Goal: Information Seeking & Learning: Learn about a topic

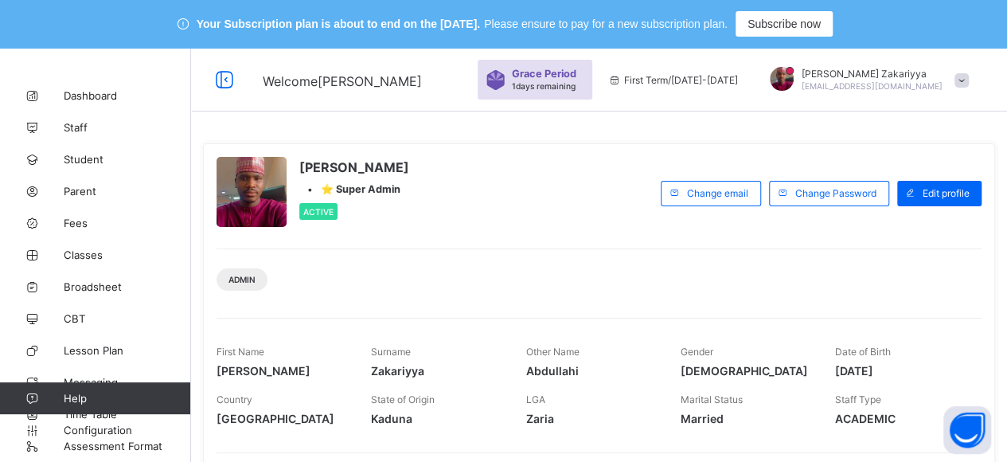
click at [969, 84] on span at bounding box center [962, 80] width 14 height 14
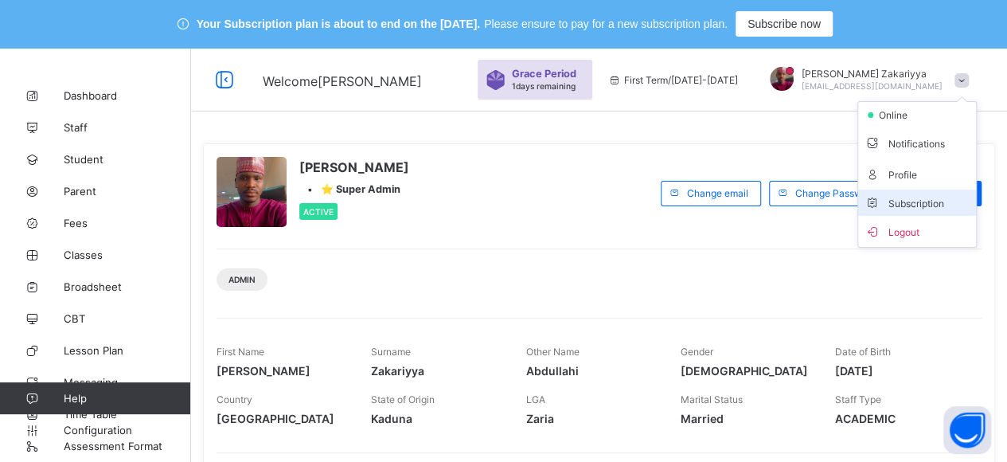
click at [927, 205] on span "Subscription" at bounding box center [905, 203] width 80 height 12
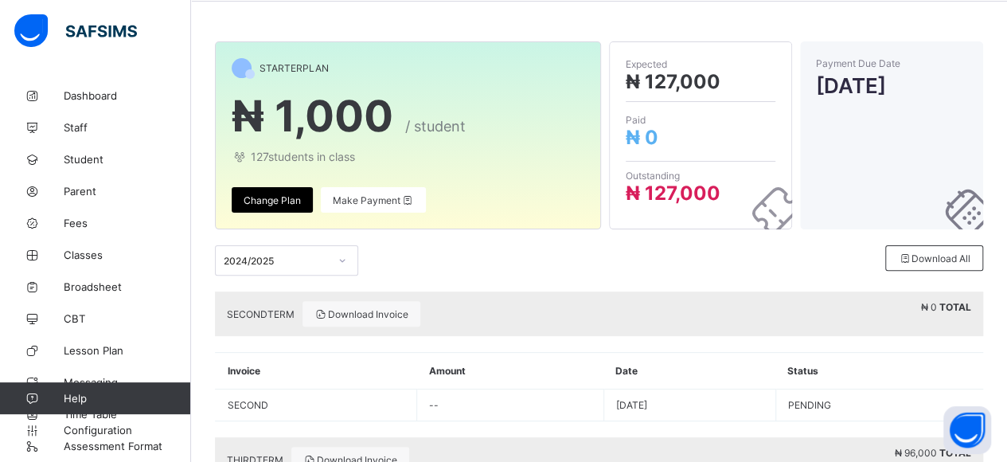
scroll to position [111, 0]
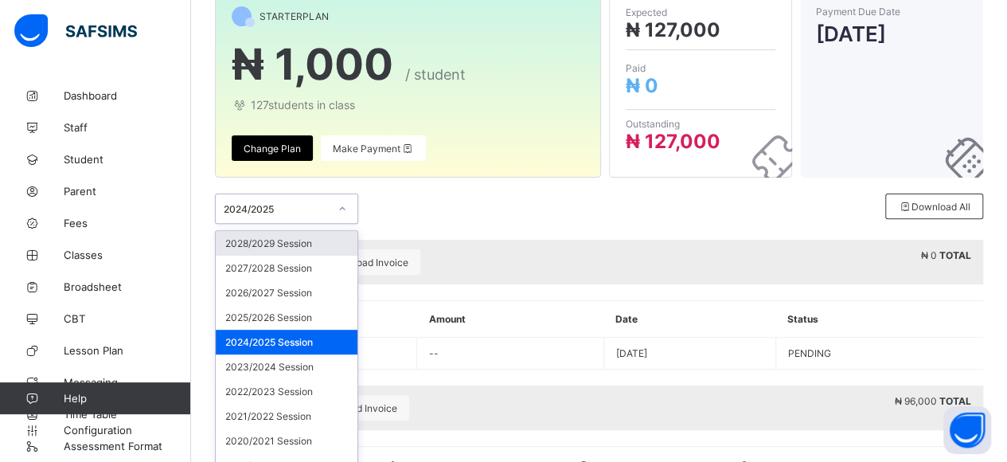
click at [334, 224] on div "option 2028/2029 Session focused, 1 of 24. 24 results available. Use Up and Dow…" at bounding box center [286, 208] width 143 height 30
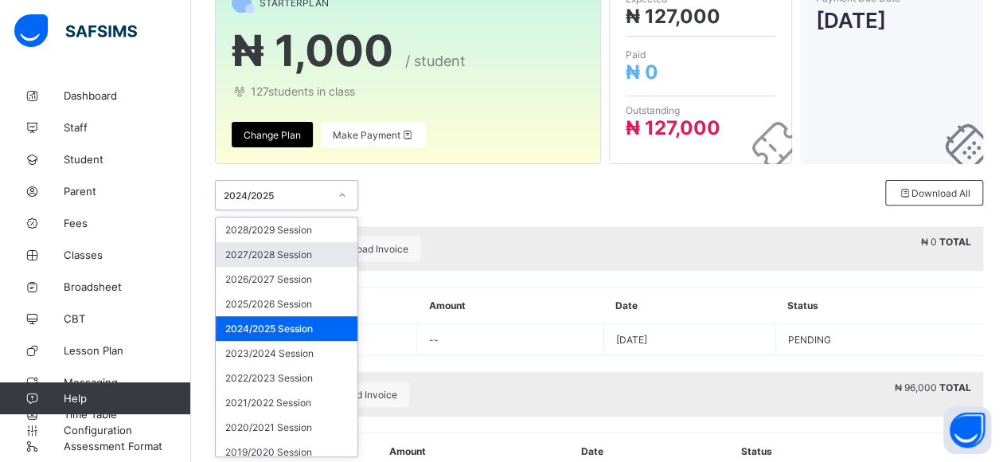
scroll to position [175, 0]
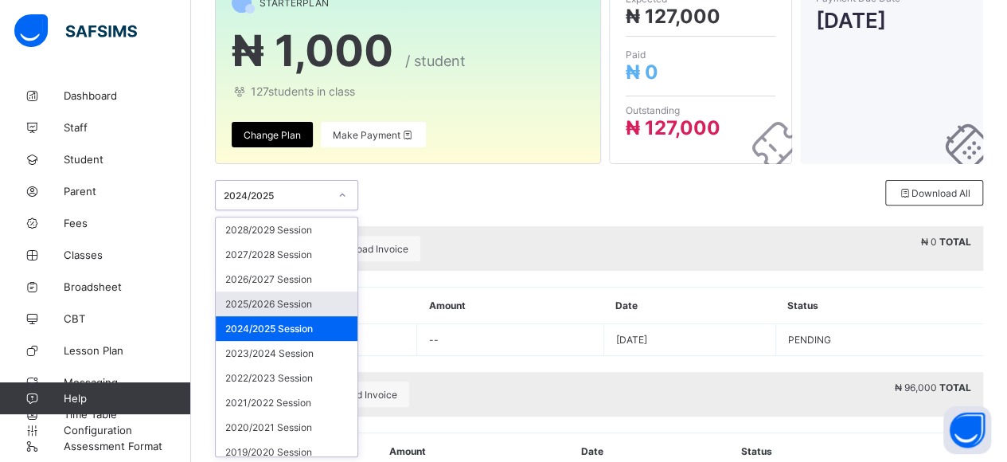
click at [288, 295] on div "2025/2026 Session" at bounding box center [287, 303] width 142 height 25
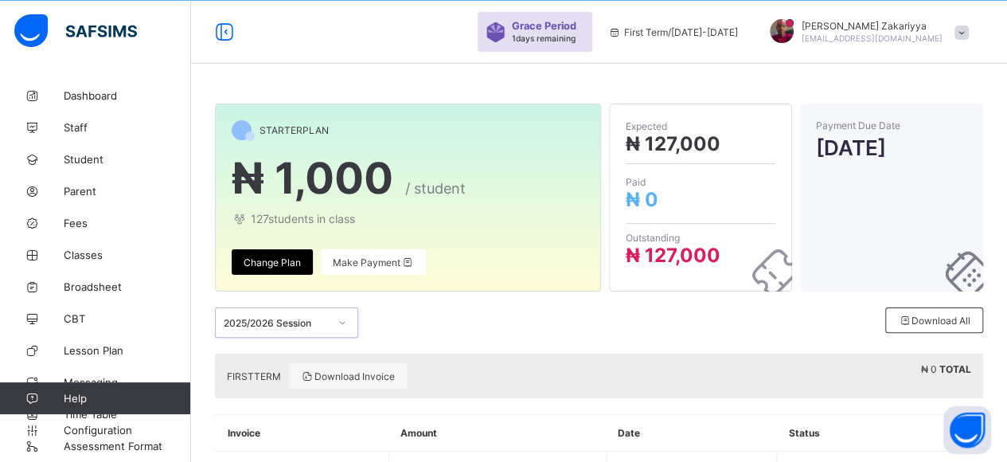
scroll to position [106, 0]
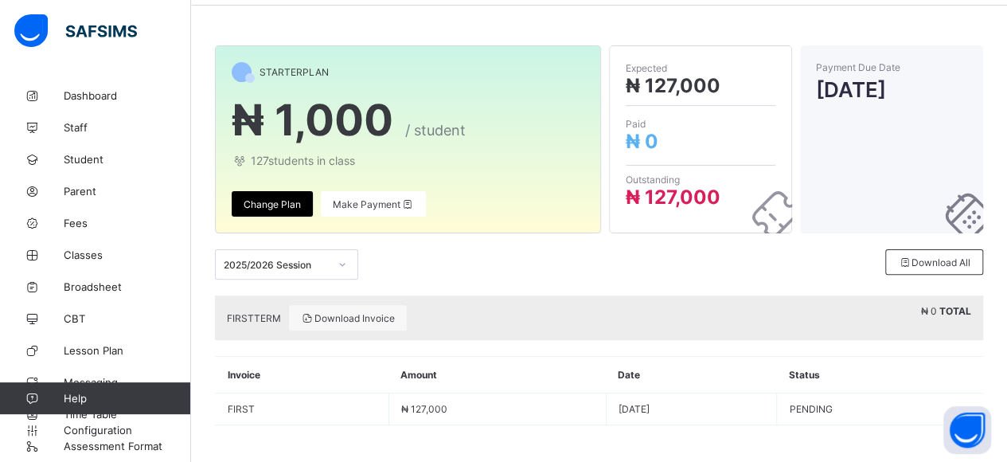
click at [664, 260] on div at bounding box center [695, 264] width 189 height 30
click at [335, 309] on div "Download Invoice" at bounding box center [348, 317] width 118 height 25
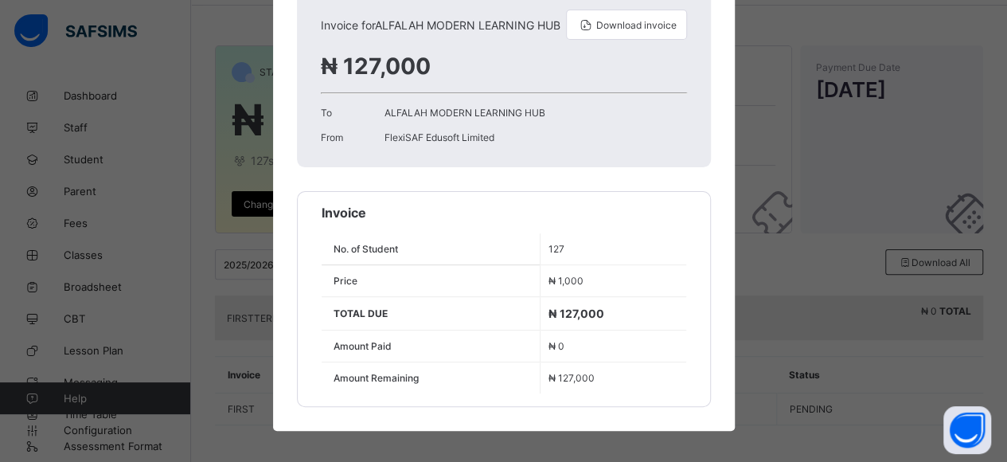
scroll to position [0, 0]
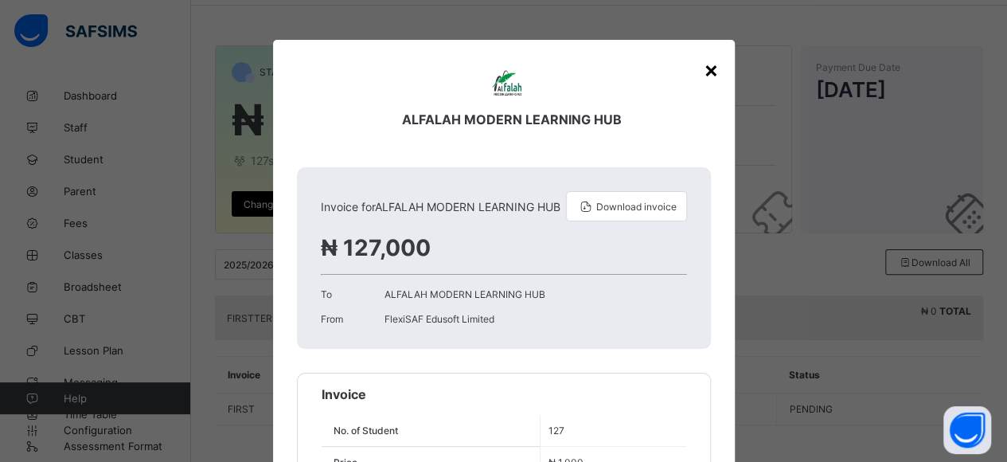
click at [708, 68] on div "×" at bounding box center [711, 69] width 15 height 27
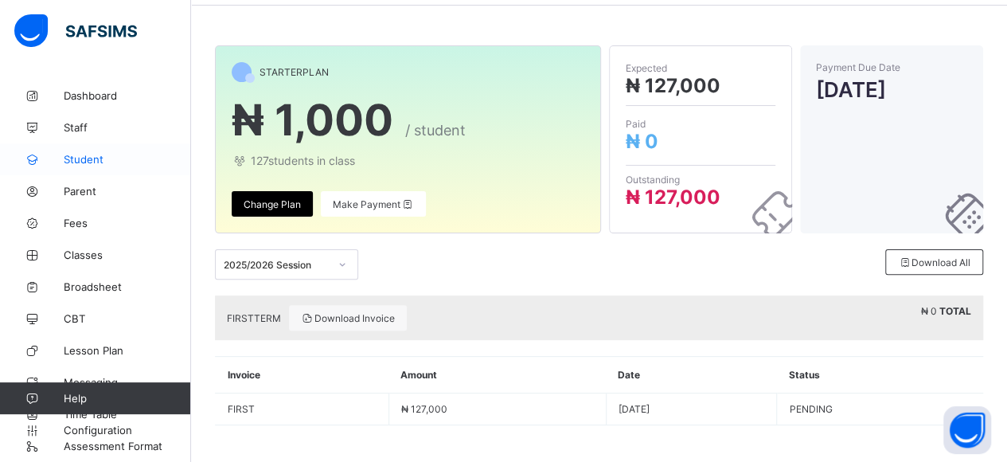
click at [87, 153] on span "Student" at bounding box center [127, 159] width 127 height 13
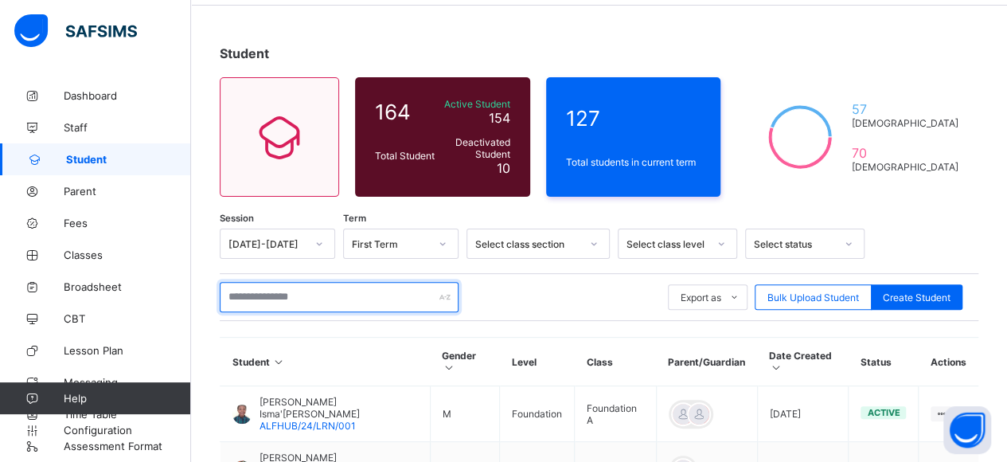
click at [361, 288] on input "text" at bounding box center [339, 297] width 239 height 30
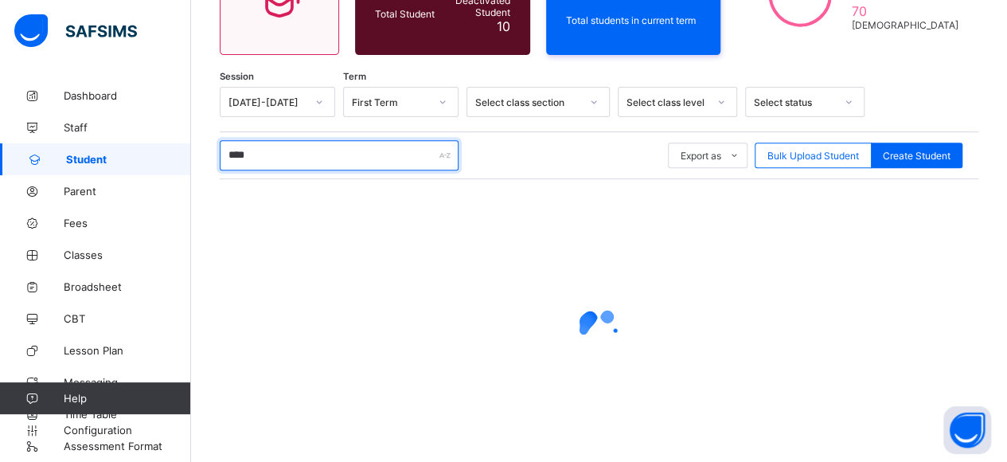
scroll to position [290, 0]
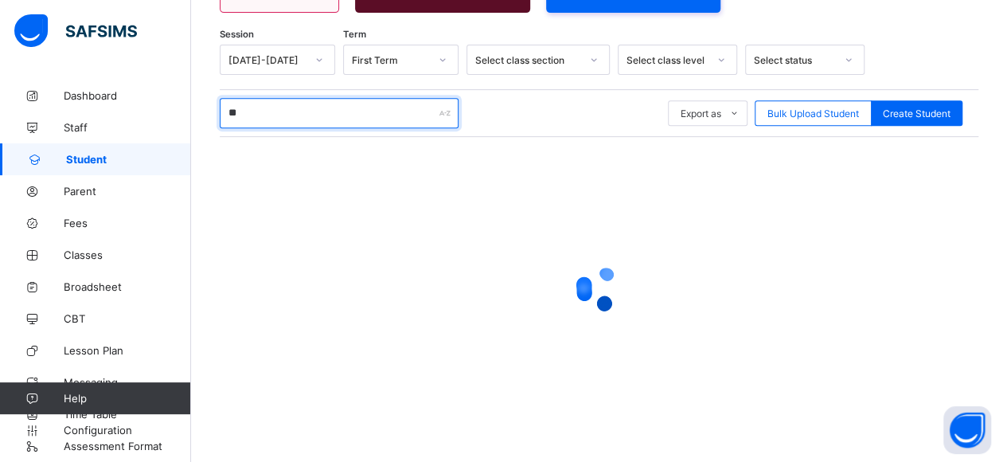
type input "*"
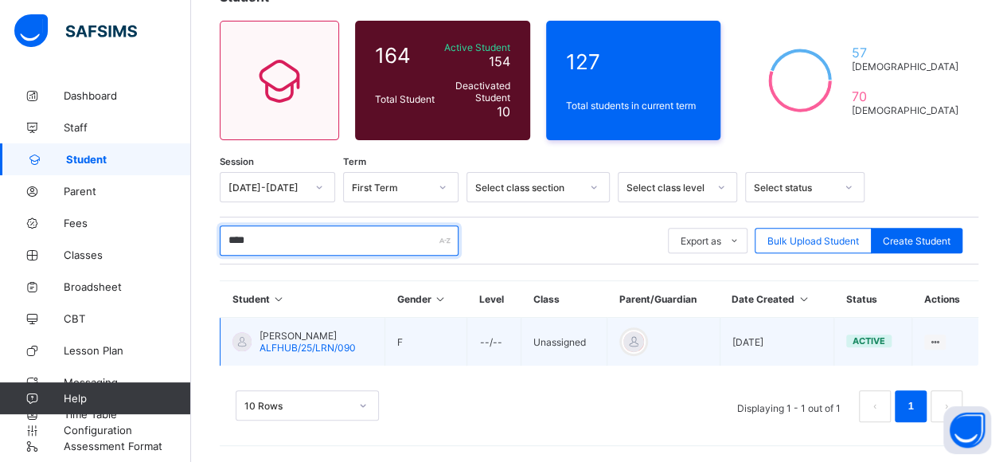
scroll to position [159, 0]
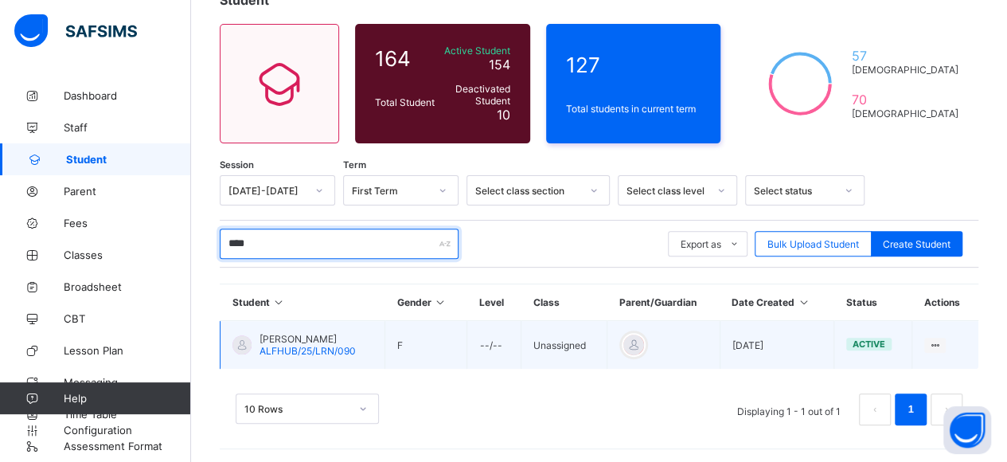
type input "****"
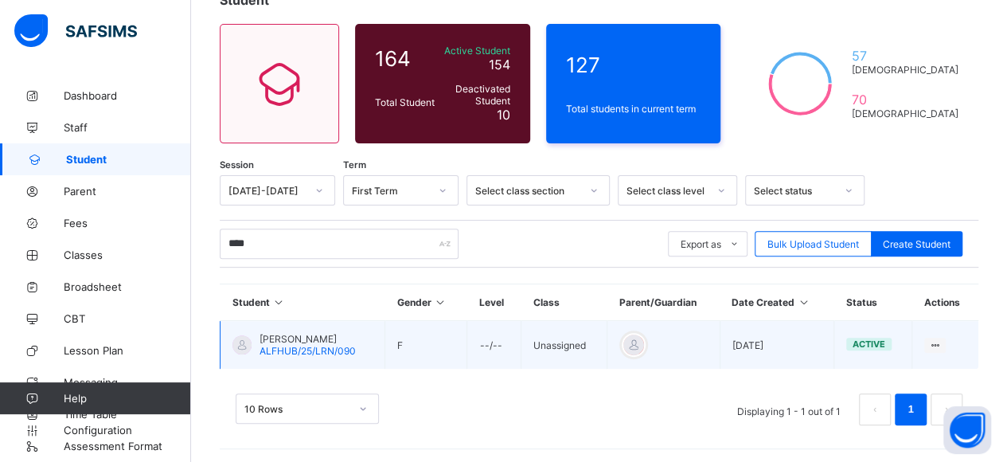
click at [323, 337] on span "[PERSON_NAME]" at bounding box center [308, 339] width 96 height 12
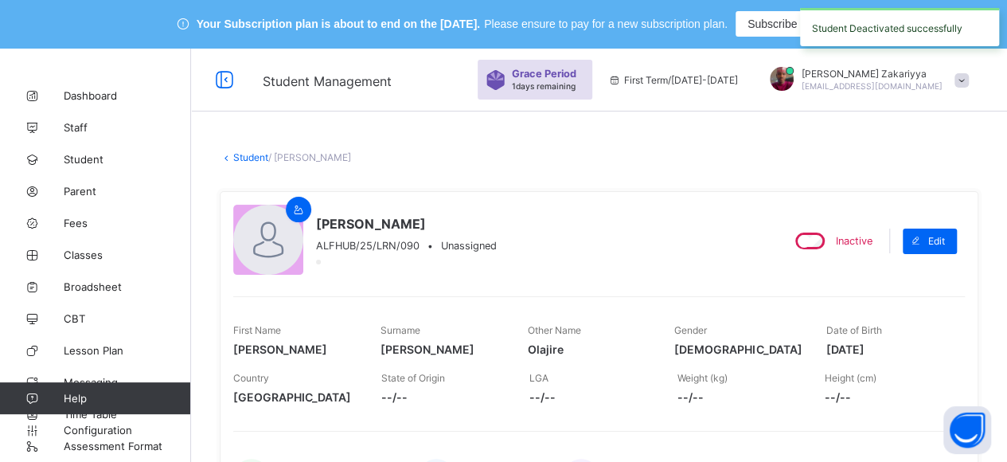
click at [259, 158] on link "Student" at bounding box center [250, 157] width 35 height 12
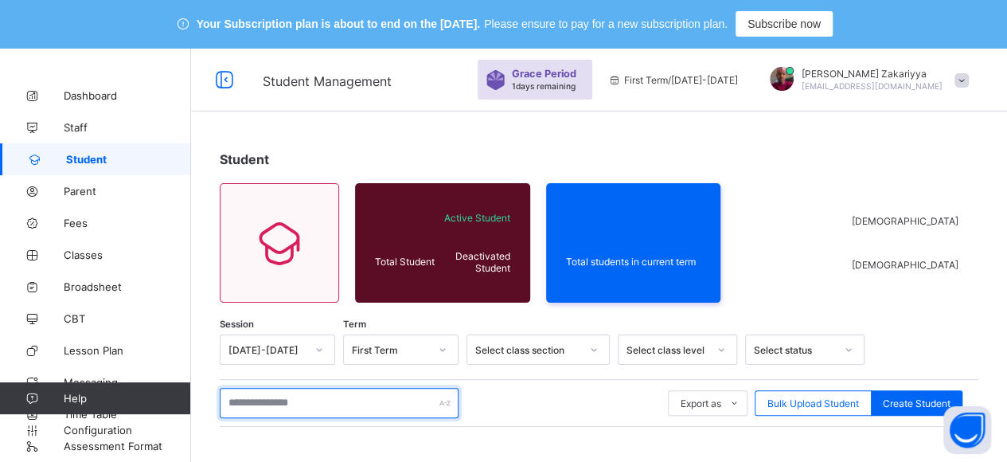
click at [354, 406] on input "text" at bounding box center [339, 403] width 239 height 30
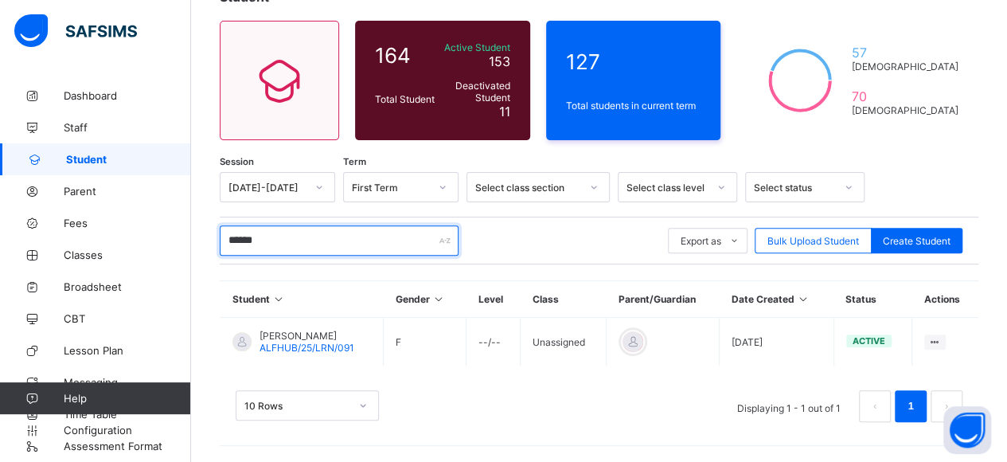
scroll to position [159, 0]
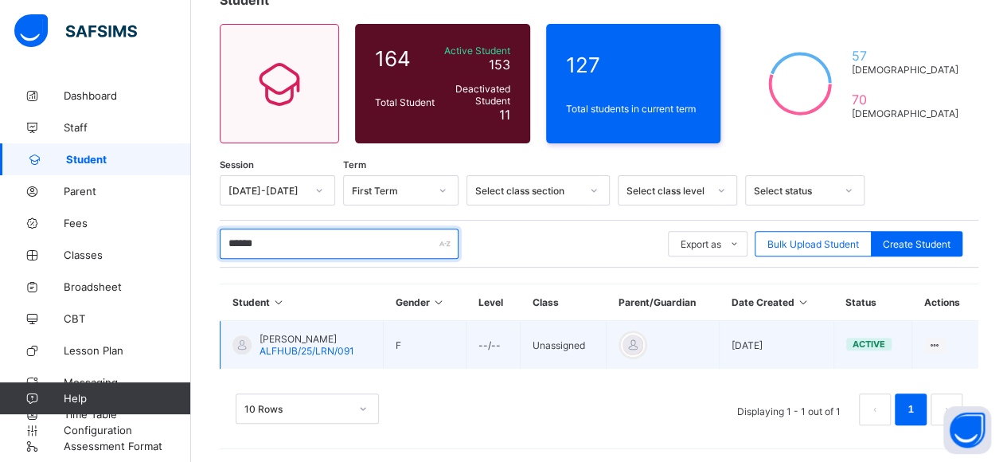
type input "******"
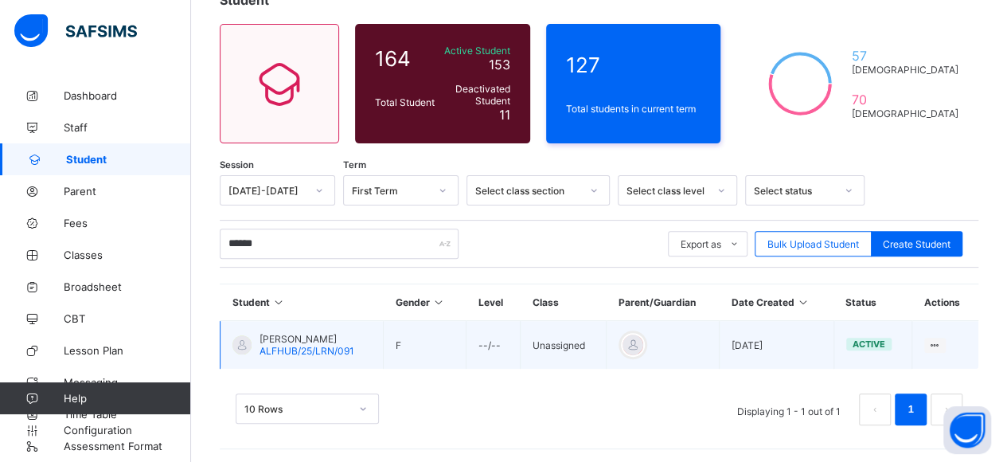
click at [295, 335] on span "[PERSON_NAME]" at bounding box center [307, 339] width 95 height 12
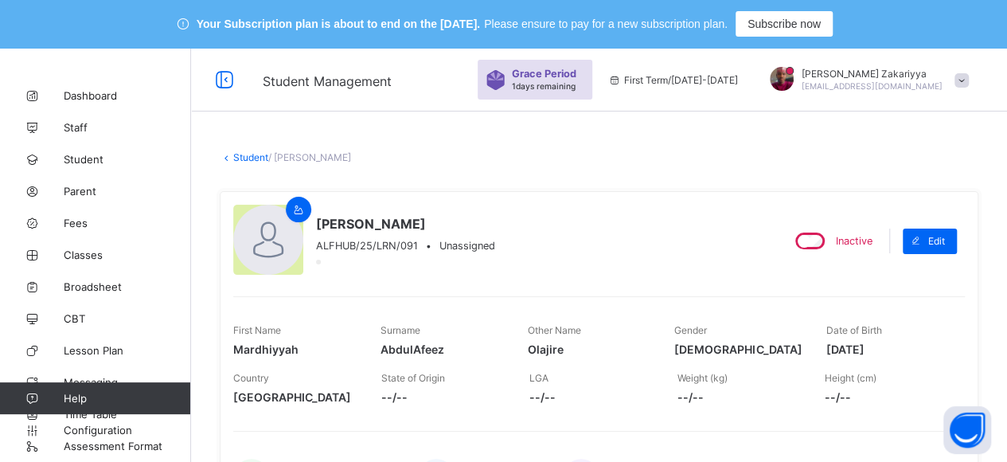
click at [248, 154] on link "Student" at bounding box center [250, 157] width 35 height 12
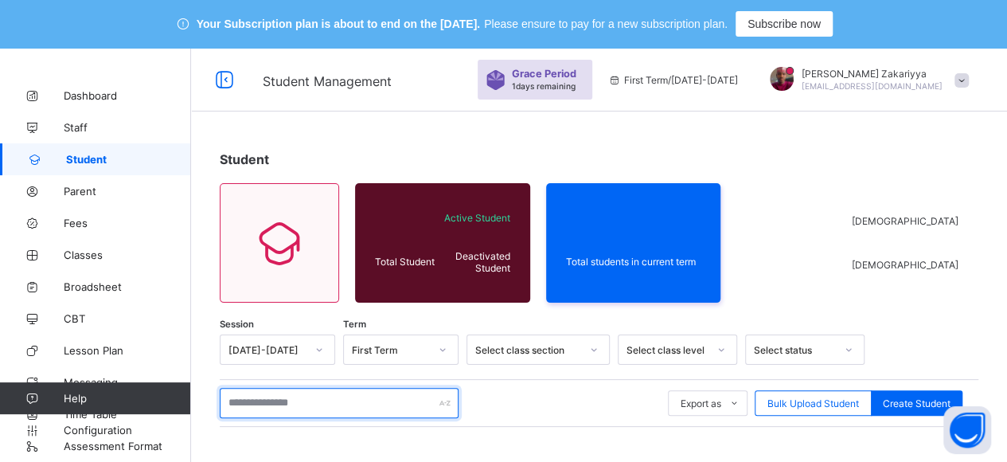
click at [302, 397] on input "text" at bounding box center [339, 403] width 239 height 30
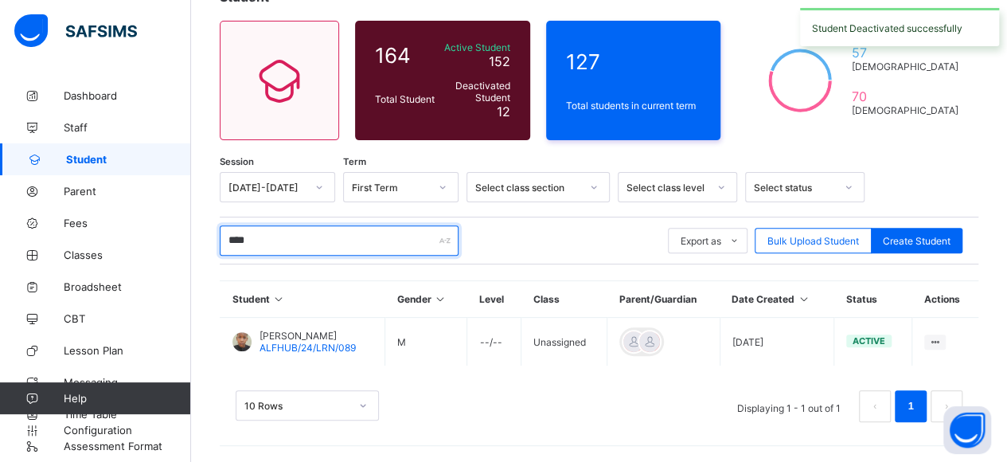
scroll to position [159, 0]
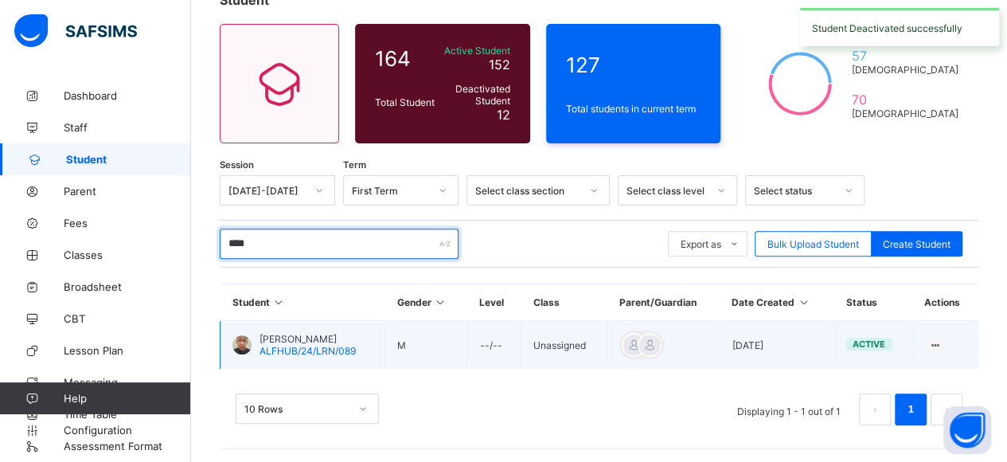
type input "****"
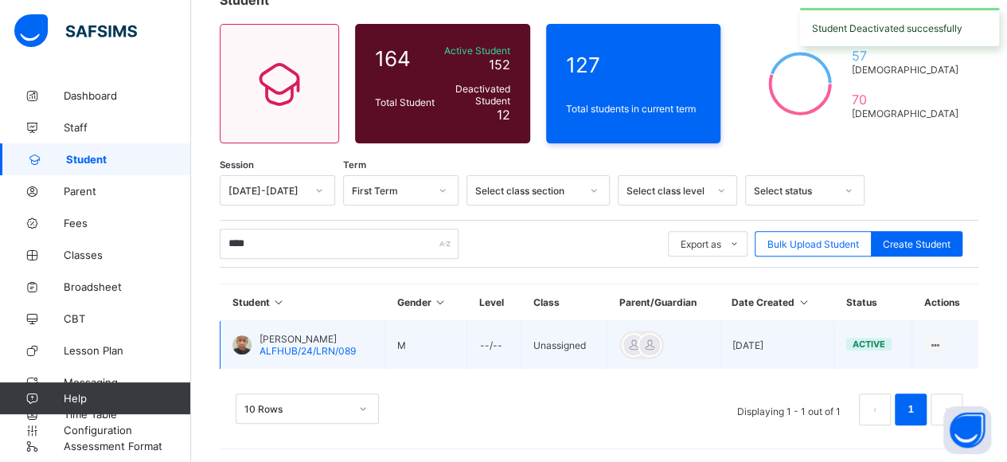
click at [287, 333] on span "[PERSON_NAME]" at bounding box center [308, 339] width 96 height 12
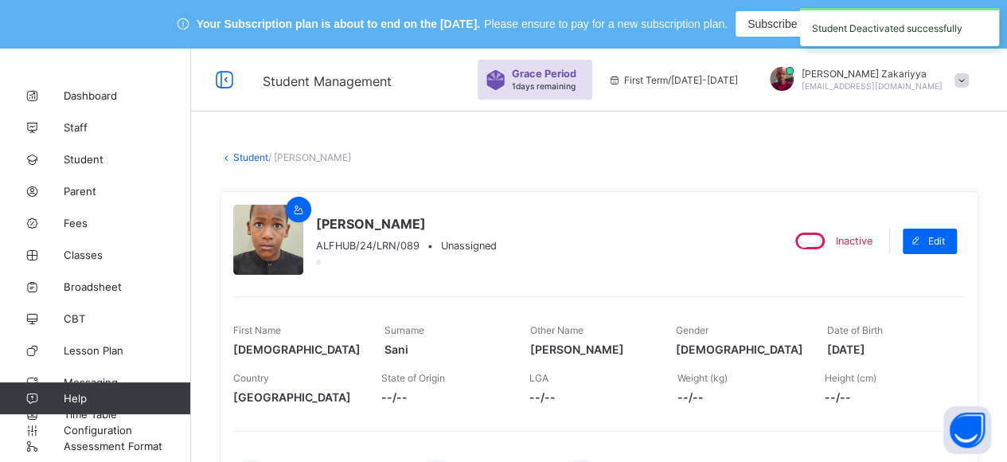
click at [244, 154] on link "Student" at bounding box center [250, 157] width 35 height 12
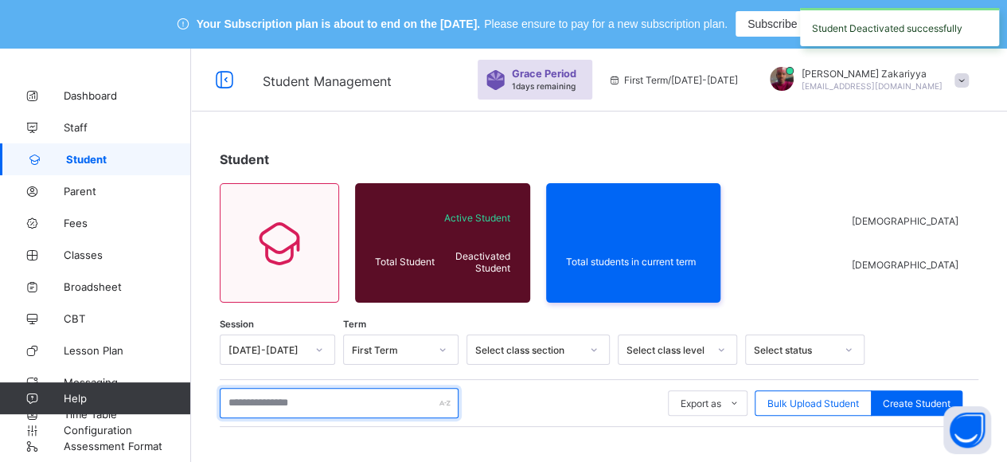
click at [325, 401] on input "text" at bounding box center [339, 403] width 239 height 30
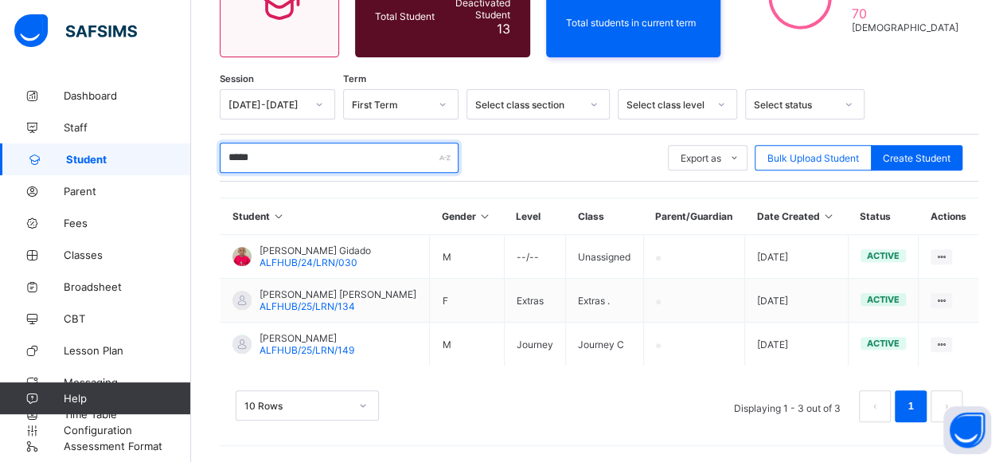
scroll to position [239, 0]
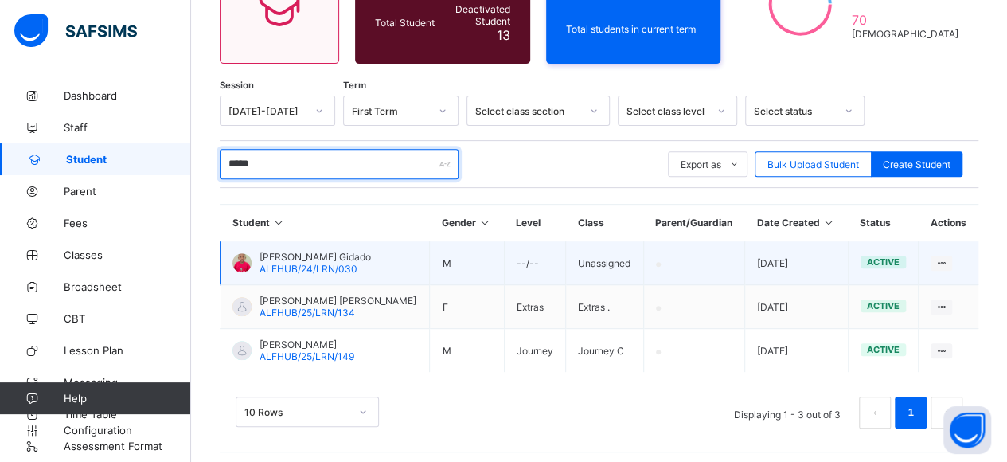
type input "*****"
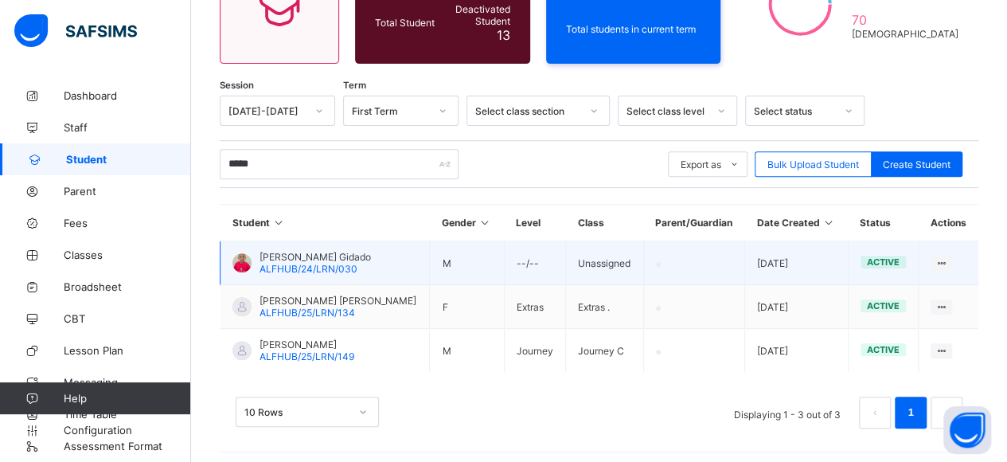
click at [289, 251] on span "[PERSON_NAME] Gidado" at bounding box center [315, 257] width 111 height 12
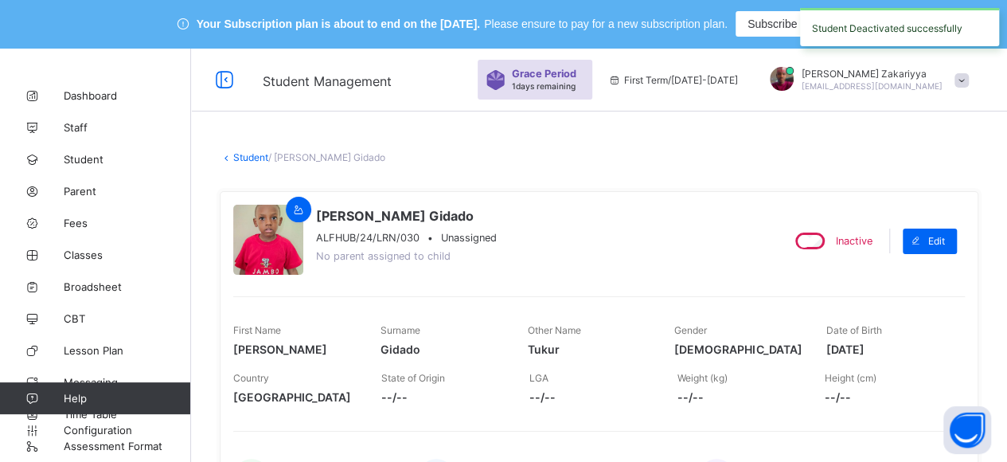
click at [251, 158] on link "Student" at bounding box center [250, 157] width 35 height 12
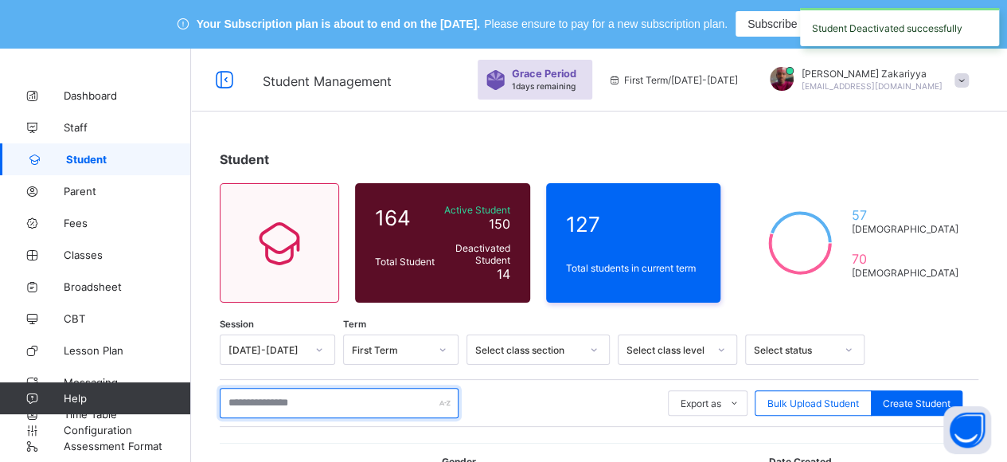
click at [260, 400] on input "text" at bounding box center [339, 403] width 239 height 30
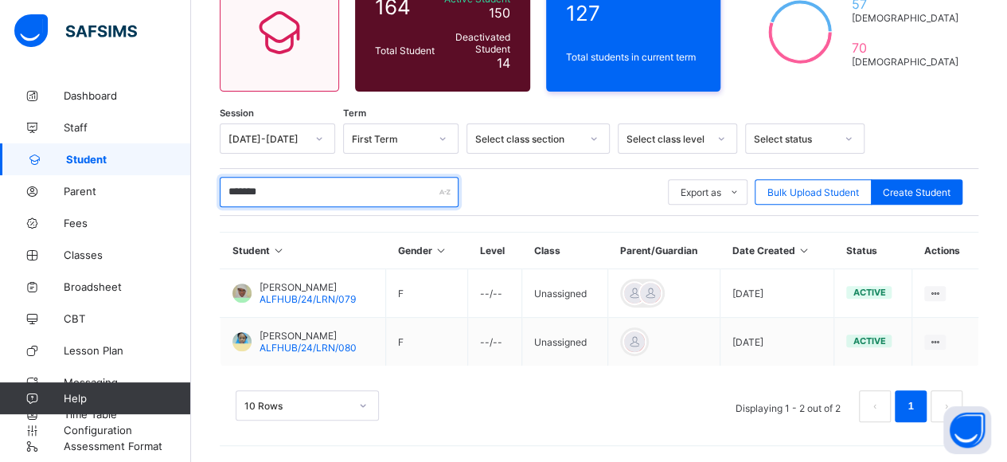
scroll to position [208, 0]
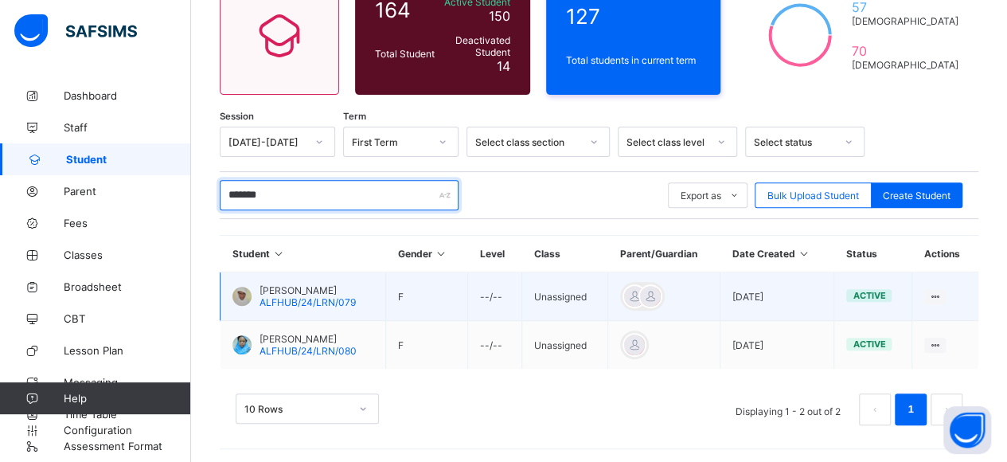
type input "*******"
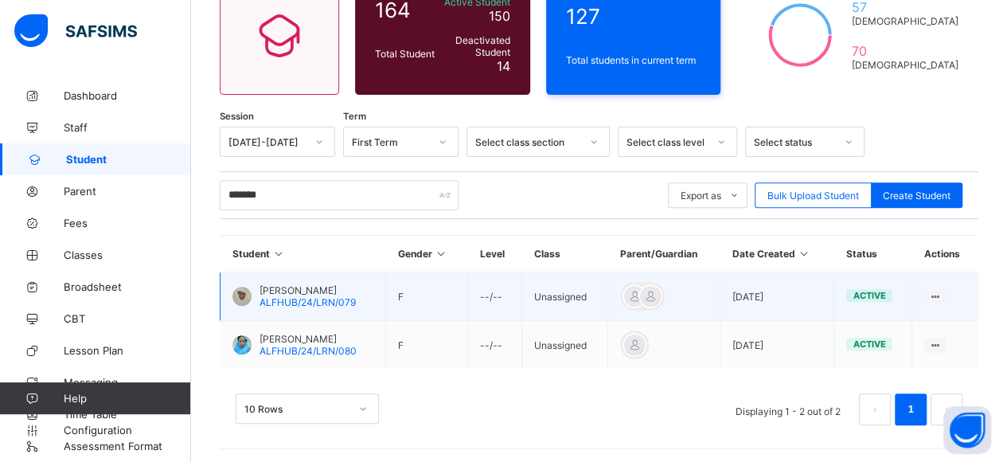
click at [296, 287] on span "[PERSON_NAME]" at bounding box center [308, 290] width 96 height 12
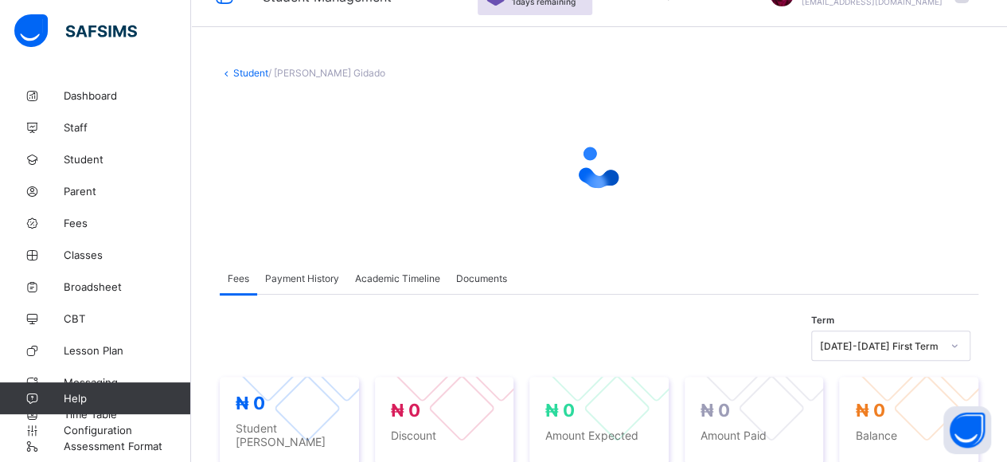
scroll to position [83, 0]
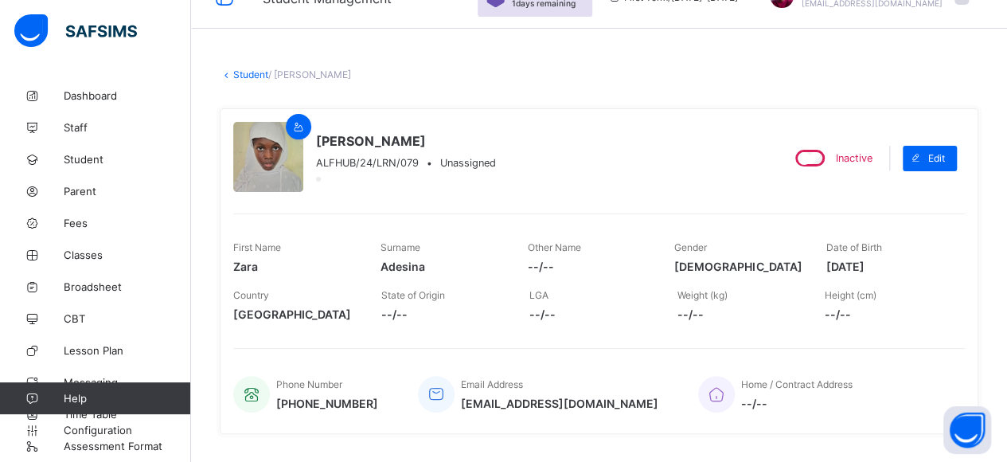
click at [247, 72] on link "Student" at bounding box center [250, 74] width 35 height 12
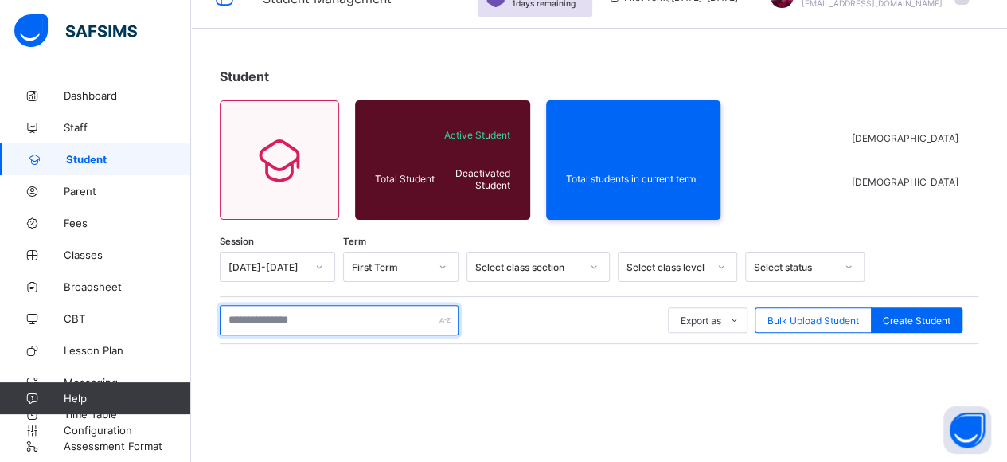
click at [311, 311] on input "text" at bounding box center [339, 320] width 239 height 30
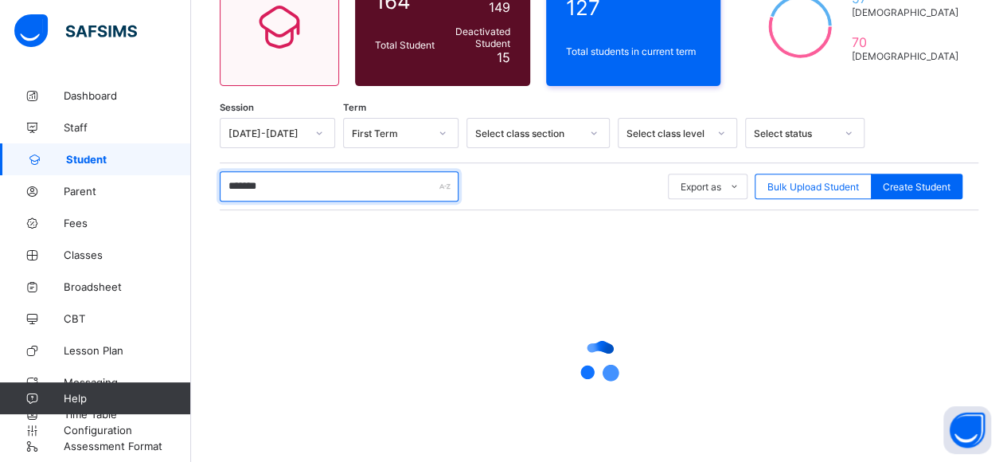
scroll to position [290, 0]
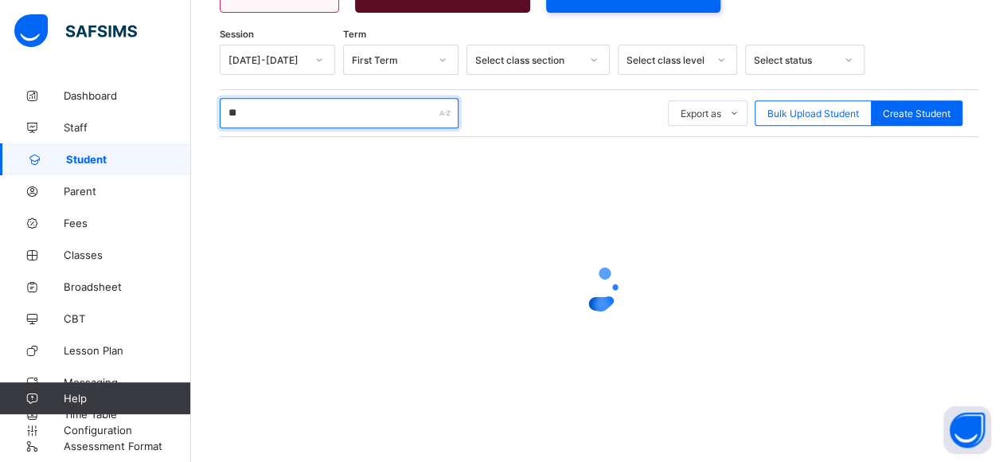
type input "*"
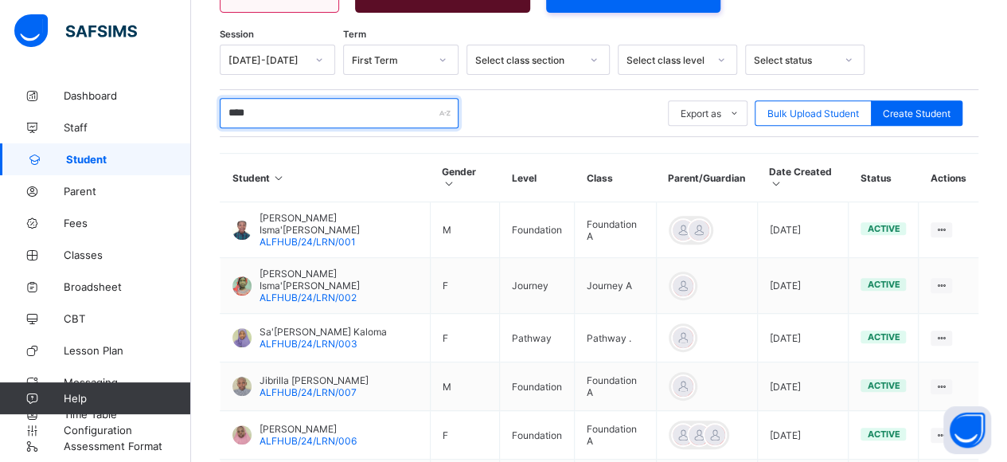
type input "*****"
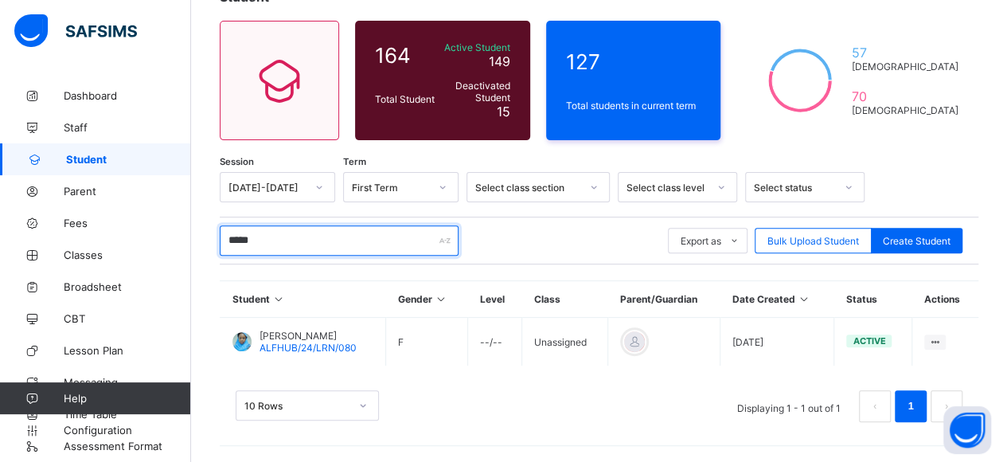
scroll to position [159, 0]
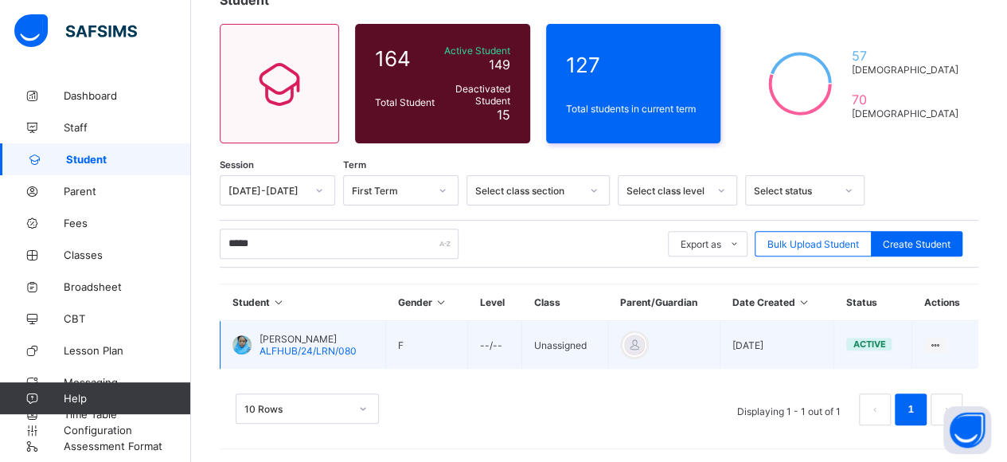
click at [298, 334] on span "[PERSON_NAME]" at bounding box center [308, 339] width 97 height 12
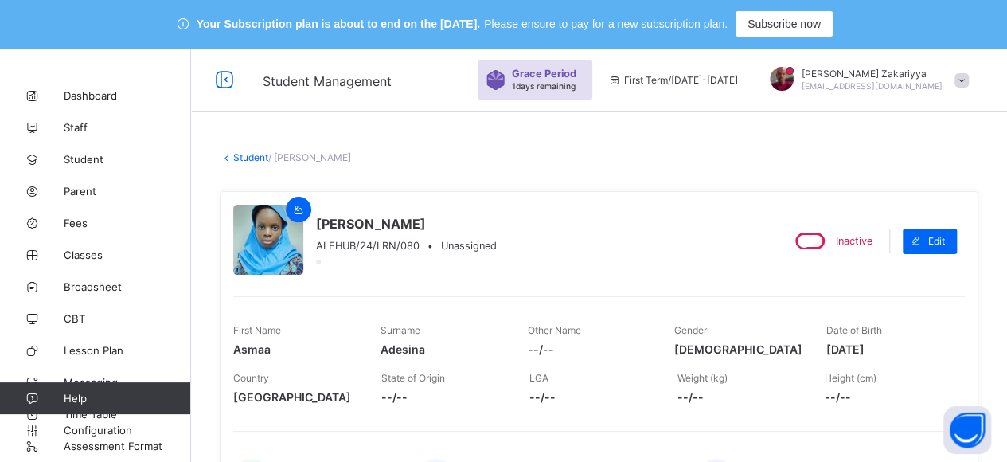
click at [248, 155] on link "Student" at bounding box center [250, 157] width 35 height 12
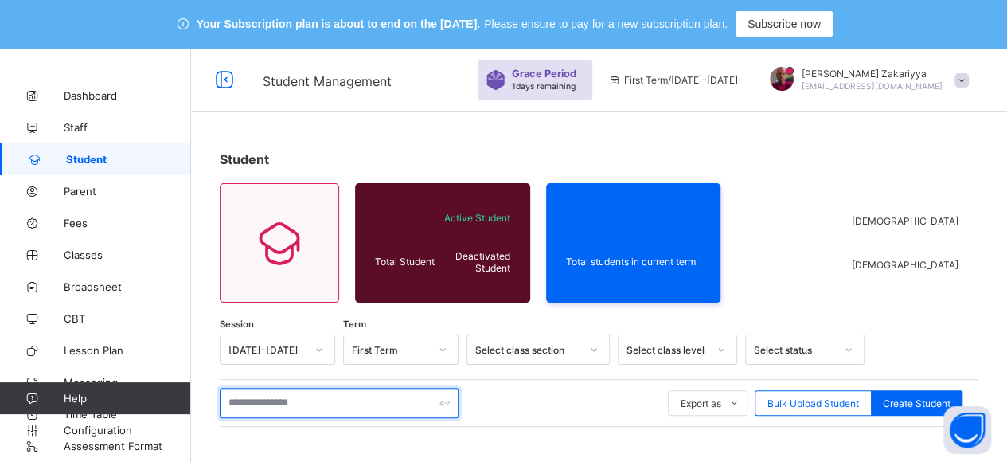
click at [283, 400] on input "text" at bounding box center [339, 403] width 239 height 30
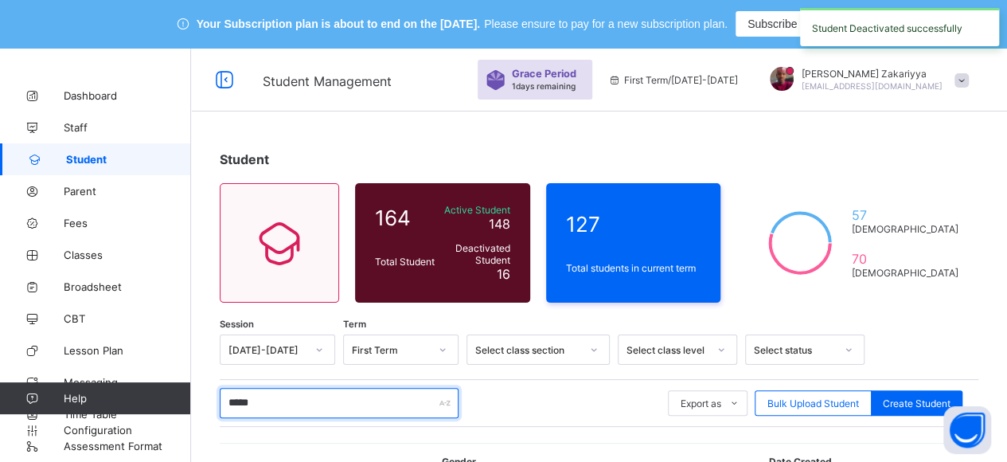
type input "*******"
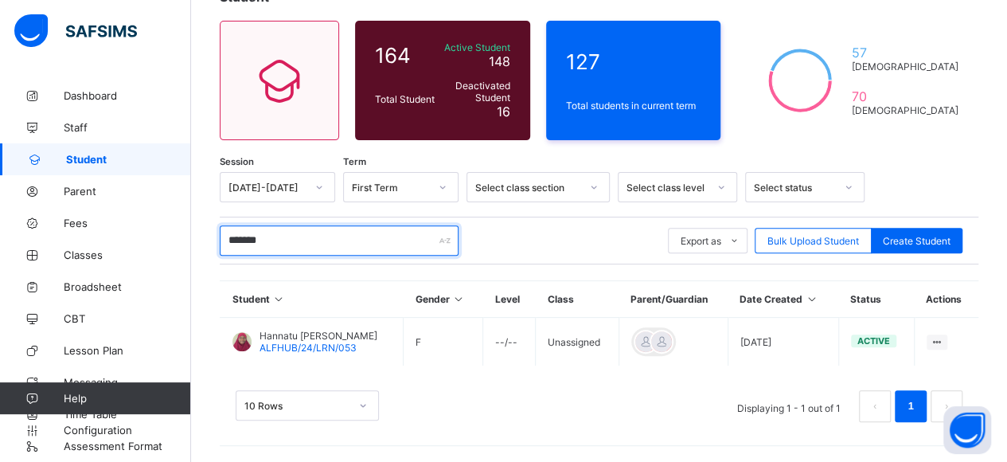
scroll to position [159, 0]
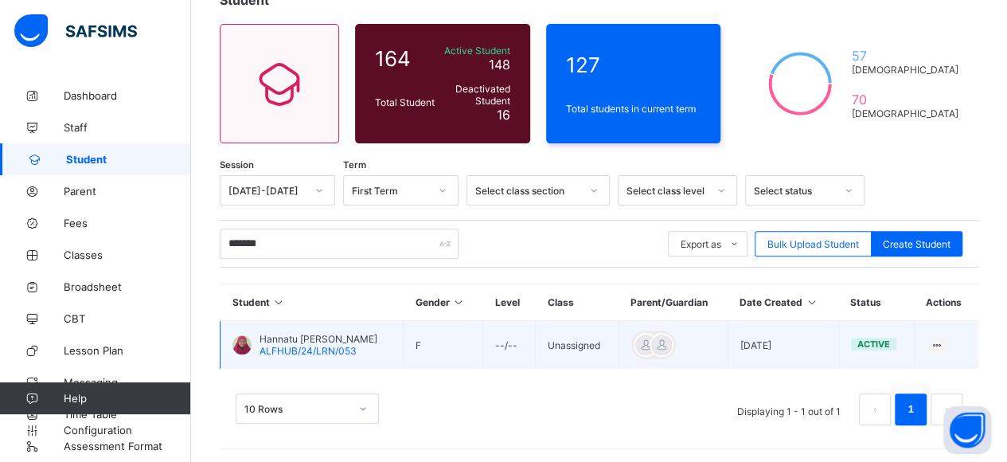
click at [314, 335] on span "Hannatu [PERSON_NAME]" at bounding box center [319, 339] width 118 height 12
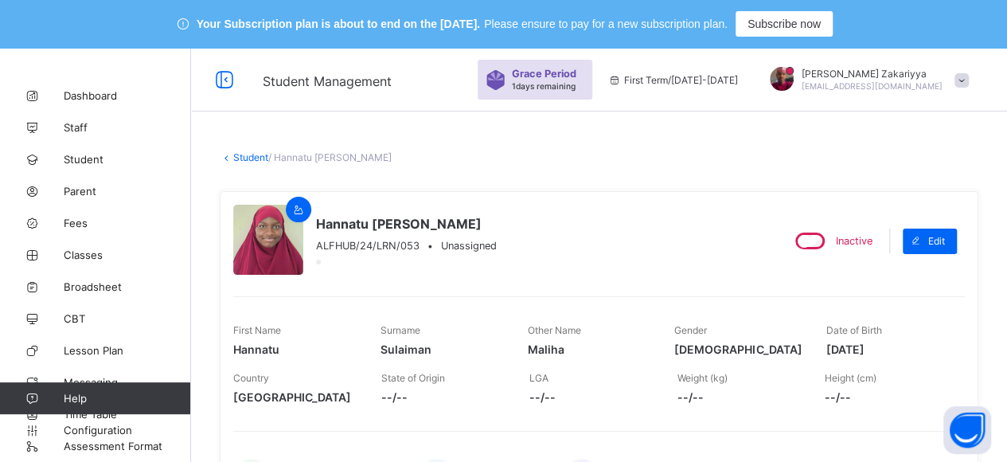
click at [248, 154] on link "Student" at bounding box center [250, 157] width 35 height 12
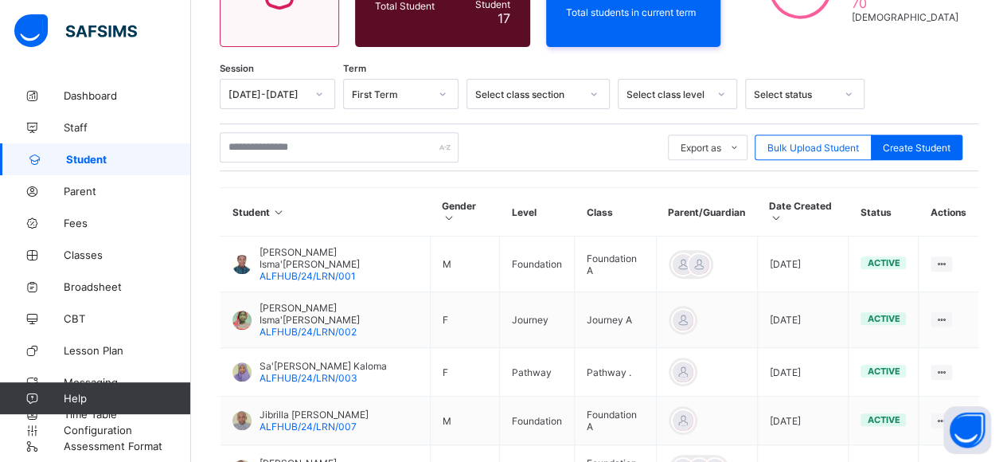
scroll to position [218, 0]
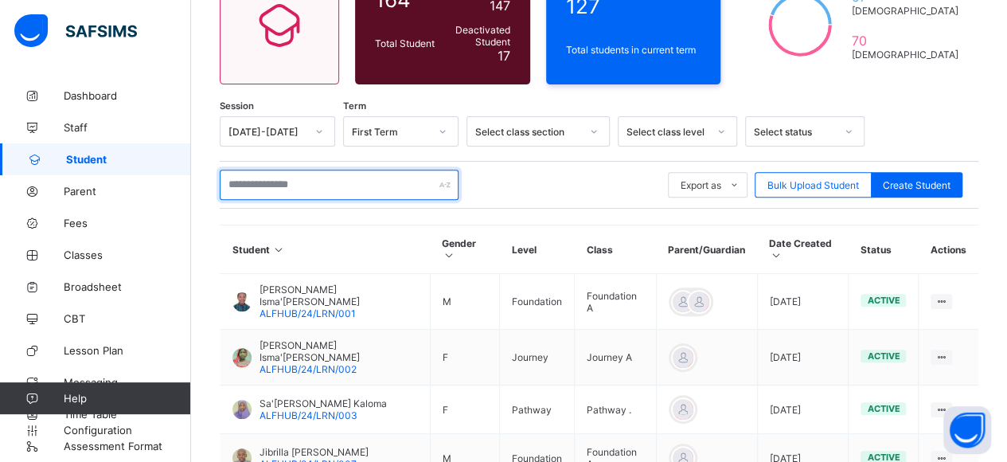
click at [264, 189] on input "text" at bounding box center [339, 185] width 239 height 30
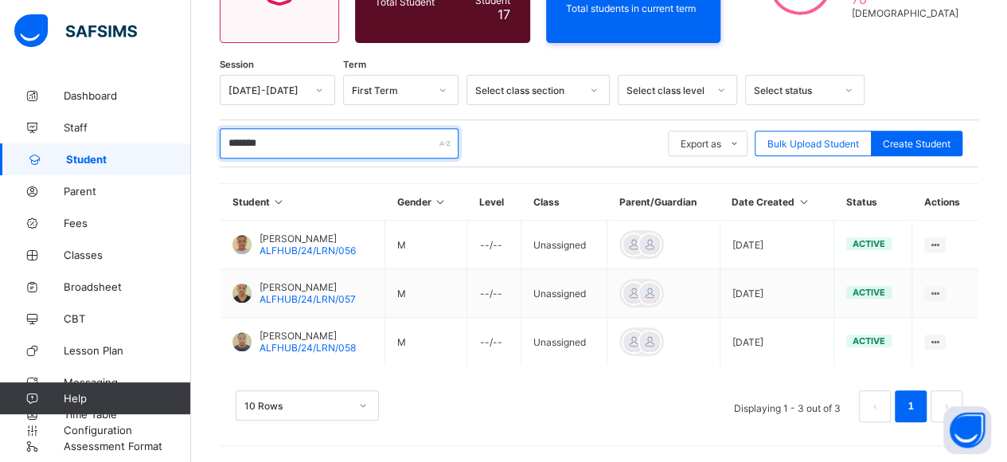
scroll to position [256, 0]
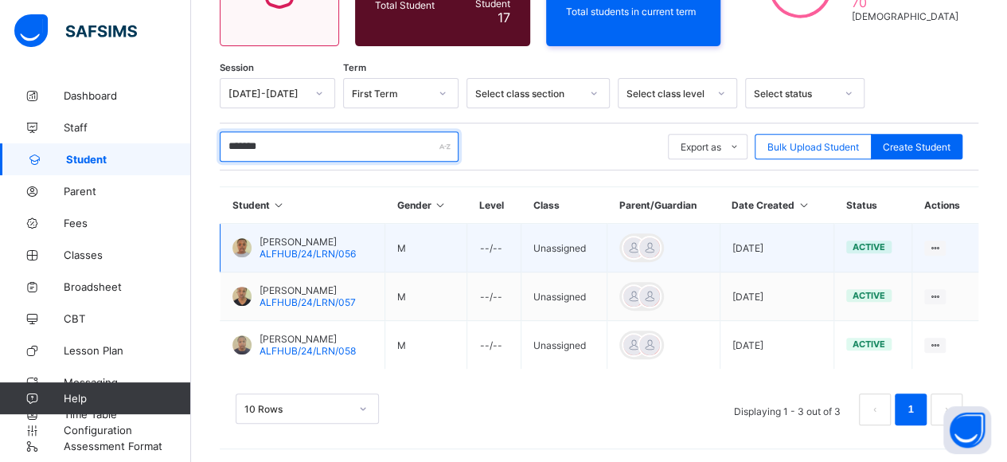
type input "*******"
click at [287, 243] on span "[PERSON_NAME]" at bounding box center [308, 242] width 96 height 12
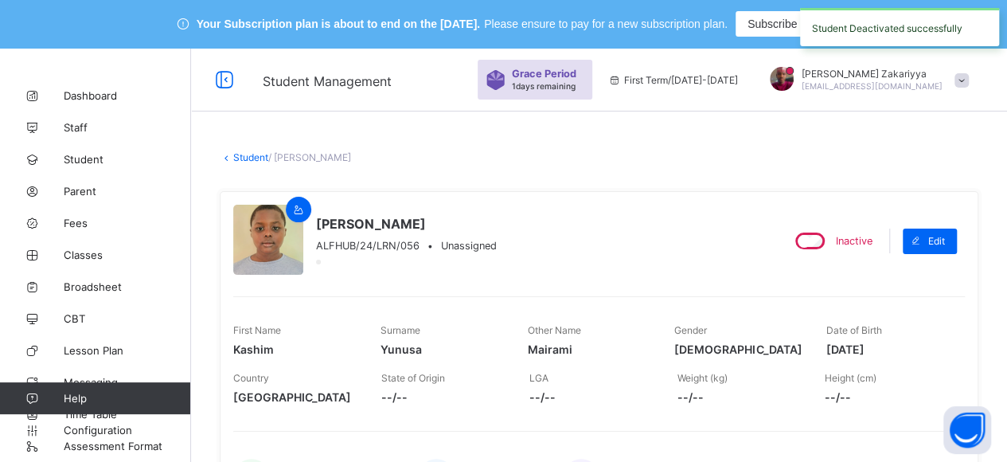
click at [249, 157] on link "Student" at bounding box center [250, 157] width 35 height 12
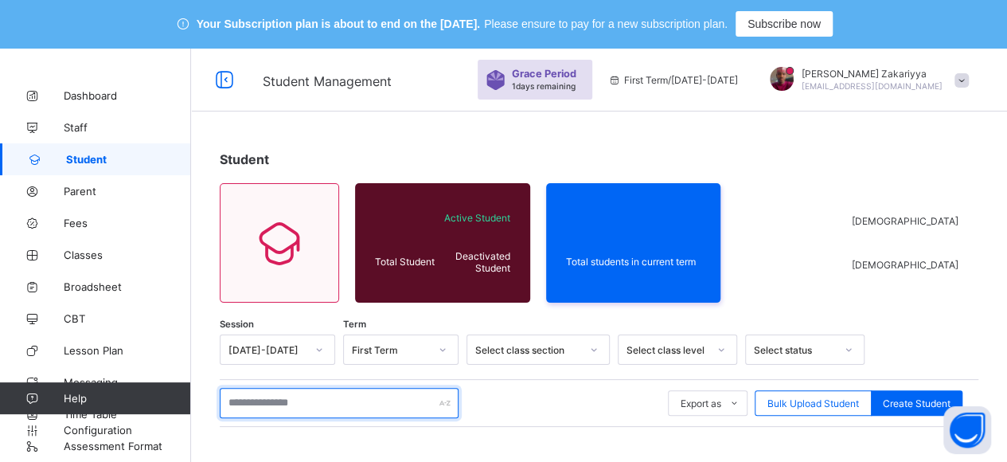
click at [350, 407] on input "text" at bounding box center [339, 403] width 239 height 30
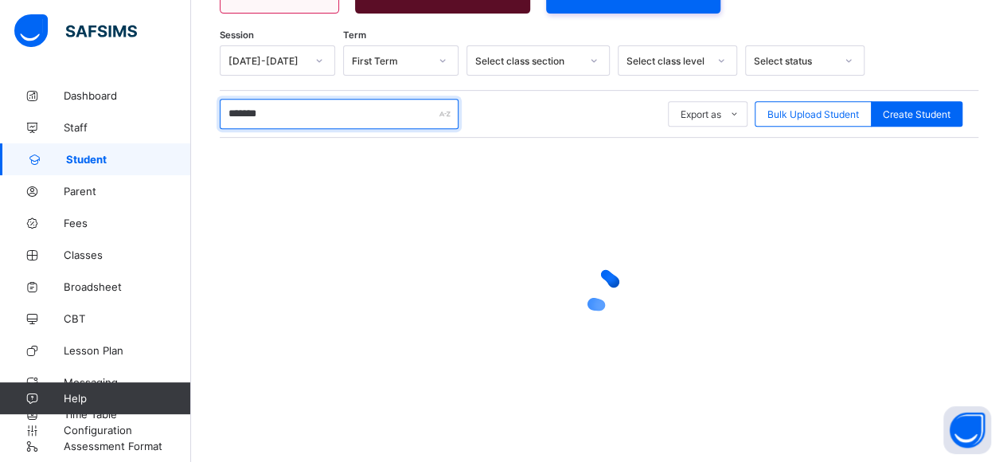
scroll to position [290, 0]
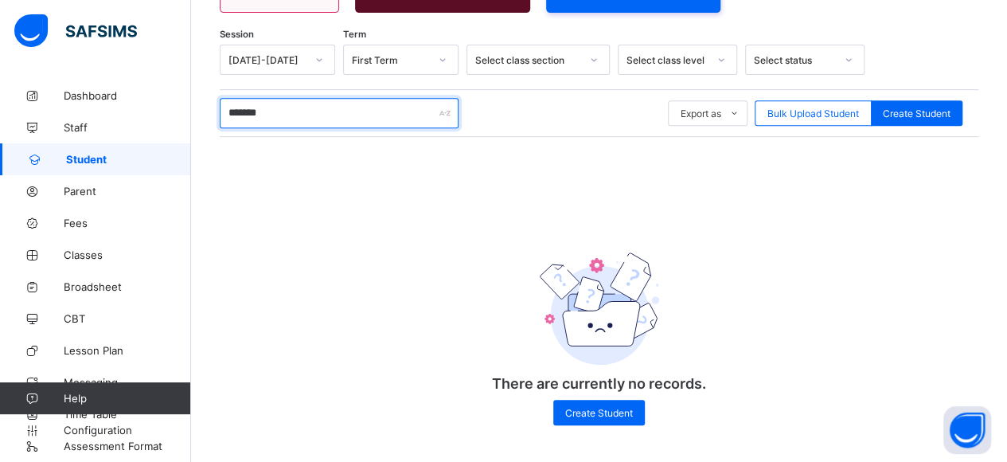
click at [359, 102] on input "*******" at bounding box center [339, 113] width 239 height 30
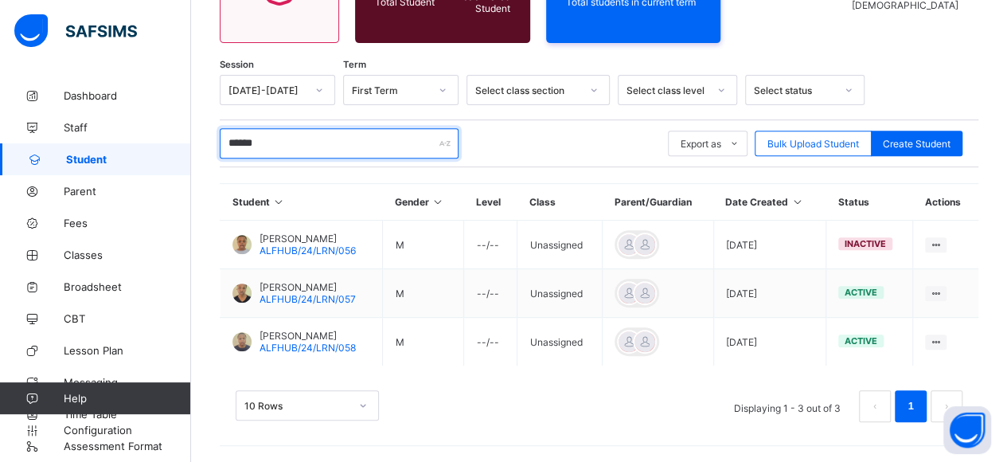
scroll to position [256, 0]
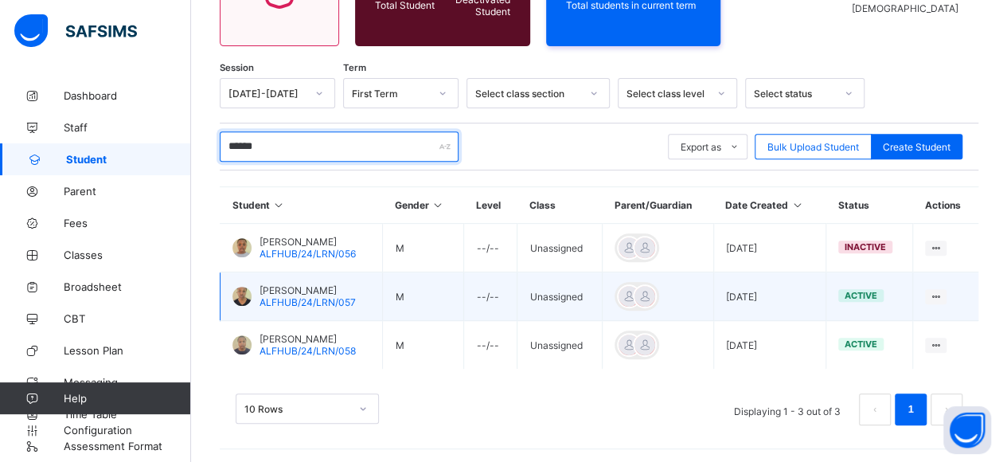
type input "******"
click at [283, 296] on span "ALFHUB/24/LRN/057" at bounding box center [308, 302] width 96 height 12
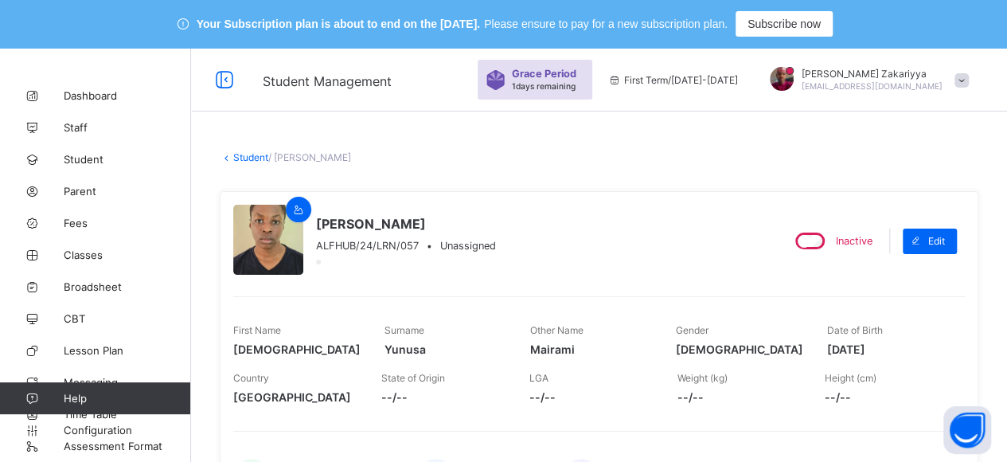
click at [248, 157] on link "Student" at bounding box center [250, 157] width 35 height 12
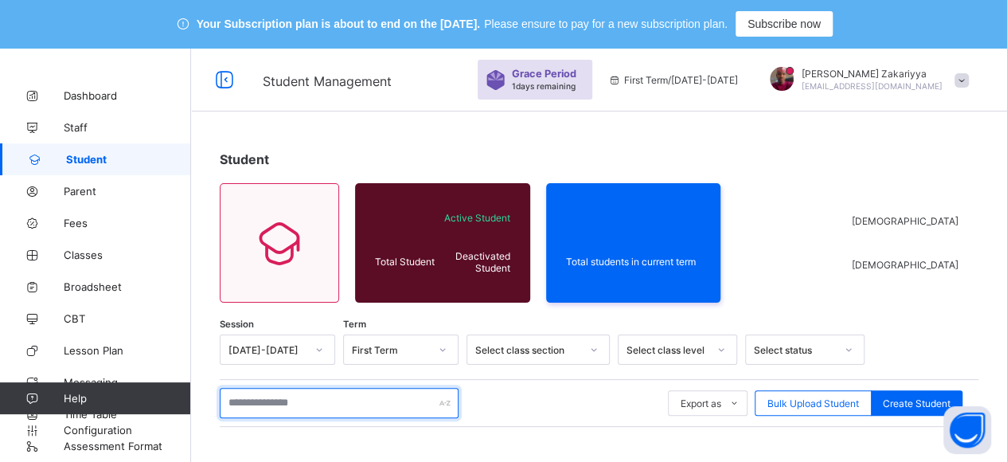
click at [295, 400] on input "text" at bounding box center [339, 403] width 239 height 30
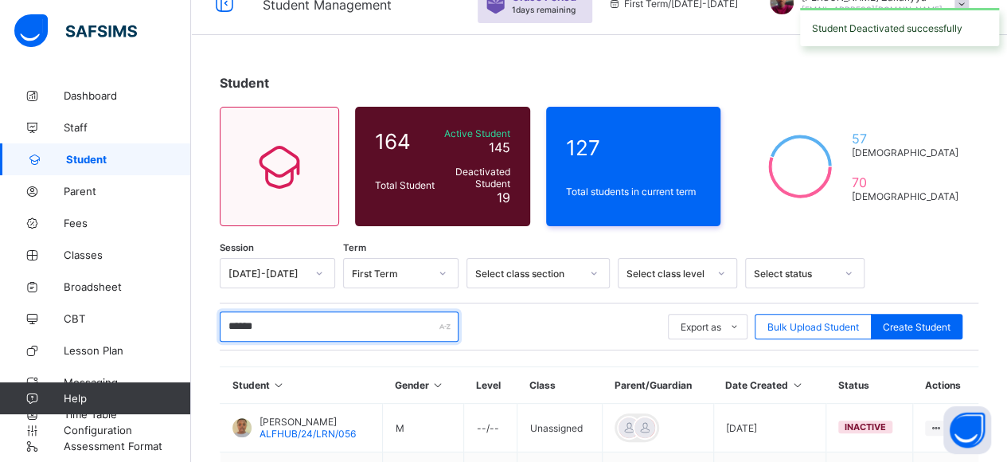
scroll to position [171, 0]
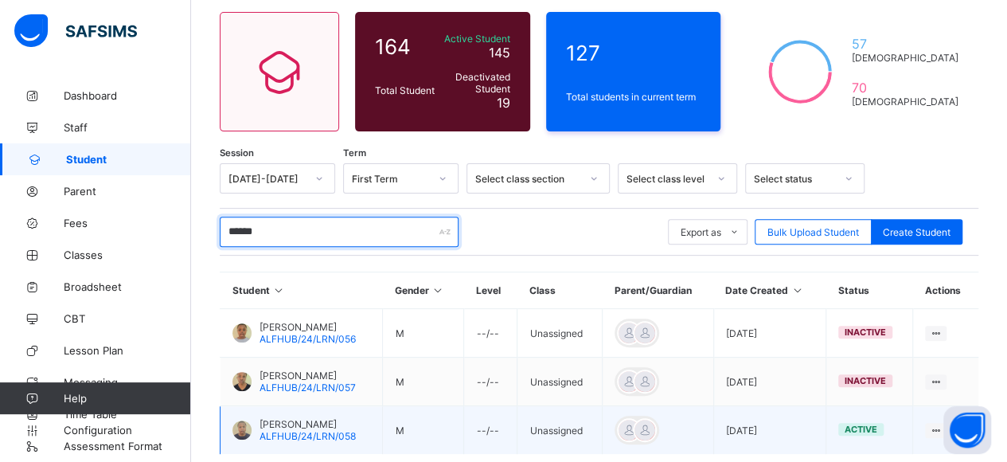
type input "******"
click at [275, 420] on span "[PERSON_NAME]" at bounding box center [308, 424] width 96 height 12
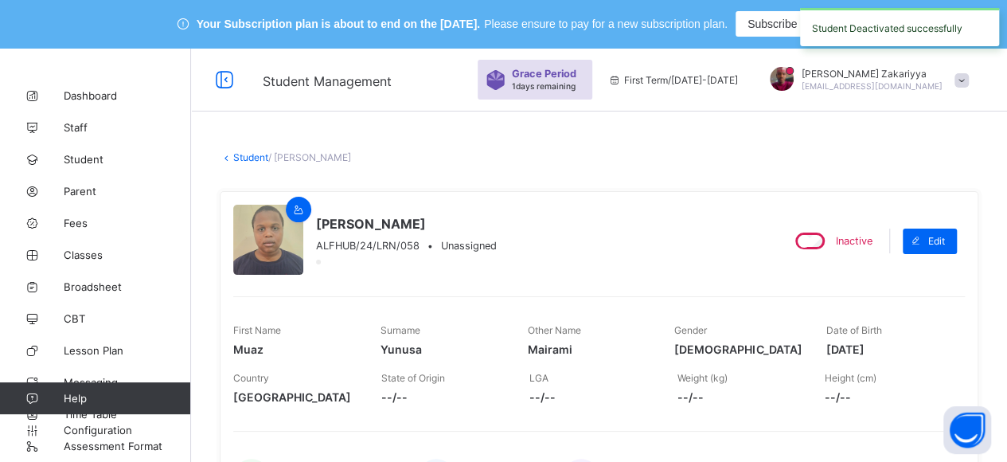
click at [245, 157] on link "Student" at bounding box center [250, 157] width 35 height 12
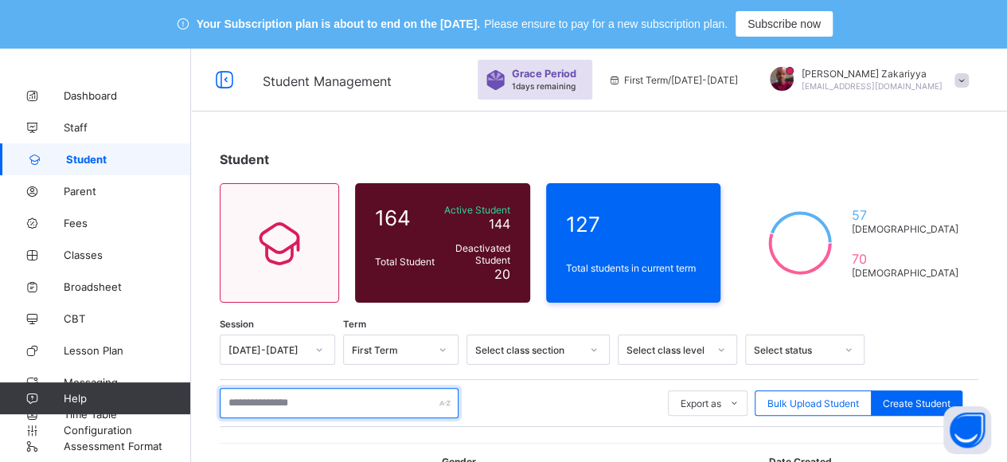
click at [279, 407] on input "text" at bounding box center [339, 403] width 239 height 30
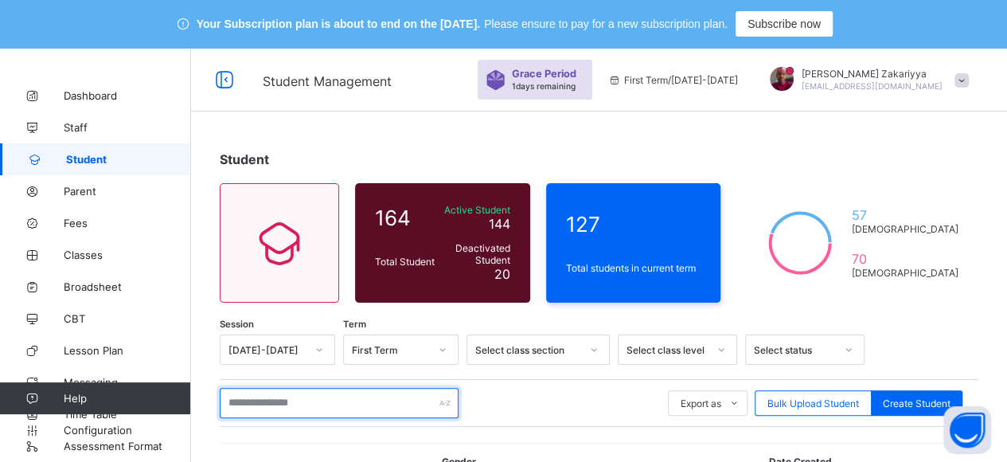
click at [335, 411] on input "text" at bounding box center [339, 403] width 239 height 30
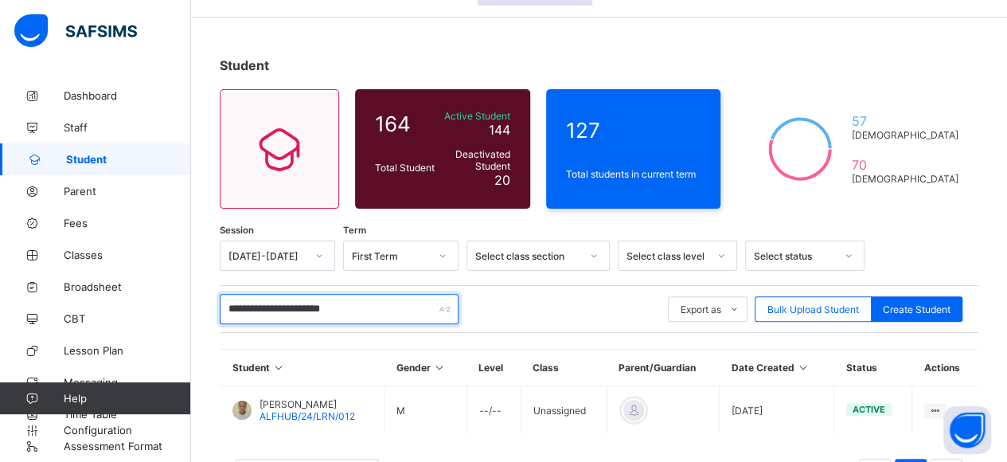
scroll to position [159, 0]
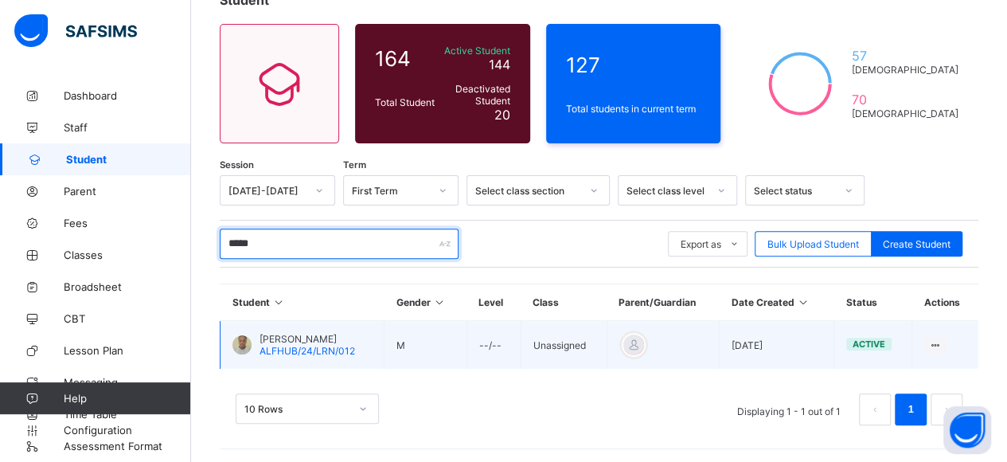
type input "*****"
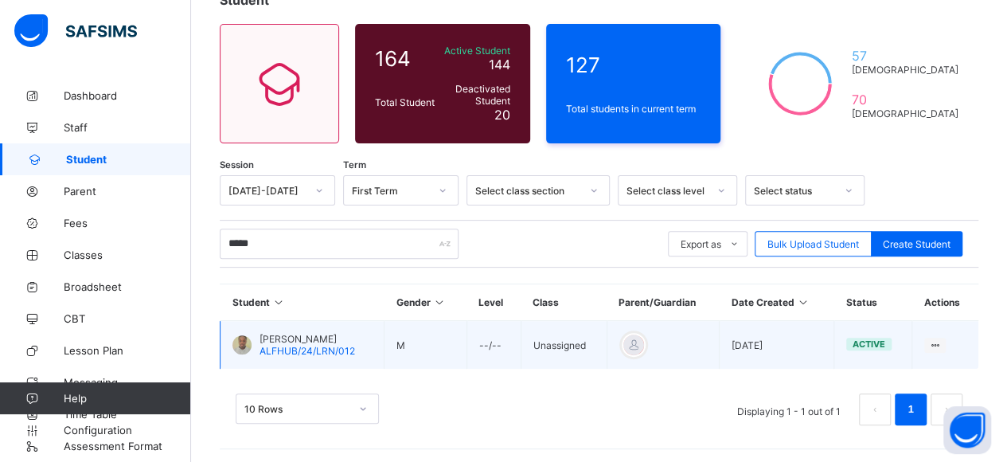
click at [296, 336] on span "[PERSON_NAME]" at bounding box center [308, 339] width 96 height 12
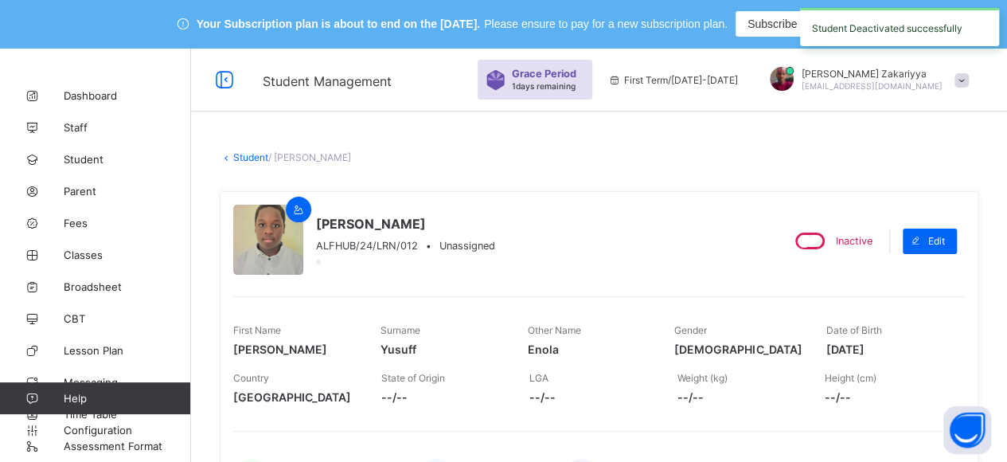
click at [258, 160] on link "Student" at bounding box center [250, 157] width 35 height 12
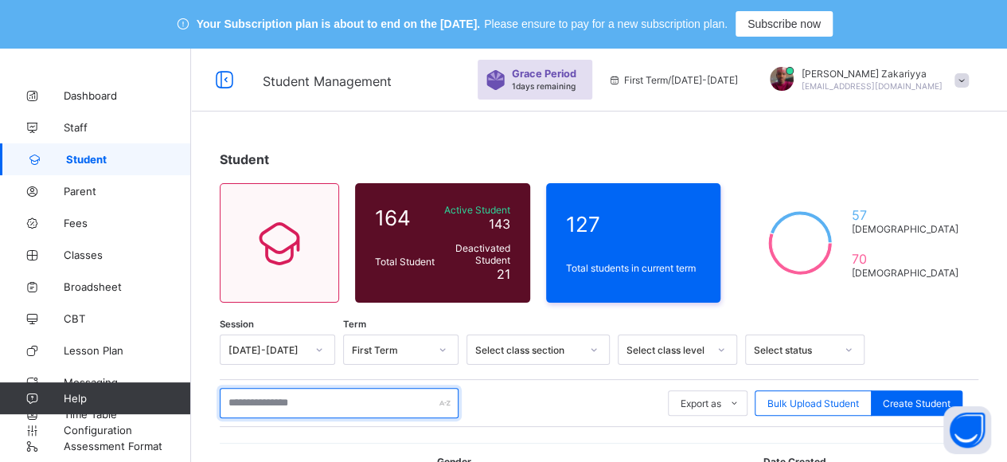
click at [330, 396] on input "text" at bounding box center [339, 403] width 239 height 30
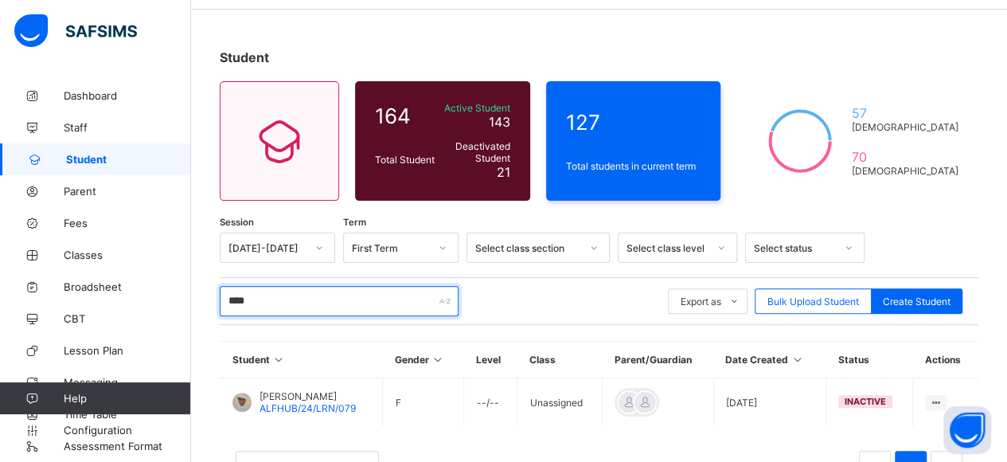
scroll to position [159, 0]
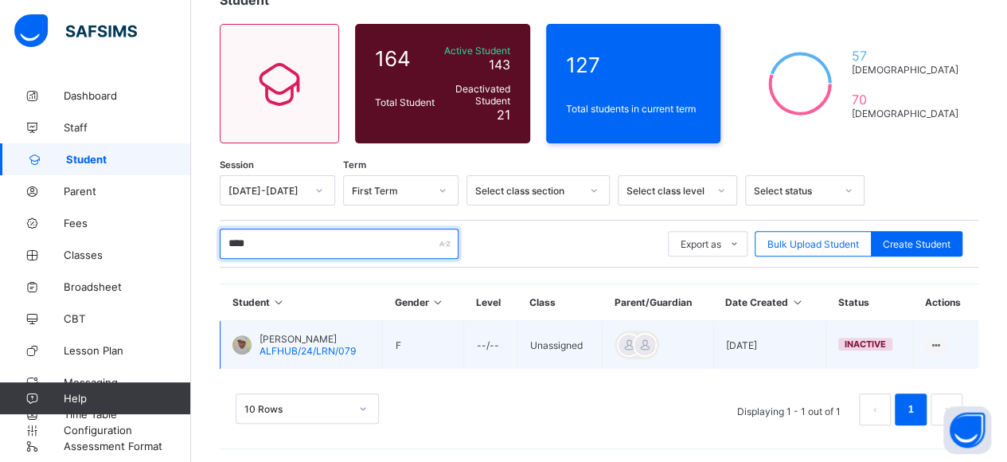
type input "****"
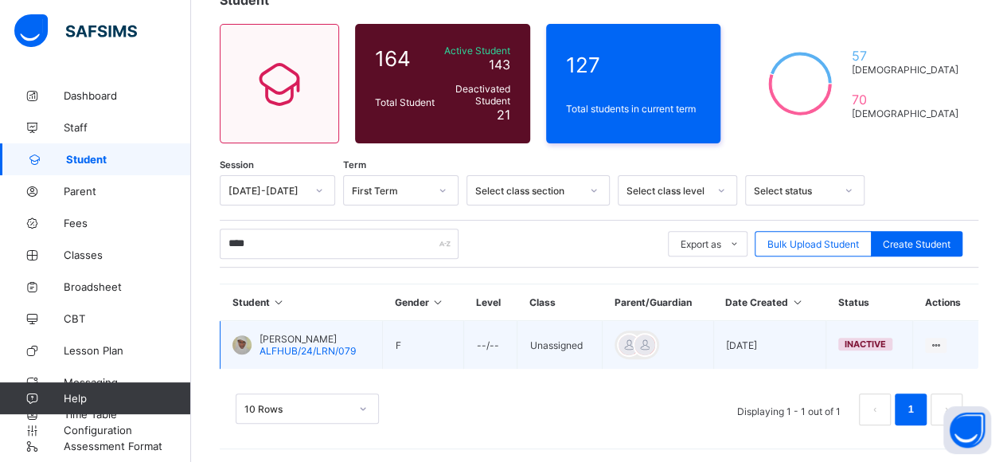
click at [292, 337] on span "[PERSON_NAME]" at bounding box center [308, 339] width 96 height 12
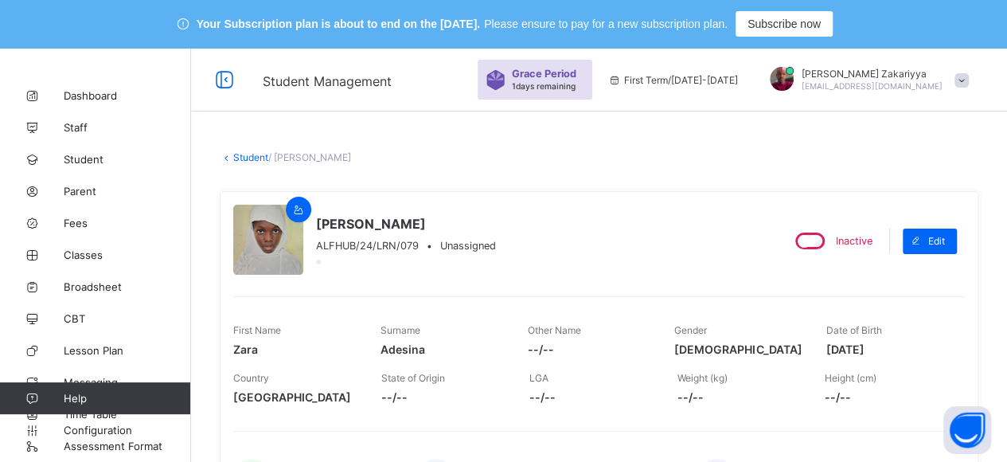
click at [242, 158] on link "Student" at bounding box center [250, 157] width 35 height 12
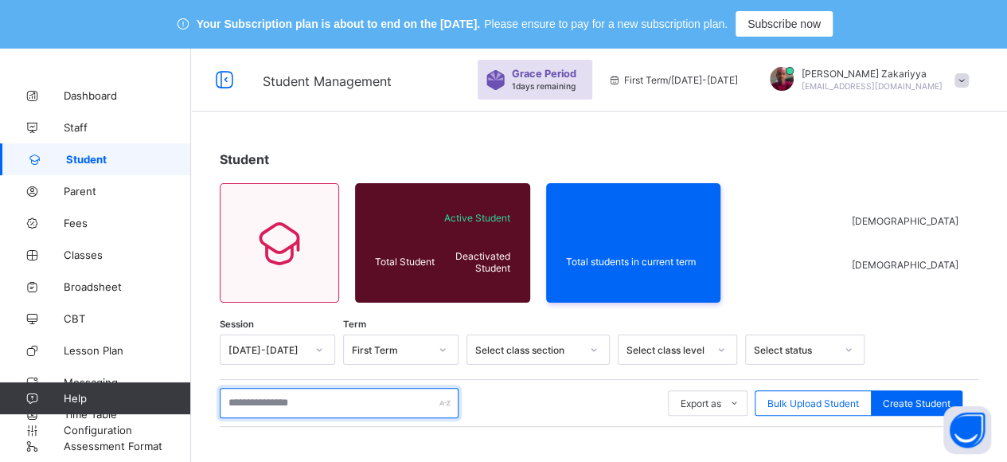
click at [290, 398] on input "text" at bounding box center [339, 403] width 239 height 30
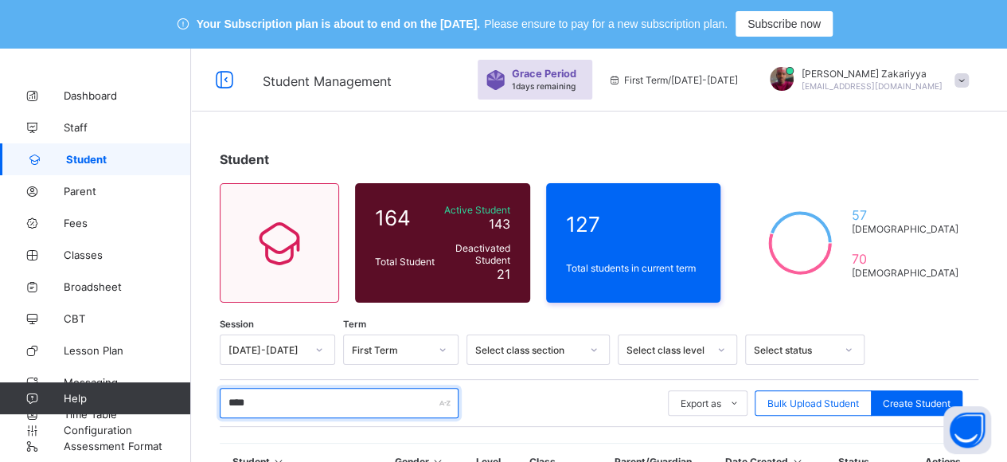
scroll to position [159, 0]
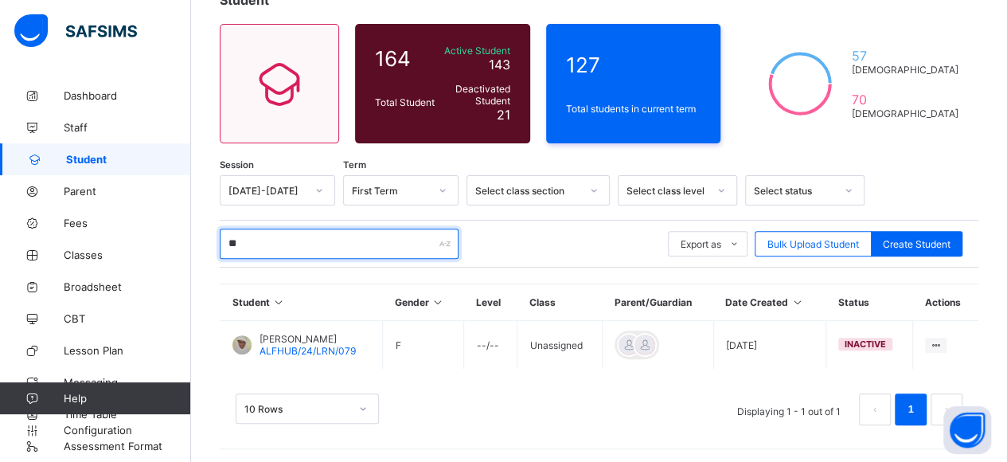
type input "*"
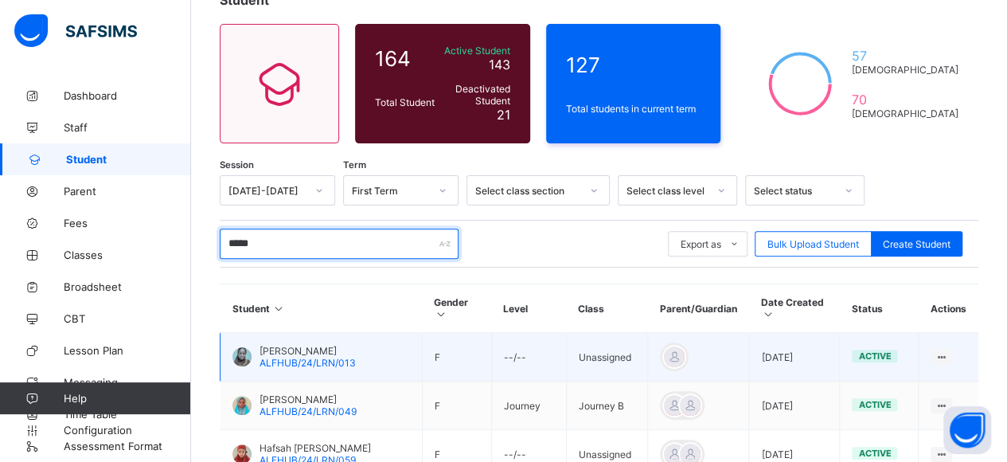
type input "*****"
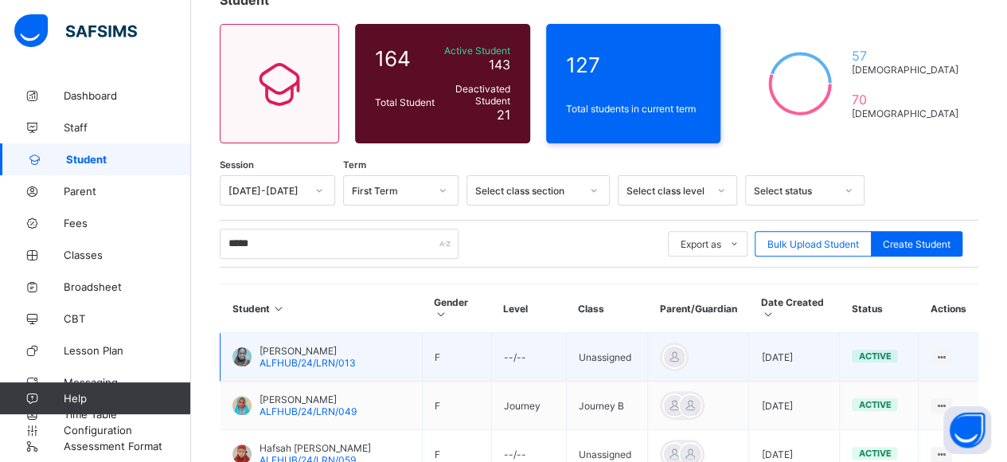
click at [275, 345] on span "[PERSON_NAME]" at bounding box center [308, 351] width 96 height 12
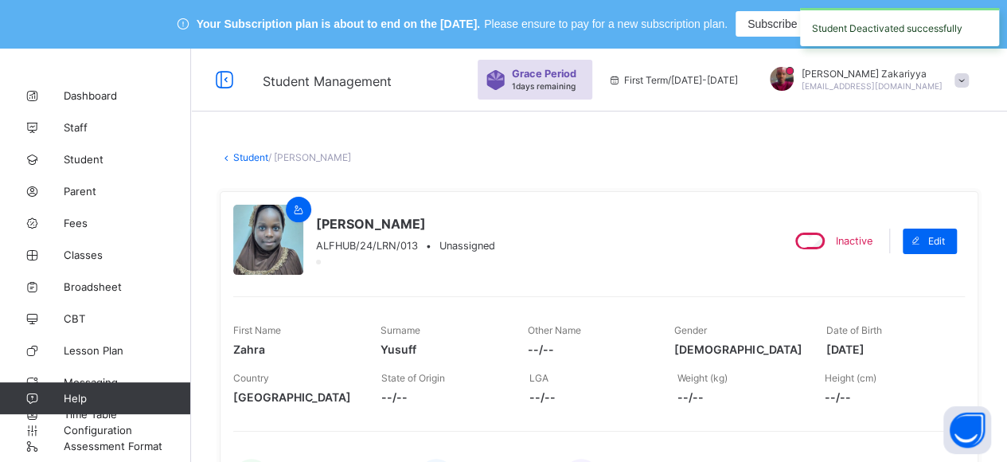
click at [246, 158] on link "Student" at bounding box center [250, 157] width 35 height 12
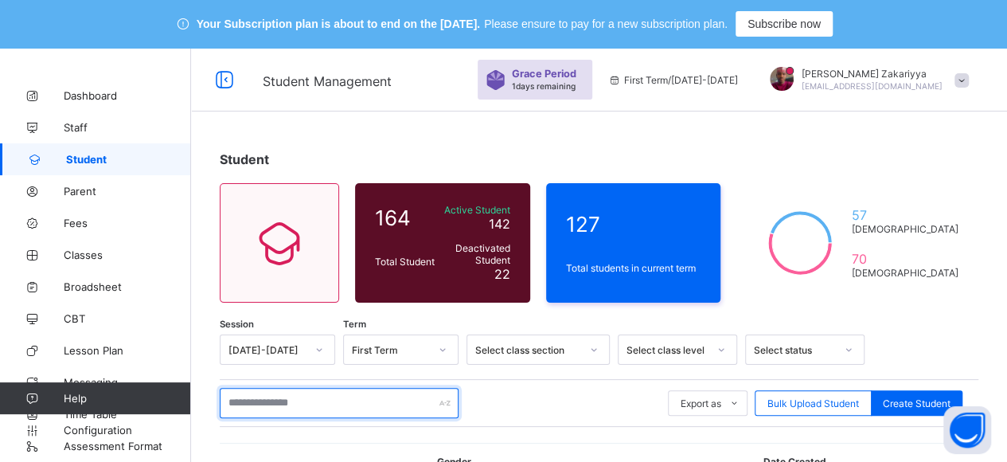
click at [260, 405] on input "text" at bounding box center [339, 403] width 239 height 30
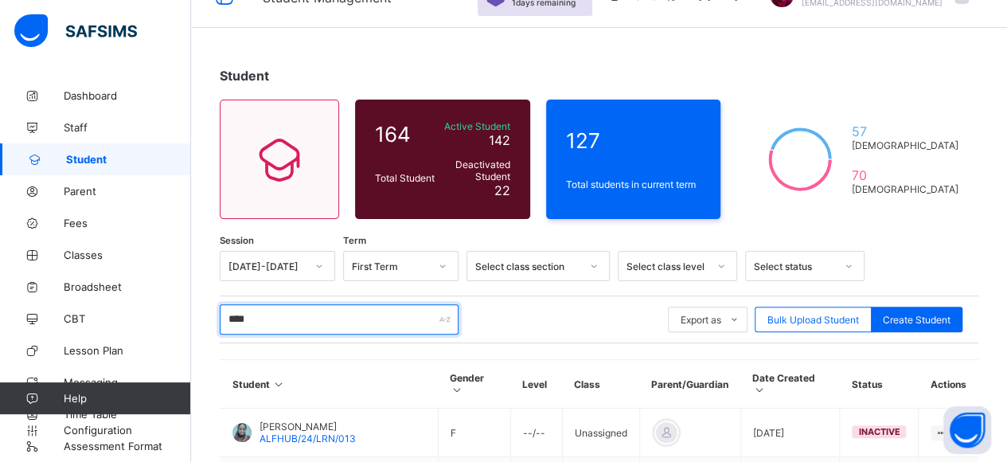
scroll to position [183, 0]
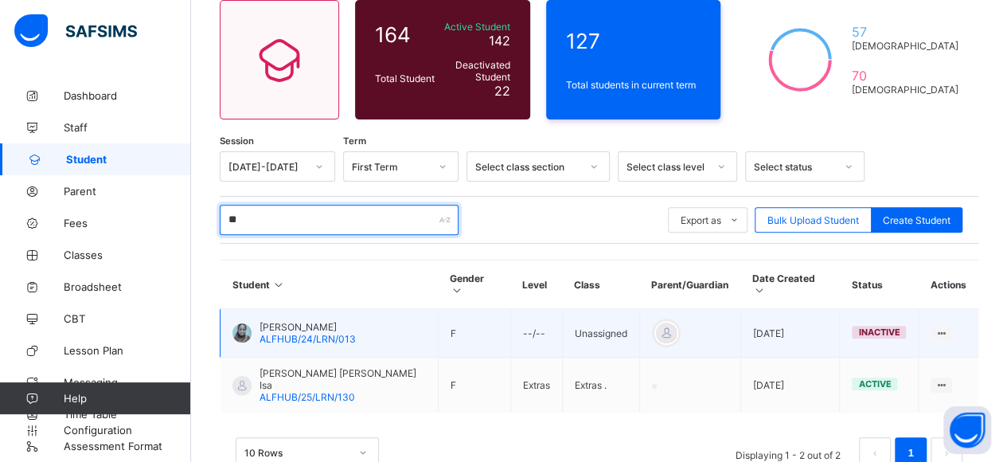
type input "*"
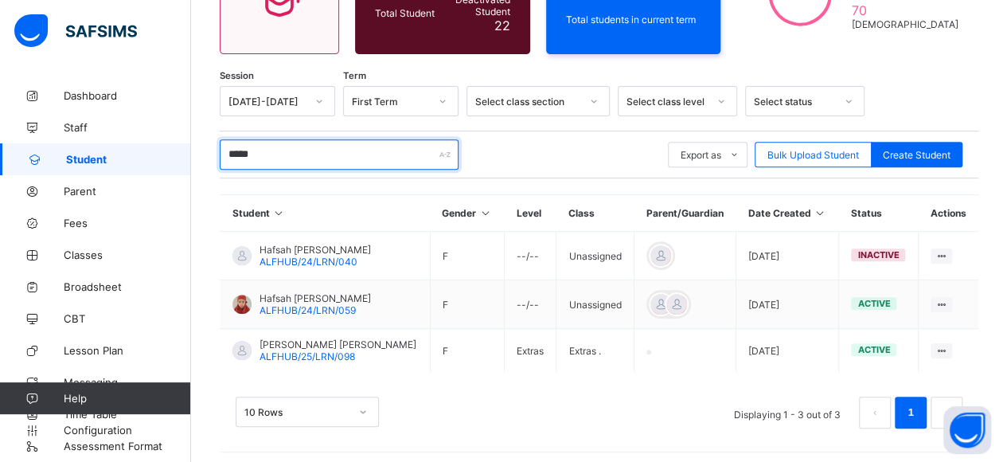
scroll to position [250, 0]
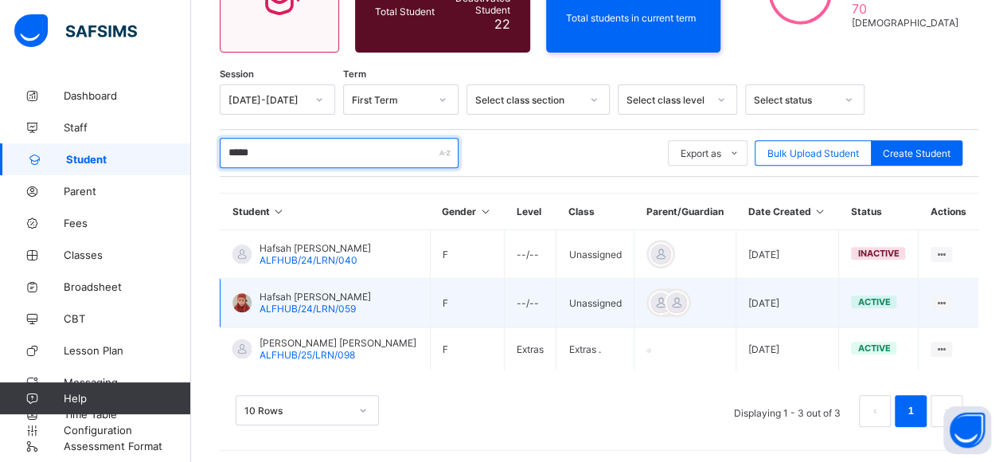
type input "*****"
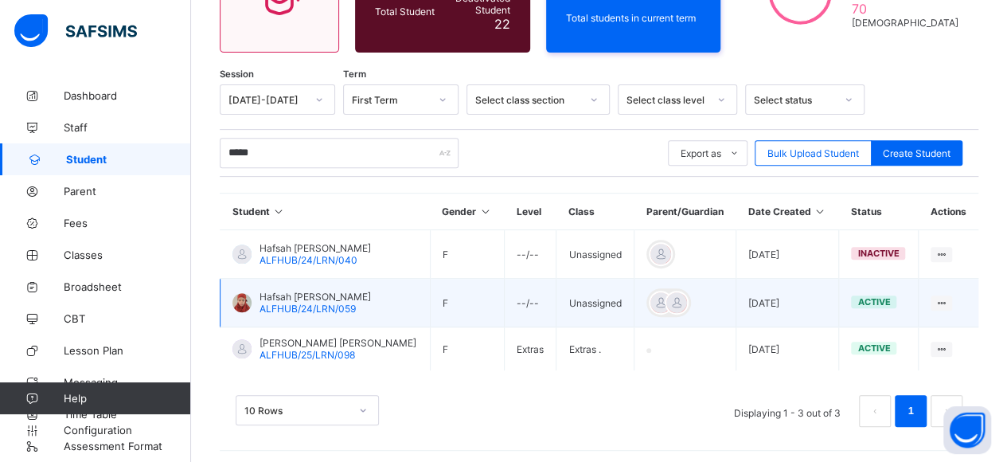
click at [304, 291] on span "Hafsah [PERSON_NAME]" at bounding box center [315, 297] width 111 height 12
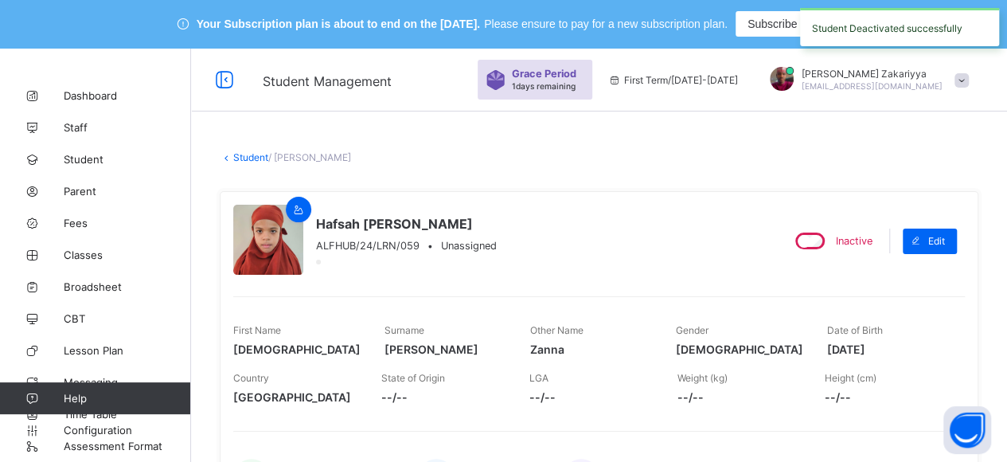
click at [251, 156] on link "Student" at bounding box center [250, 157] width 35 height 12
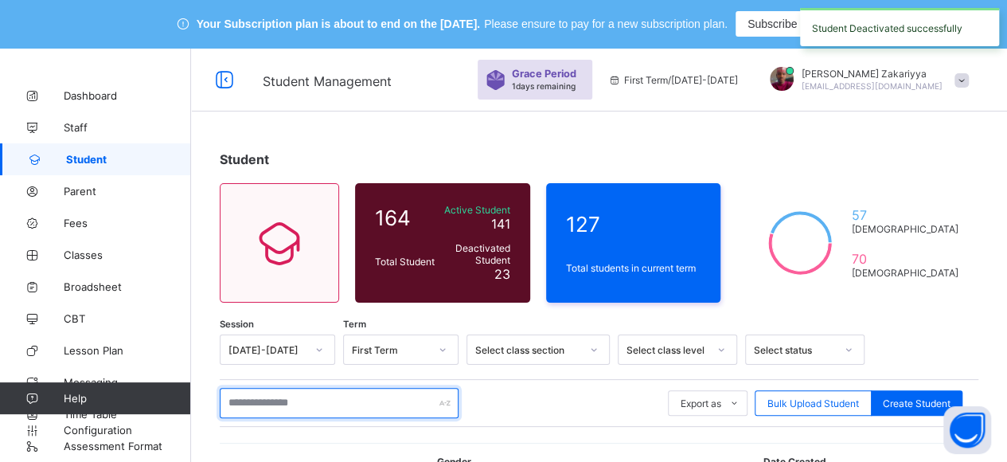
click at [253, 399] on input "text" at bounding box center [339, 403] width 239 height 30
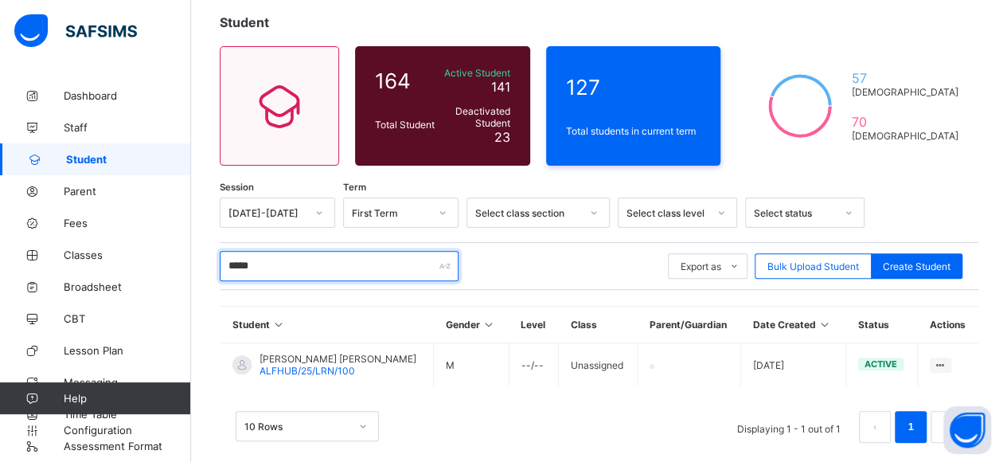
scroll to position [154, 0]
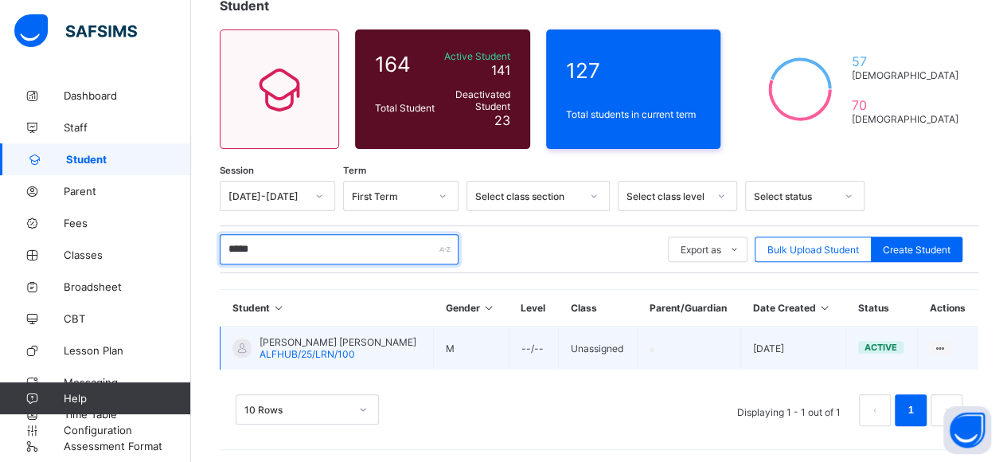
type input "*****"
click at [300, 338] on span "[PERSON_NAME] [PERSON_NAME]" at bounding box center [338, 342] width 157 height 12
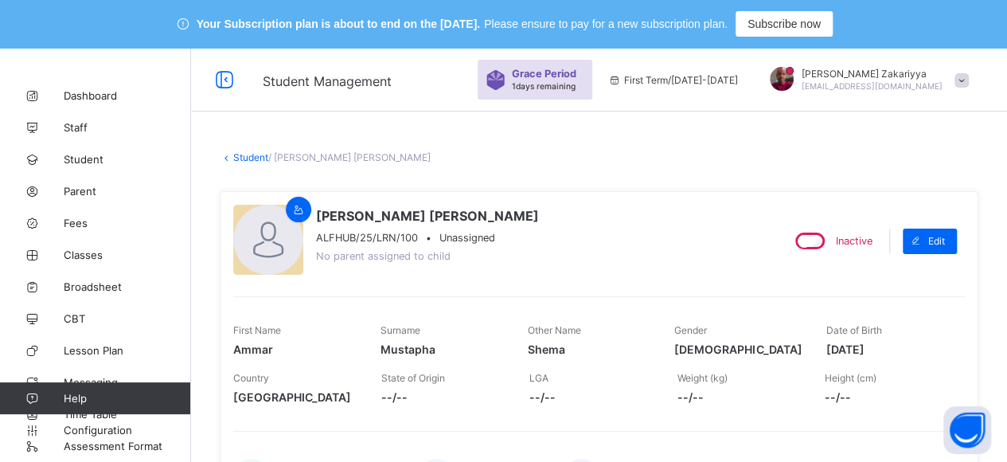
click at [245, 156] on link "Student" at bounding box center [250, 157] width 35 height 12
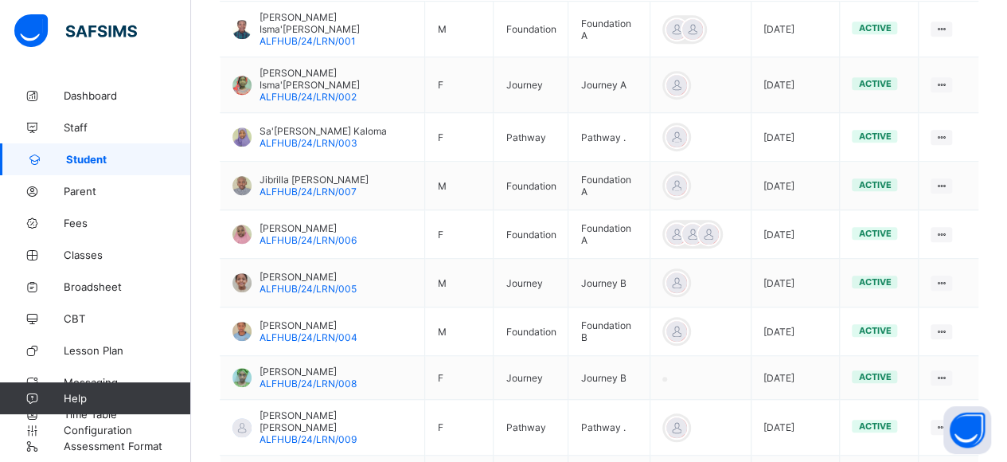
scroll to position [588, 0]
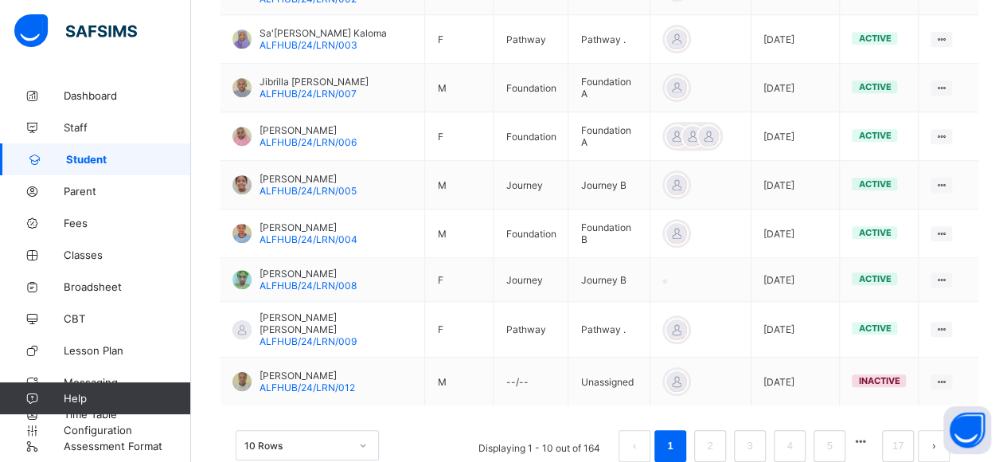
click at [941, 430] on button "next page" at bounding box center [934, 446] width 32 height 32
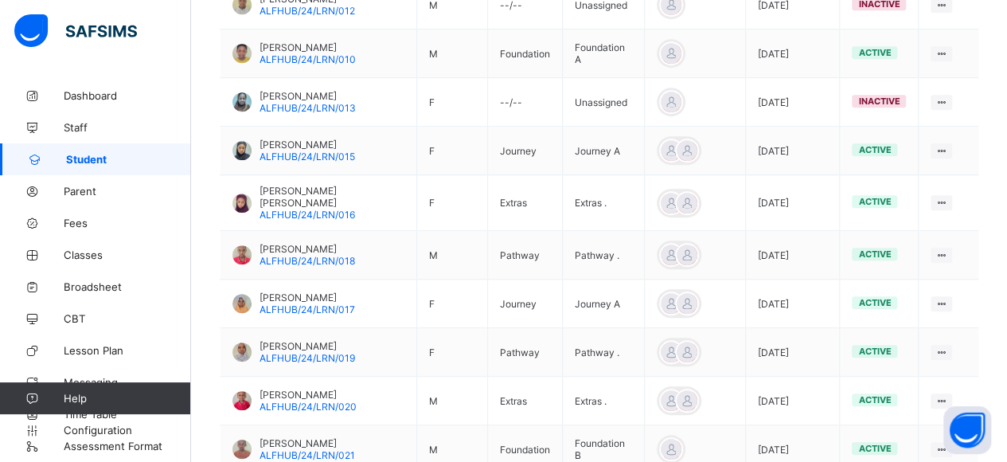
scroll to position [594, 0]
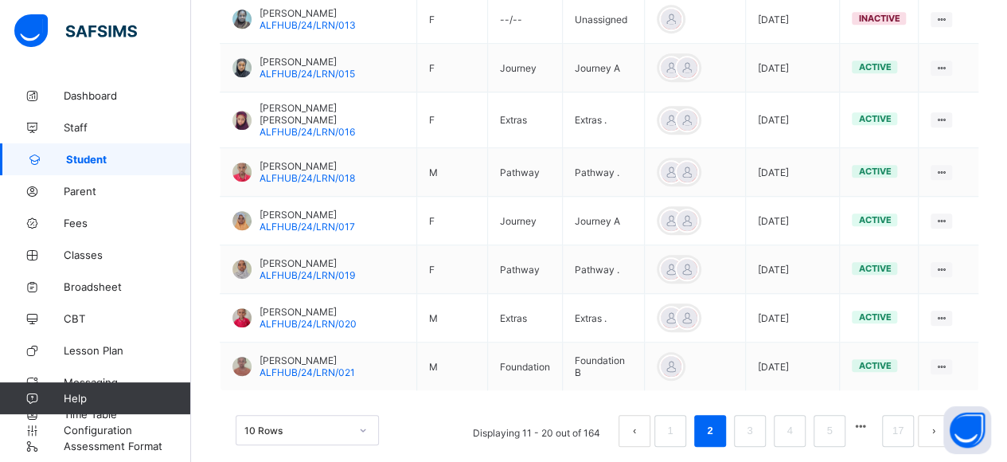
click at [936, 415] on button "next page" at bounding box center [934, 431] width 32 height 32
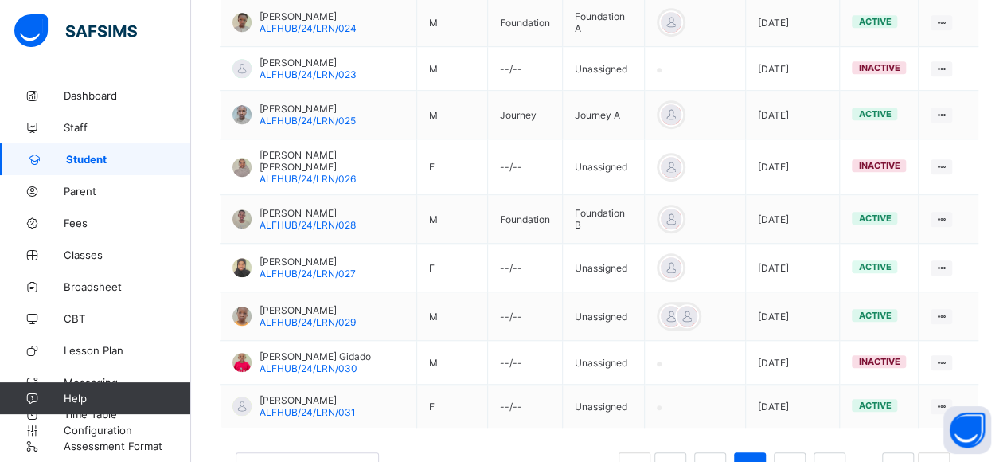
scroll to position [529, 0]
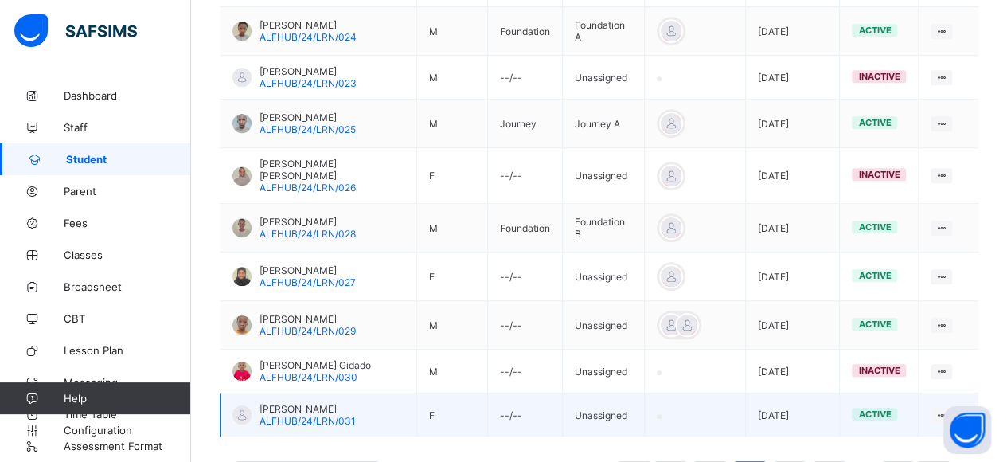
click at [299, 403] on span "[PERSON_NAME]" at bounding box center [308, 409] width 96 height 12
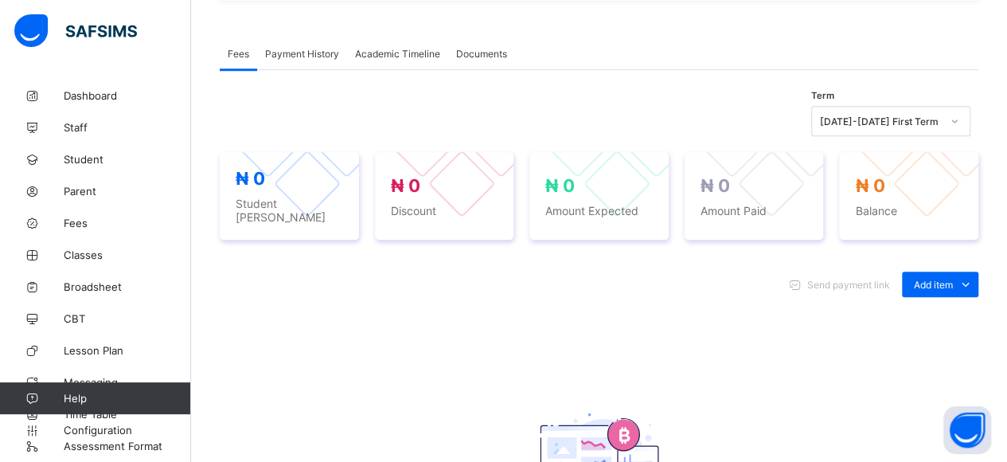
scroll to position [124, 0]
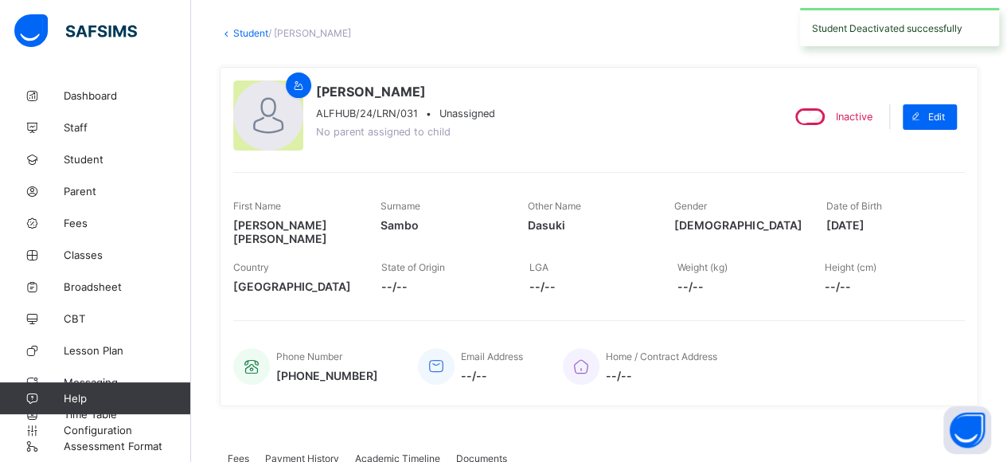
click at [239, 29] on link "Student" at bounding box center [250, 33] width 35 height 12
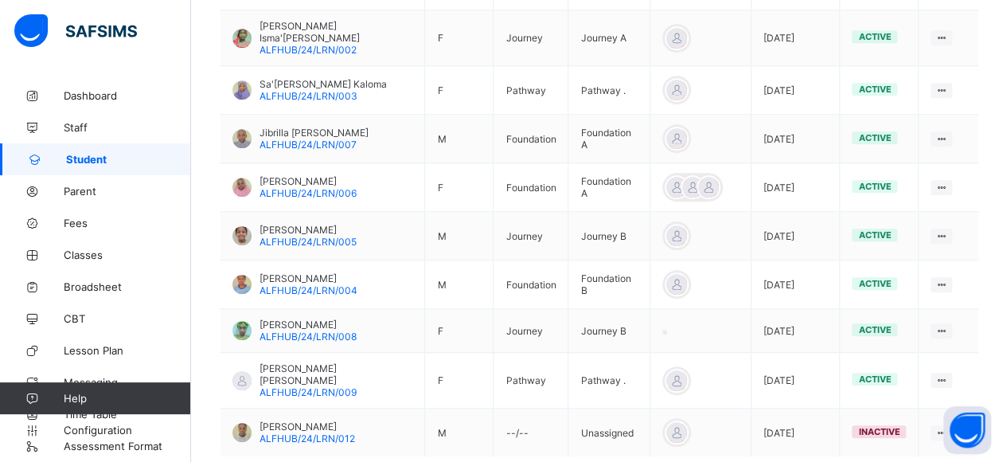
scroll to position [588, 0]
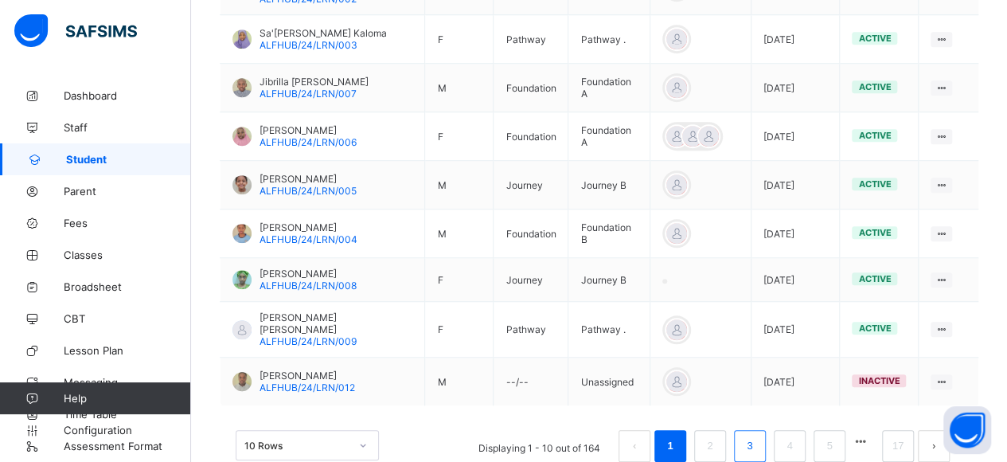
click at [757, 436] on link "3" at bounding box center [749, 446] width 15 height 21
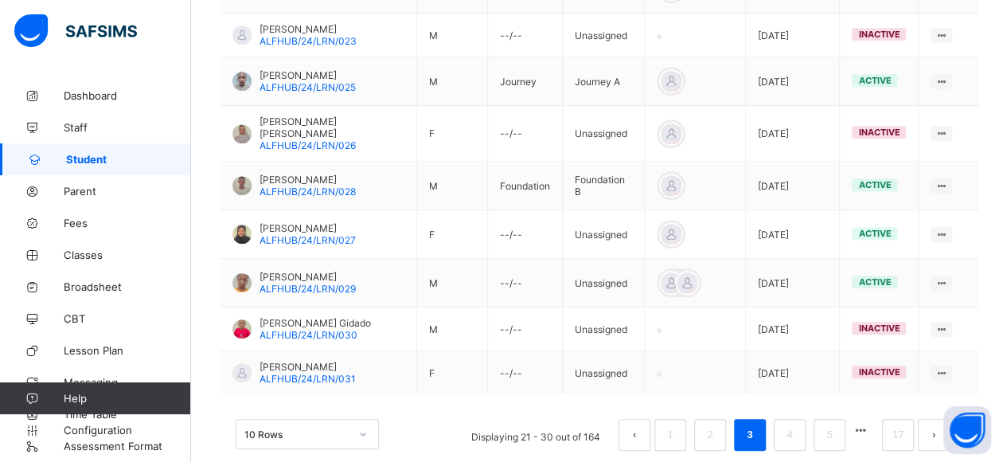
scroll to position [527, 0]
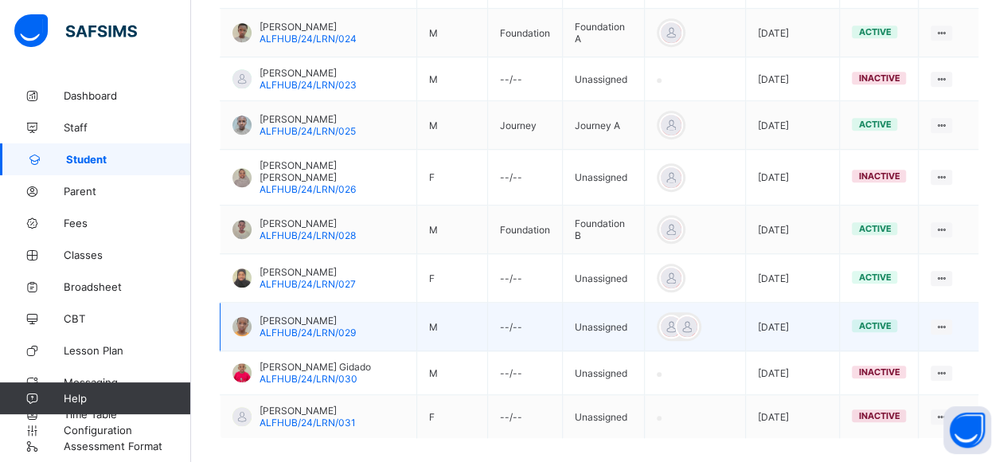
click at [291, 314] on span "[PERSON_NAME]" at bounding box center [308, 320] width 96 height 12
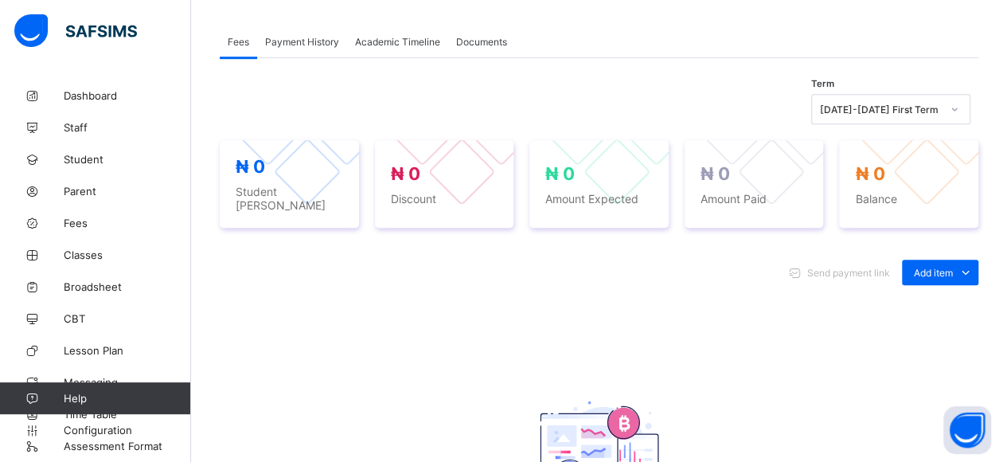
scroll to position [123, 0]
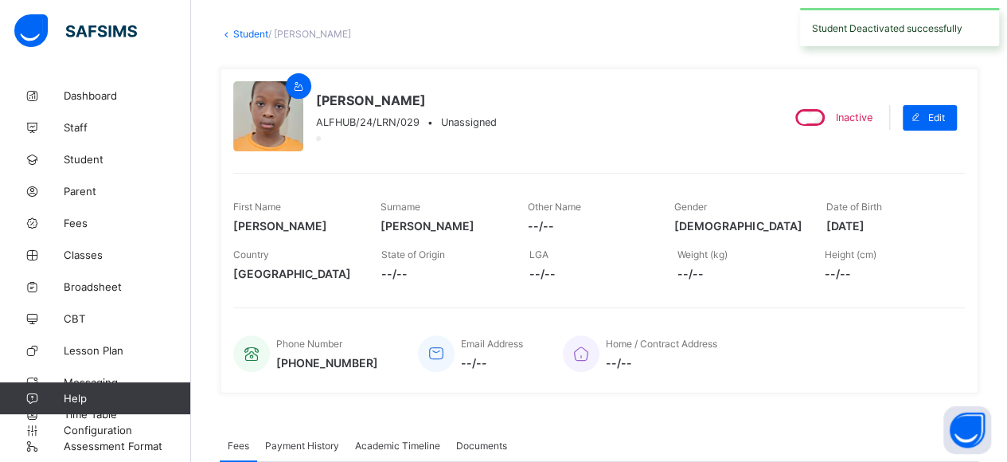
click at [245, 32] on link "Student" at bounding box center [250, 34] width 35 height 12
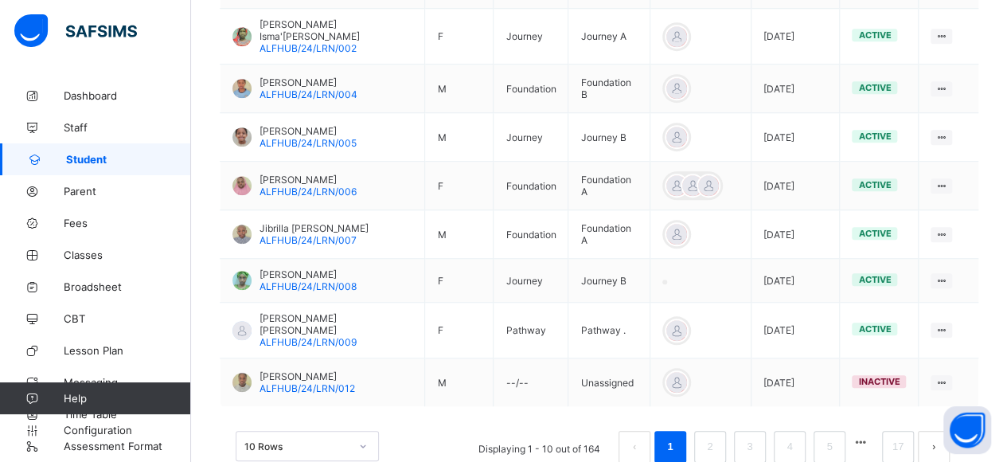
scroll to position [588, 0]
click at [717, 436] on link "2" at bounding box center [709, 446] width 15 height 21
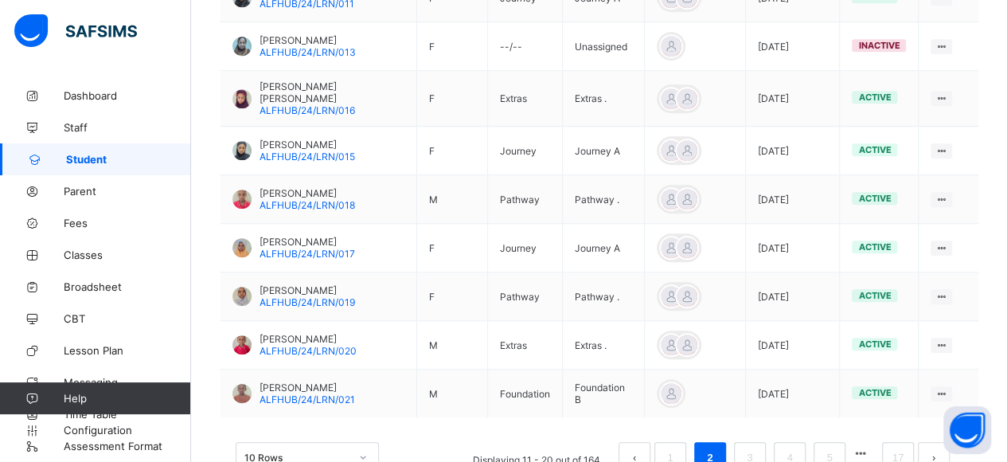
scroll to position [570, 0]
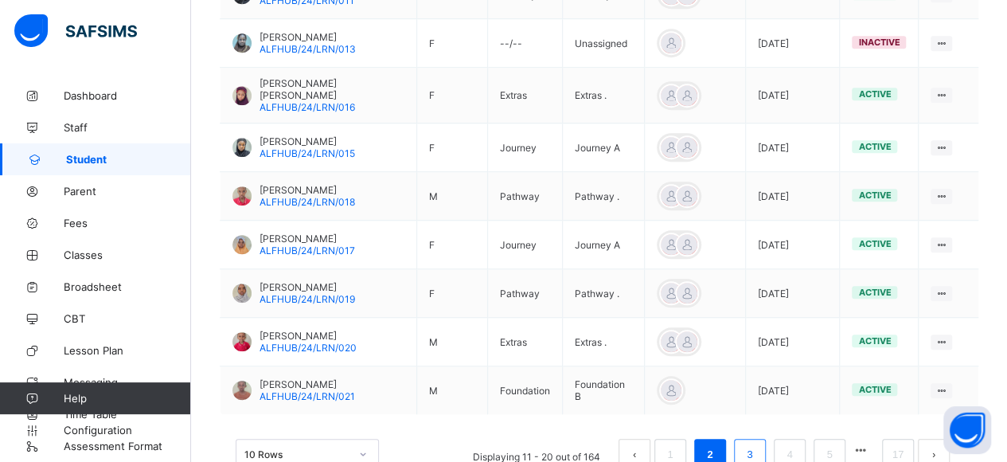
click at [757, 444] on link "3" at bounding box center [749, 454] width 15 height 21
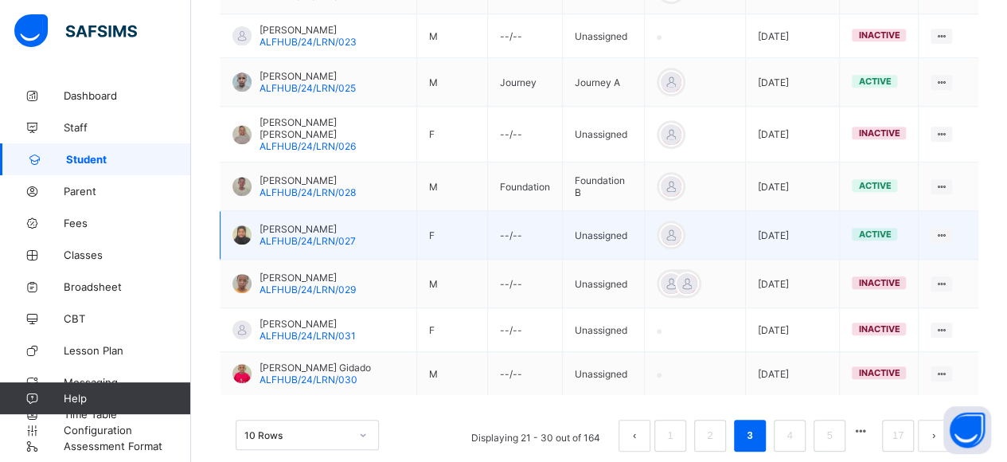
click at [283, 223] on span "[PERSON_NAME]" at bounding box center [308, 229] width 96 height 12
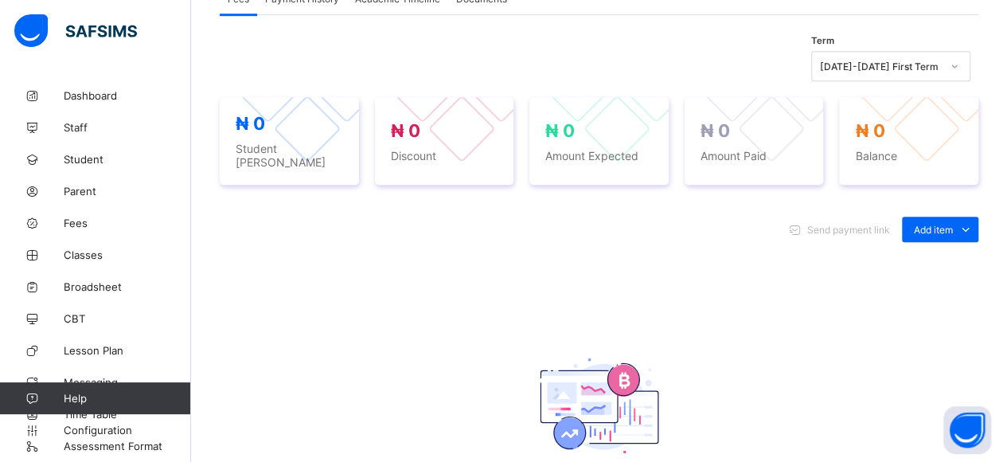
scroll to position [166, 0]
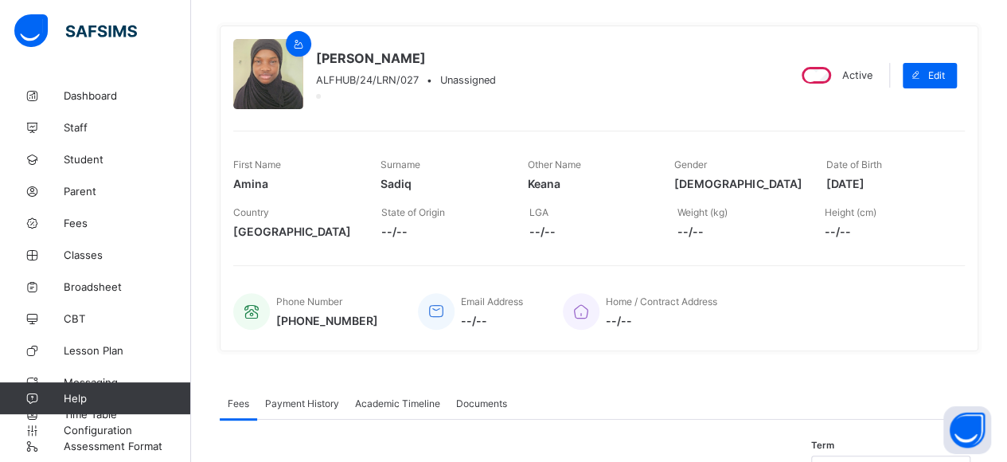
click at [827, 84] on div "Active" at bounding box center [836, 75] width 82 height 25
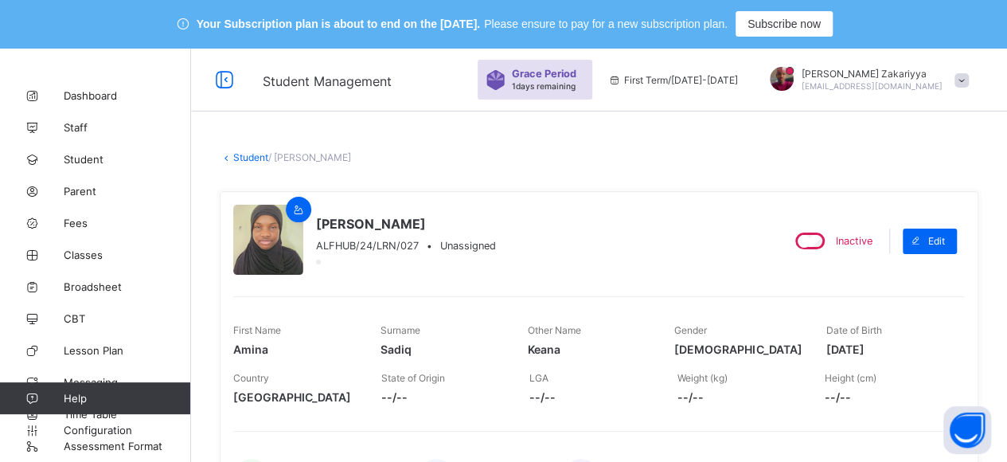
click at [252, 152] on link "Student" at bounding box center [250, 157] width 35 height 12
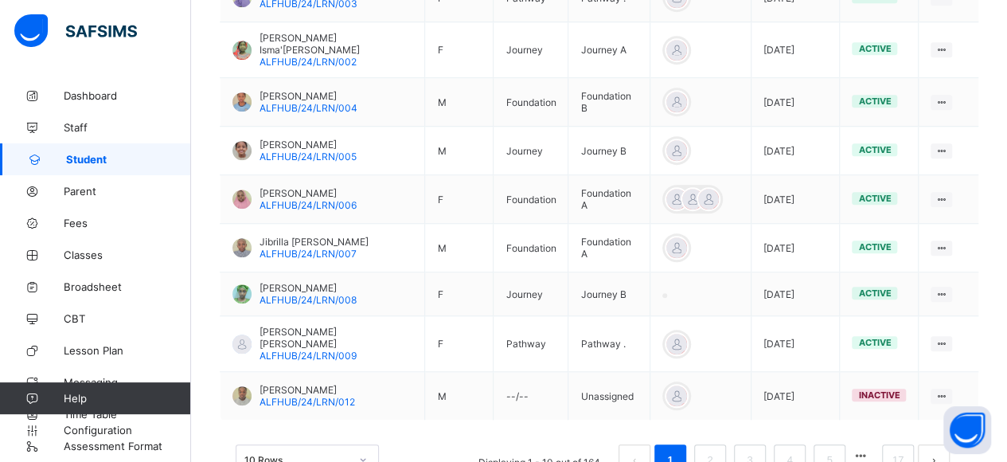
scroll to position [588, 0]
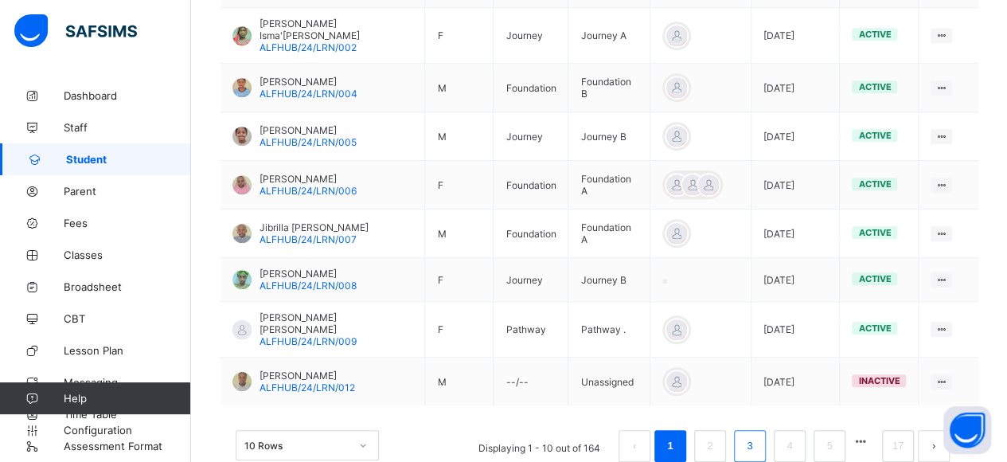
click at [758, 430] on li "3" at bounding box center [750, 446] width 32 height 32
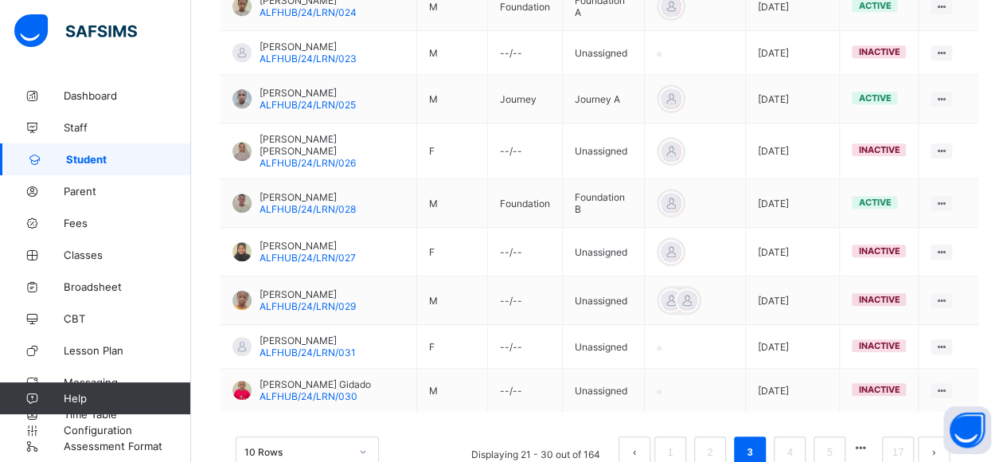
scroll to position [571, 0]
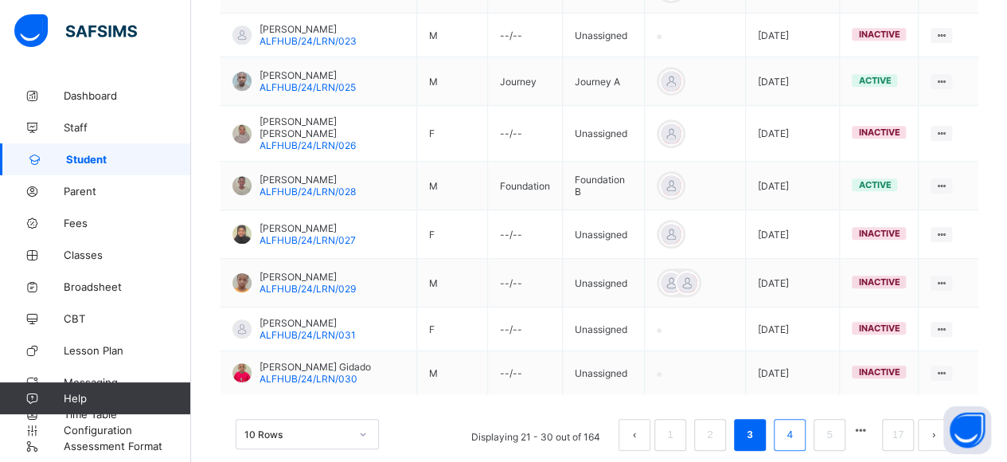
click at [797, 424] on link "4" at bounding box center [789, 434] width 15 height 21
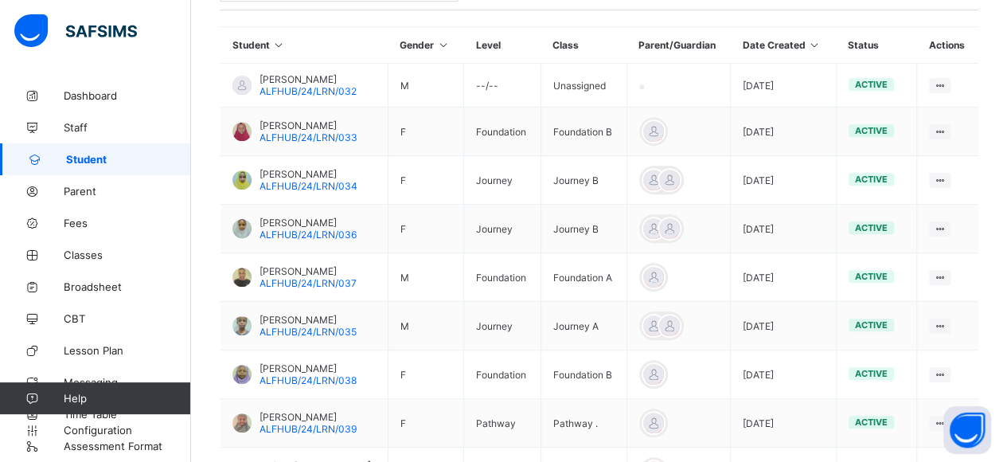
scroll to position [418, 0]
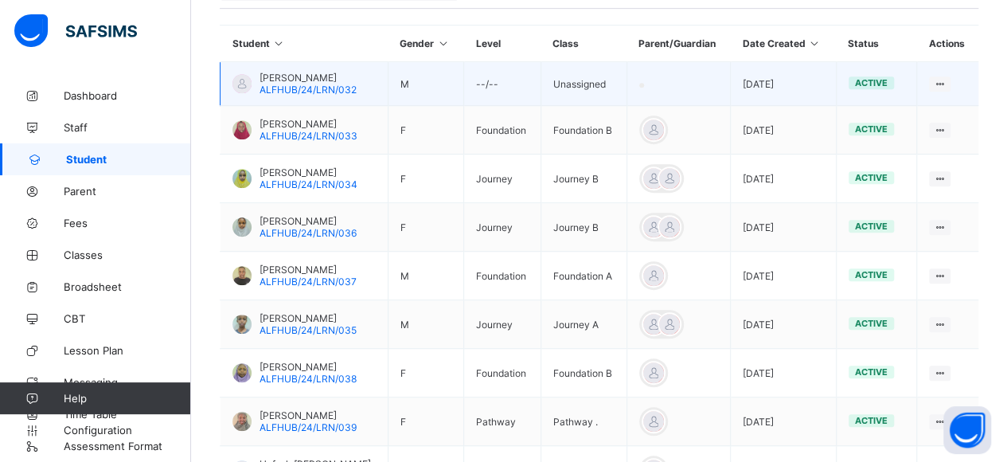
click at [304, 72] on span "[PERSON_NAME]" at bounding box center [308, 78] width 97 height 12
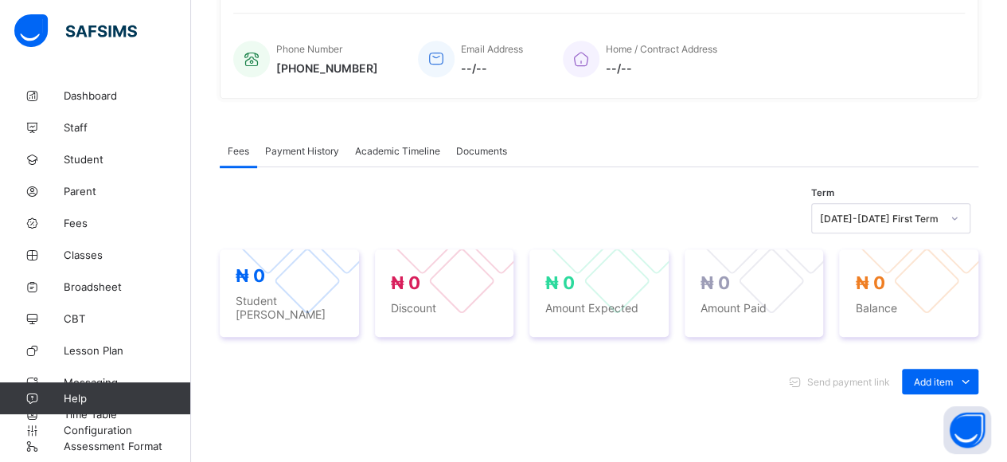
scroll to position [14, 0]
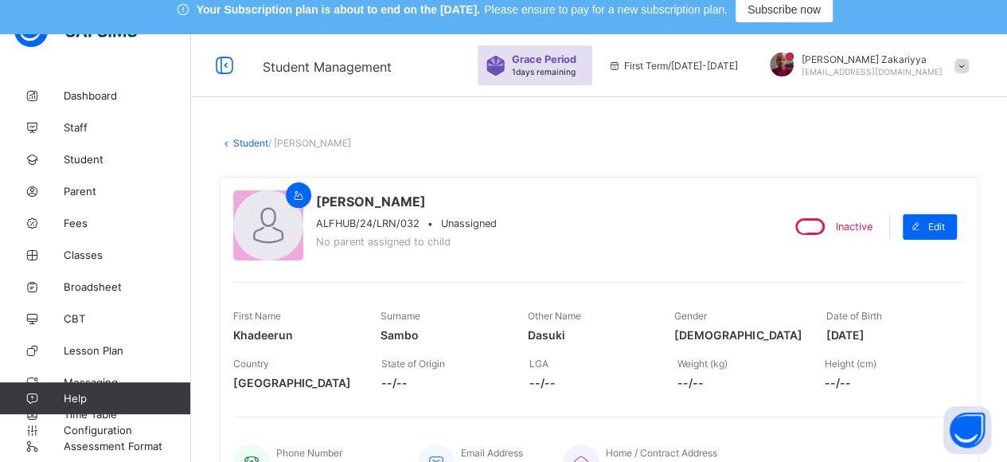
click at [244, 138] on link "Student" at bounding box center [250, 143] width 35 height 12
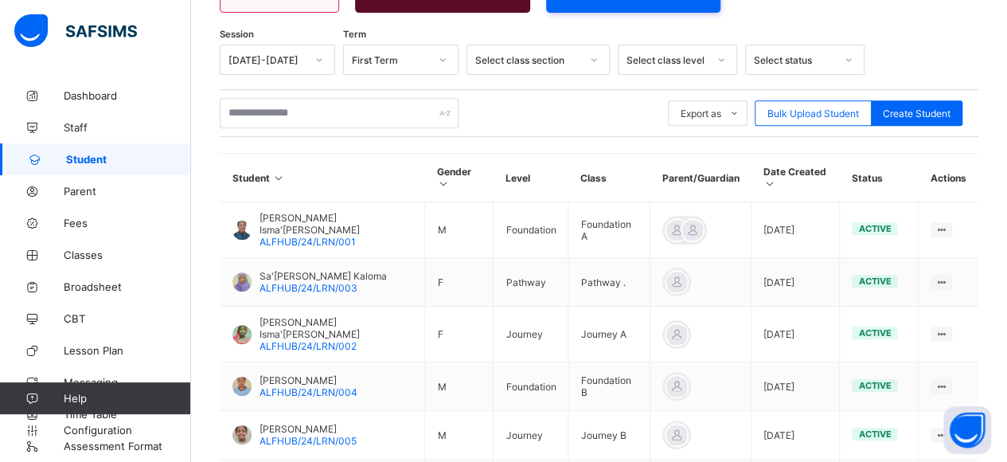
scroll to position [588, 0]
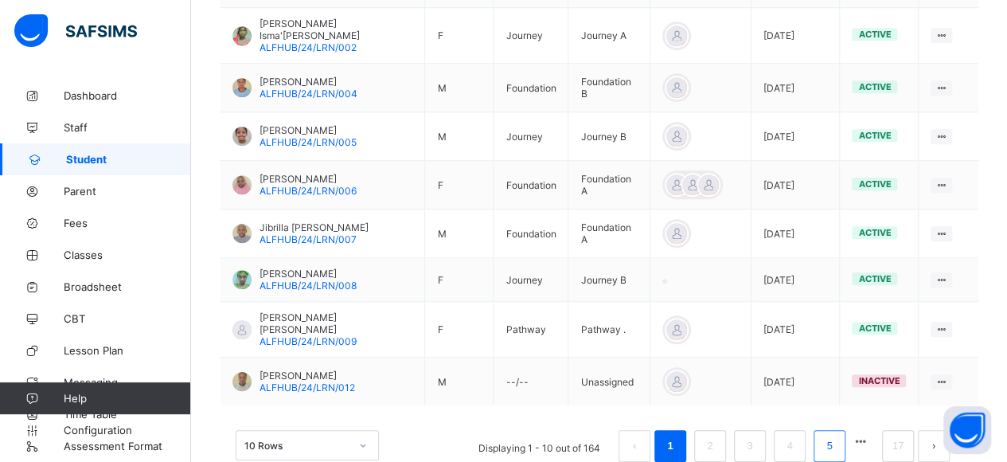
click at [846, 430] on li "5" at bounding box center [830, 446] width 32 height 32
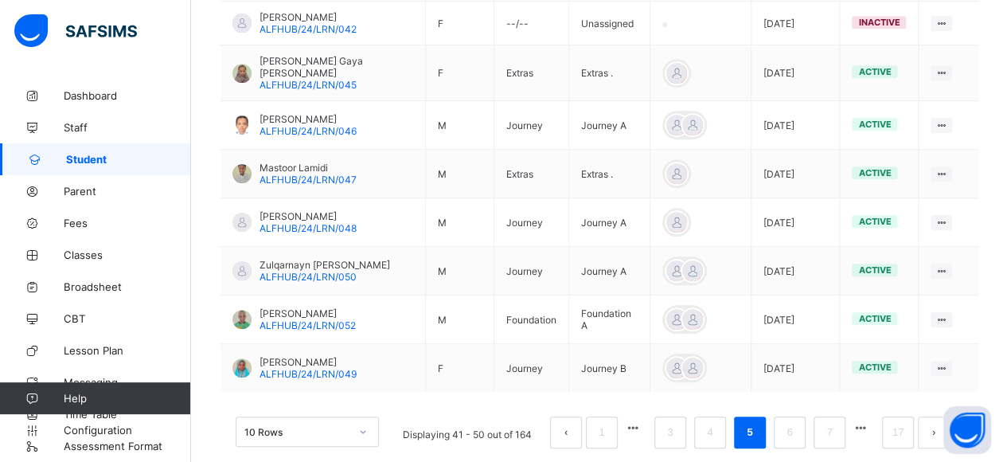
scroll to position [620, 0]
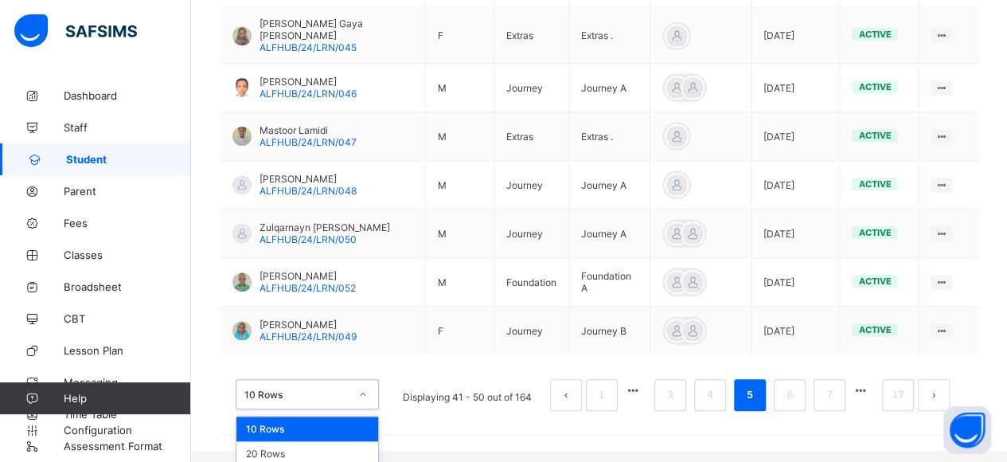
click at [357, 404] on div "option 10 Rows focused, 1 of 3. 3 results available. Use Up and Down to choose …" at bounding box center [307, 394] width 143 height 30
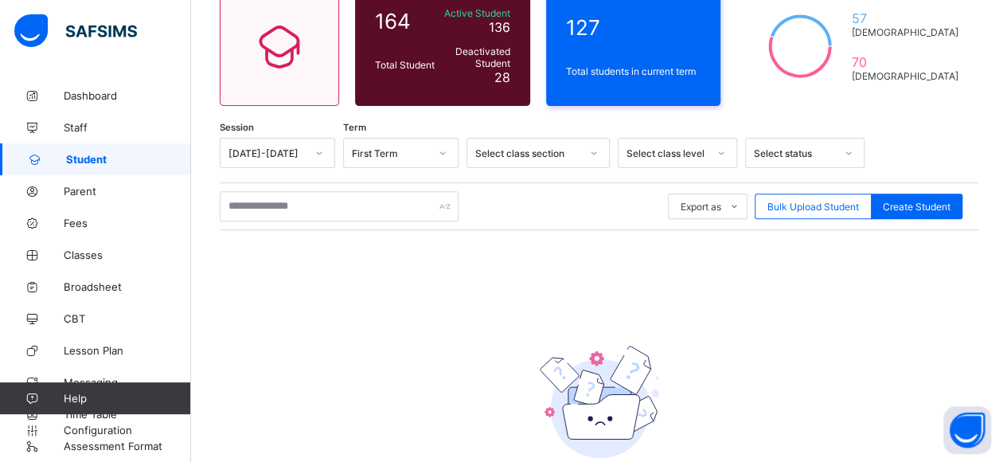
scroll to position [193, 0]
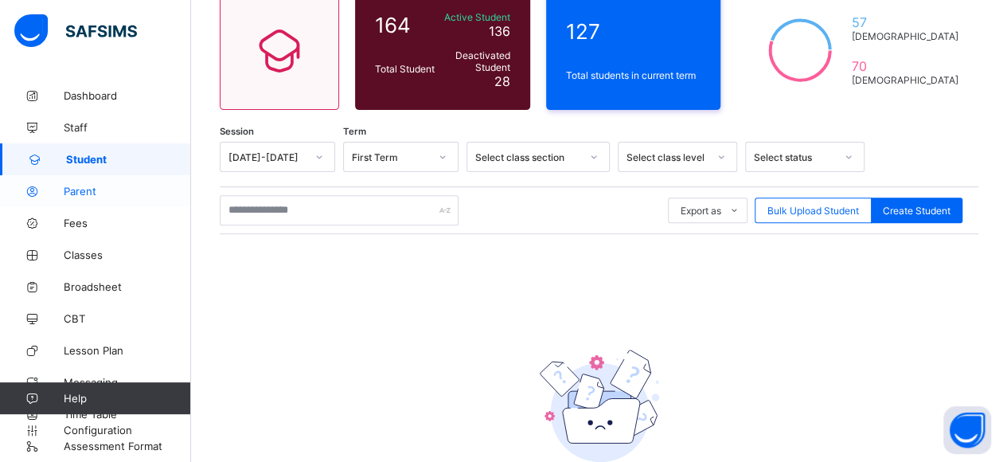
click at [91, 187] on span "Parent" at bounding box center [127, 191] width 127 height 13
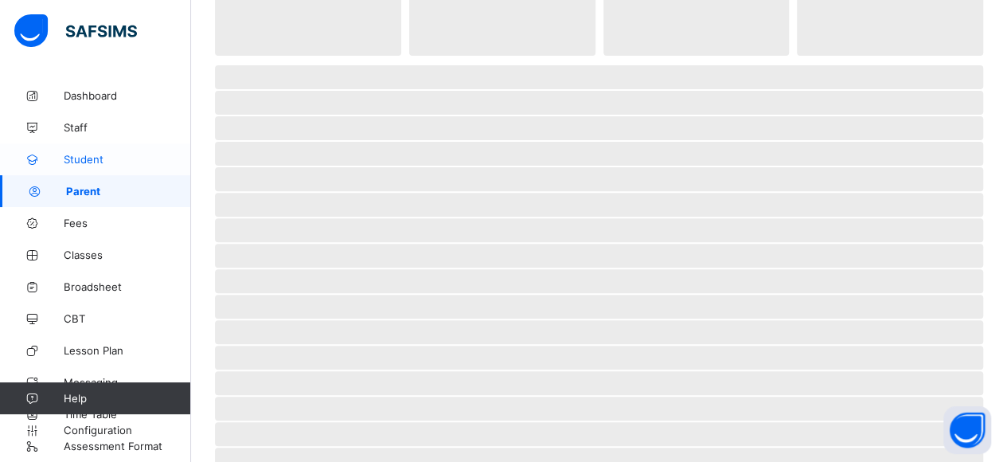
click at [91, 166] on link "Student" at bounding box center [95, 159] width 191 height 32
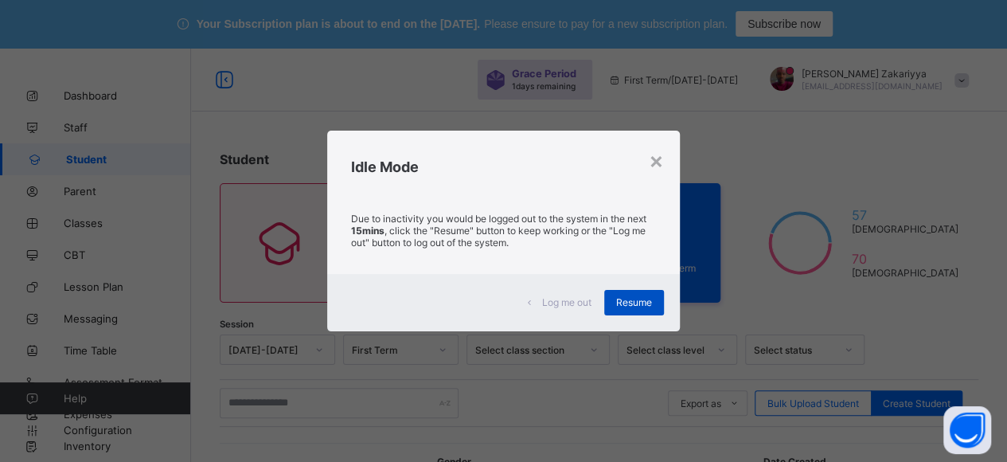
click at [645, 307] on span "Resume" at bounding box center [634, 302] width 36 height 12
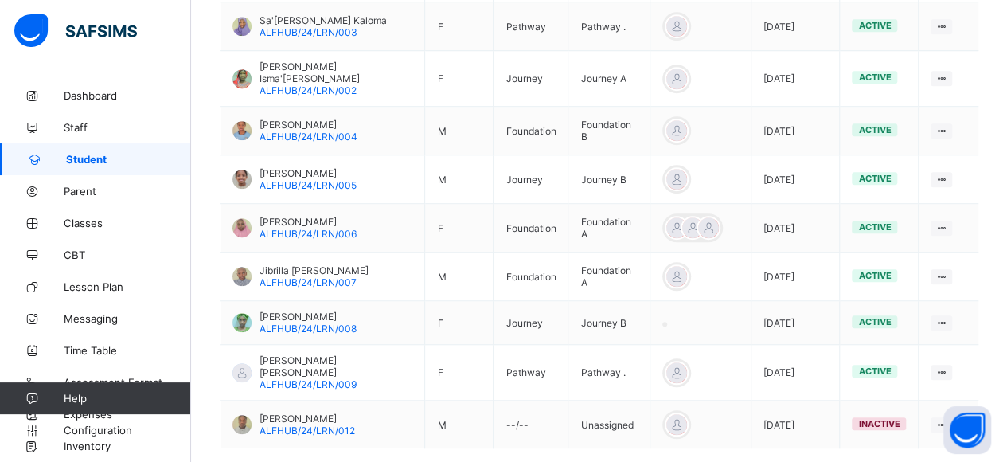
scroll to position [588, 0]
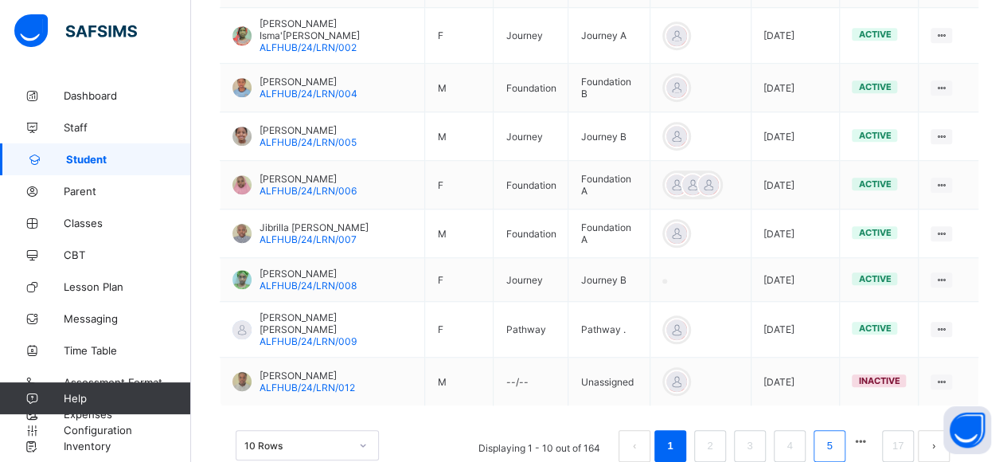
click at [837, 436] on link "5" at bounding box center [829, 446] width 15 height 21
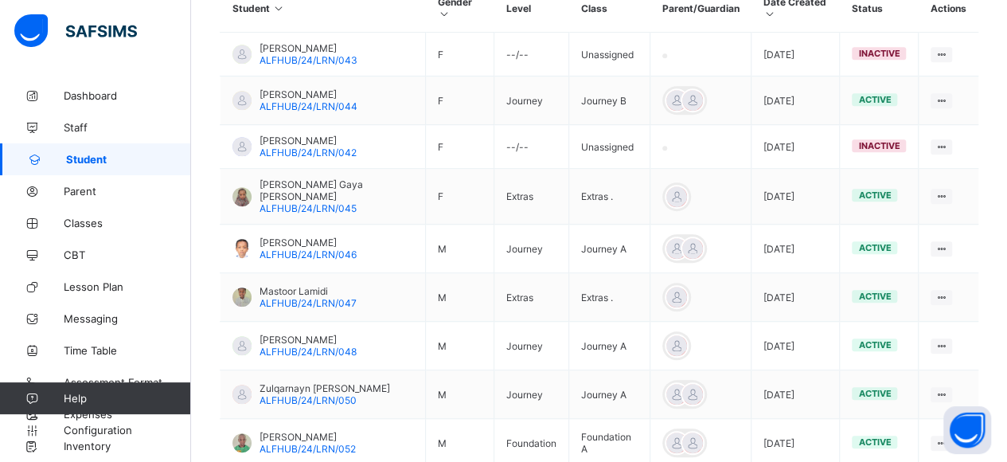
scroll to position [583, 0]
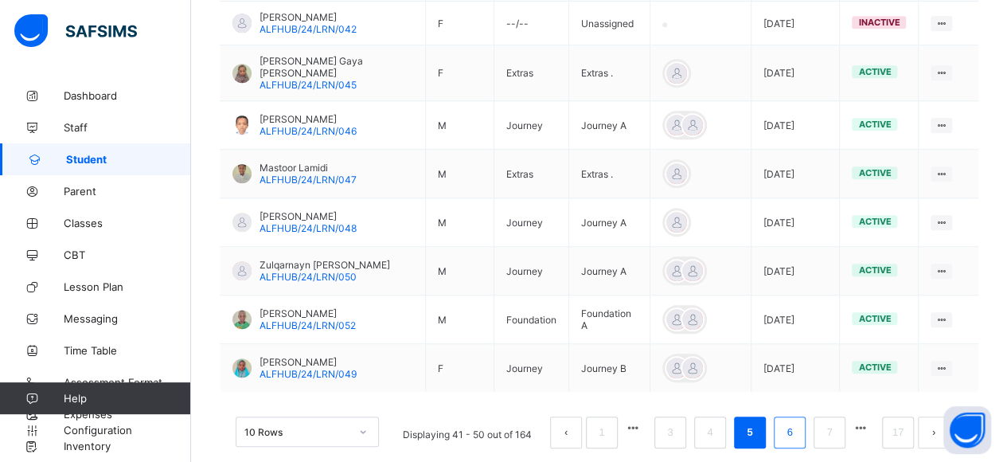
click at [797, 422] on link "6" at bounding box center [789, 432] width 15 height 21
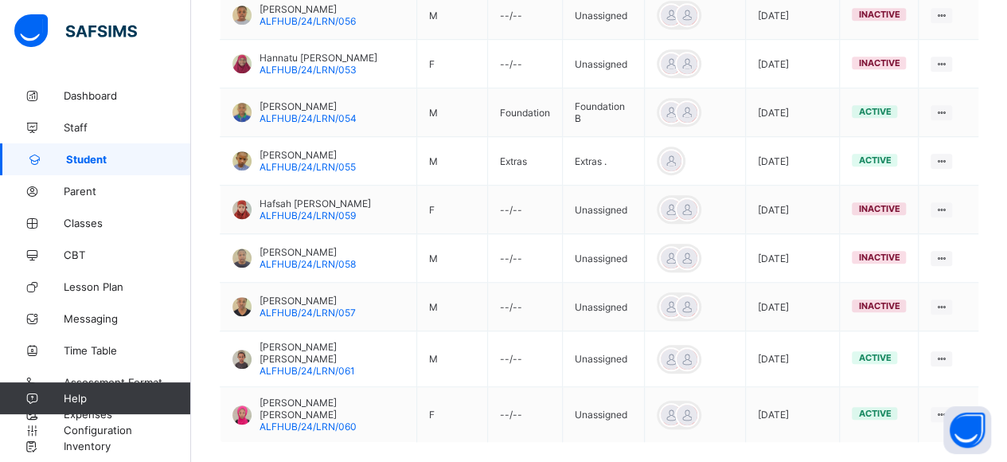
scroll to position [555, 0]
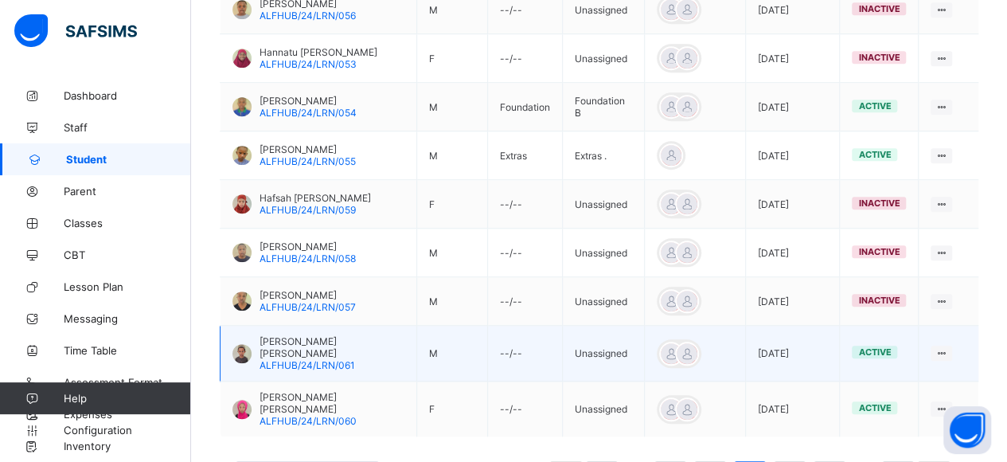
click at [273, 335] on span "Mustapha Grema Hassan" at bounding box center [332, 347] width 145 height 24
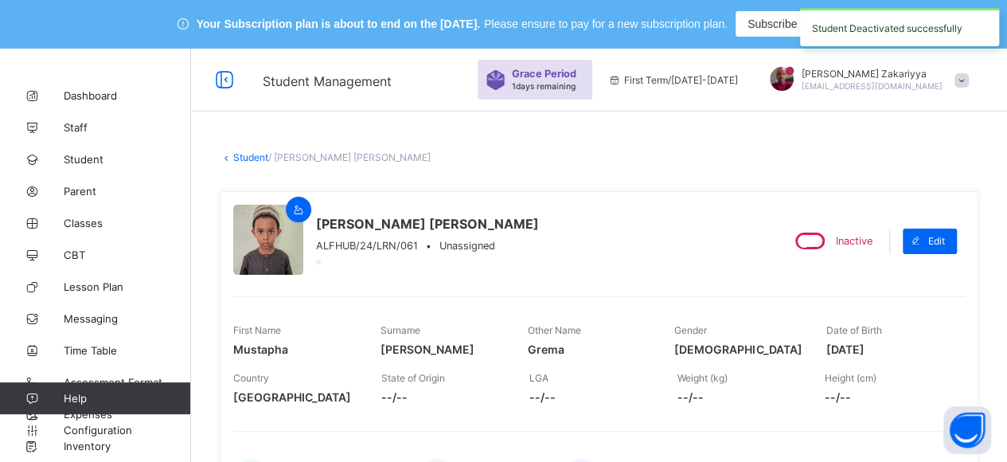
click at [246, 158] on link "Student" at bounding box center [250, 157] width 35 height 12
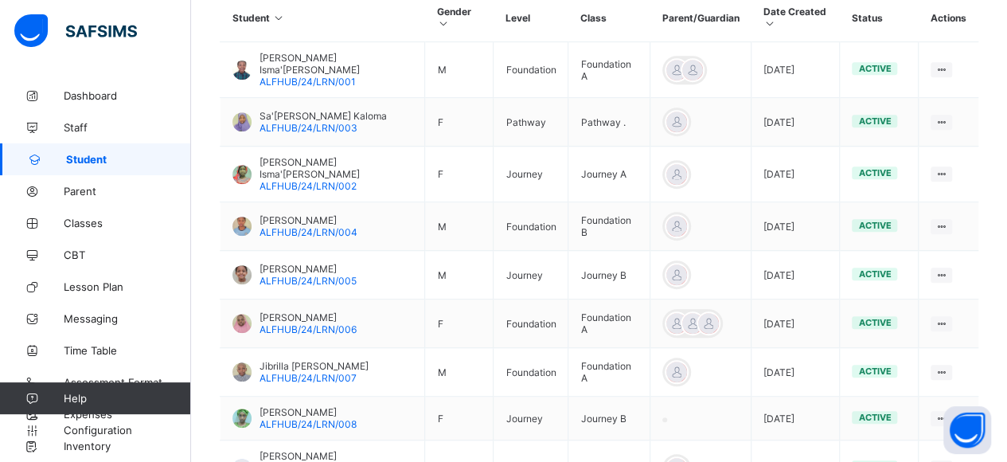
scroll to position [588, 0]
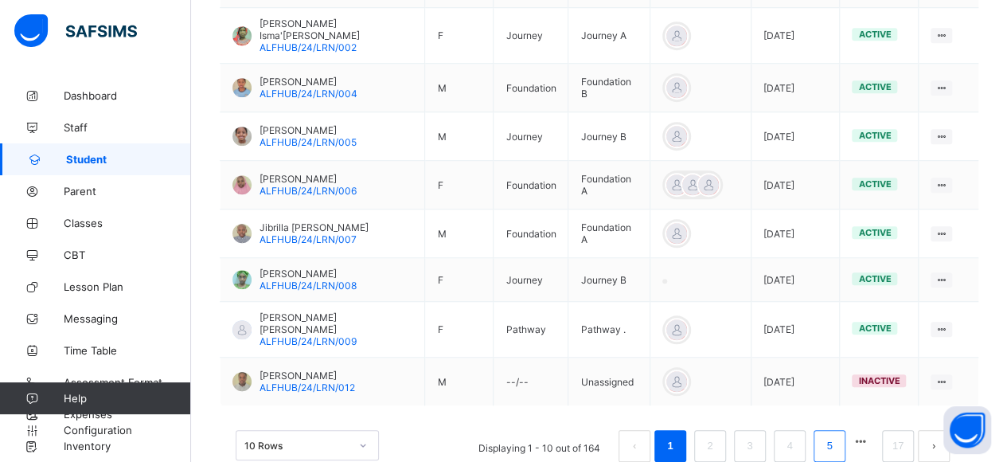
click at [846, 430] on li "5" at bounding box center [830, 446] width 32 height 32
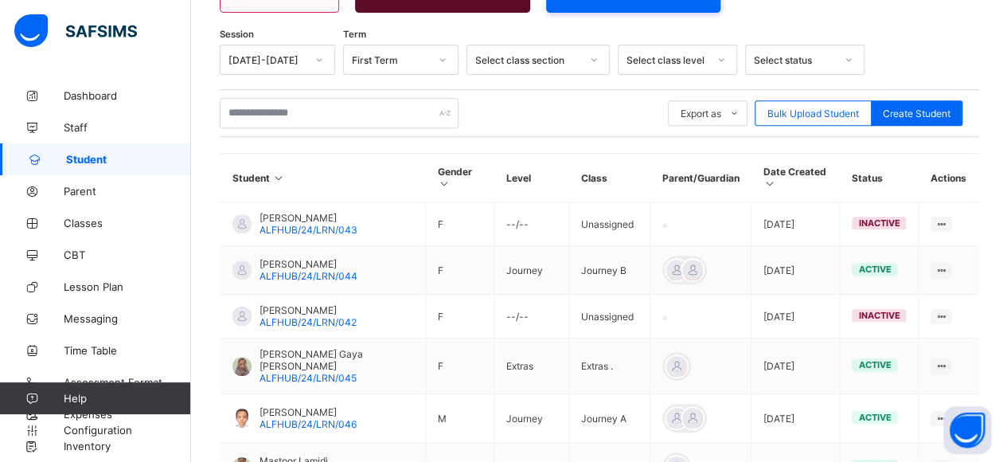
scroll to position [583, 0]
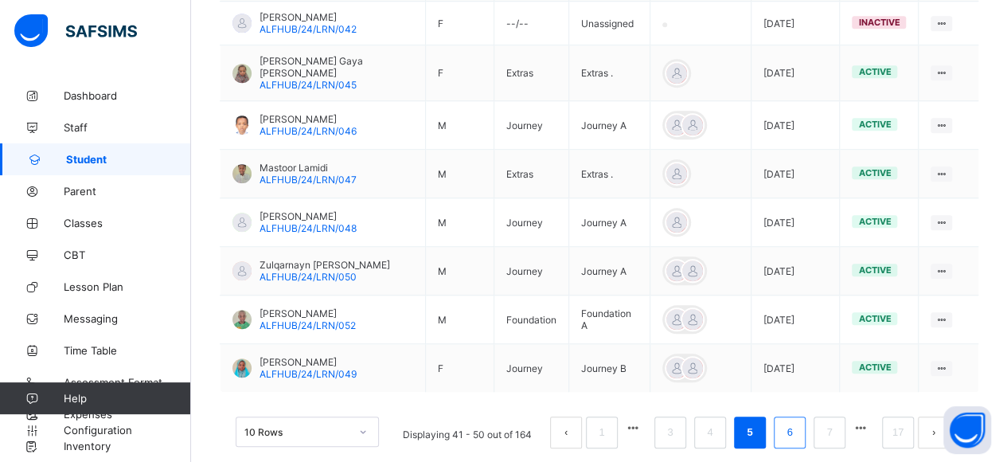
click at [797, 422] on link "6" at bounding box center [789, 432] width 15 height 21
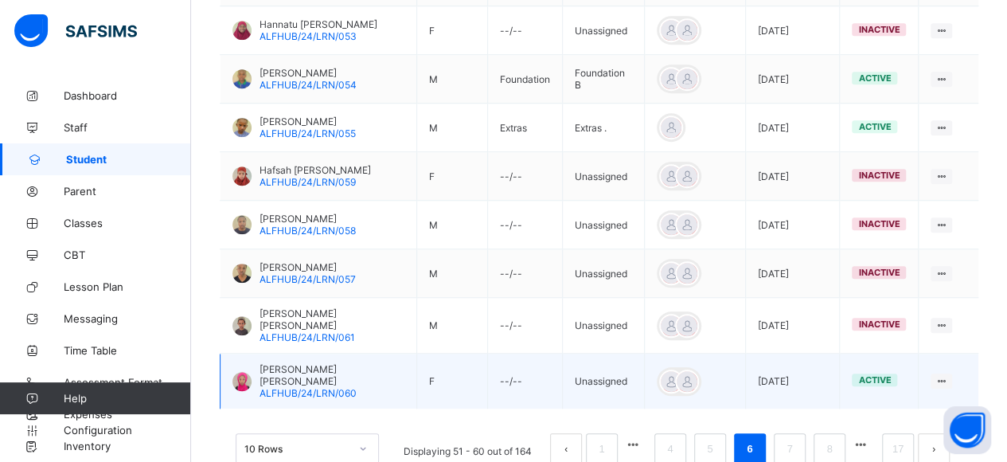
click at [306, 363] on span "Ameena Grema Hassan" at bounding box center [332, 375] width 145 height 24
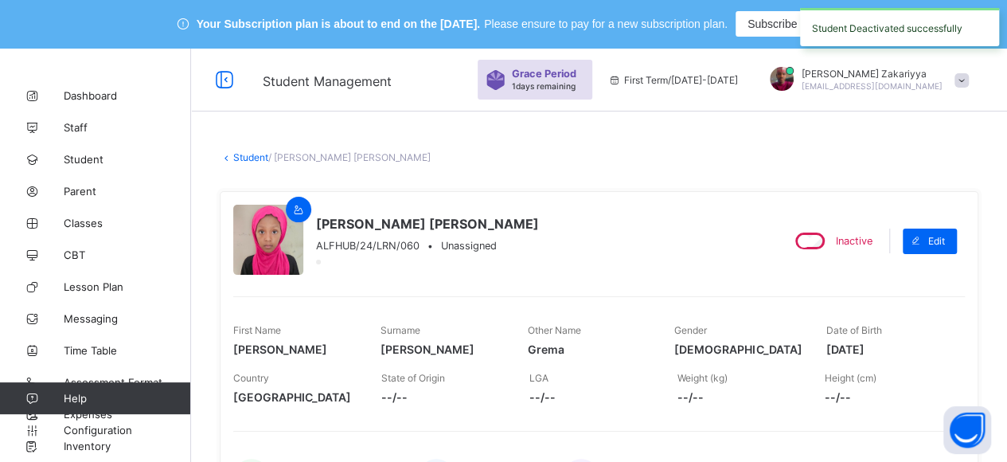
click at [255, 158] on link "Student" at bounding box center [250, 157] width 35 height 12
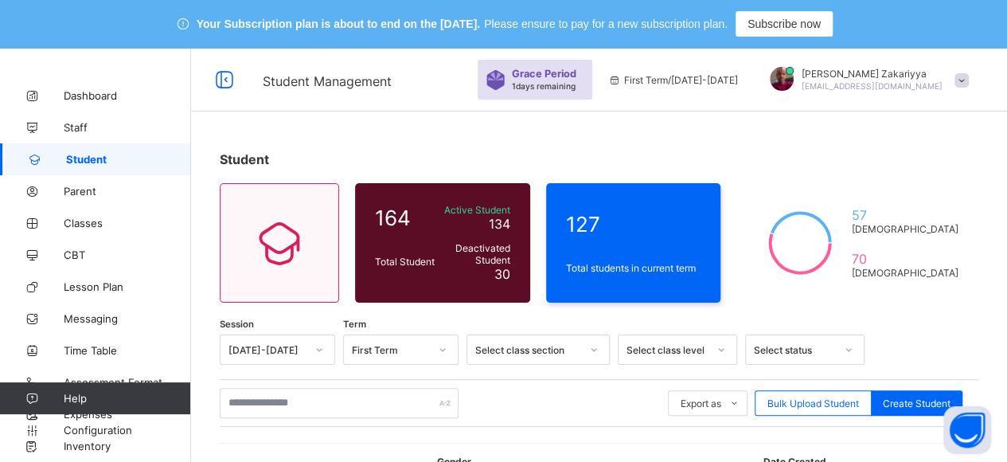
scroll to position [588, 0]
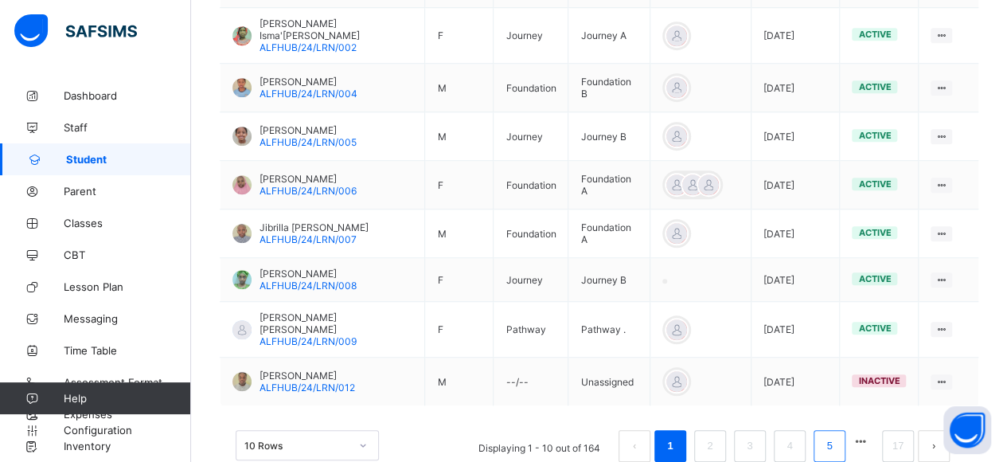
click at [837, 436] on link "5" at bounding box center [829, 446] width 15 height 21
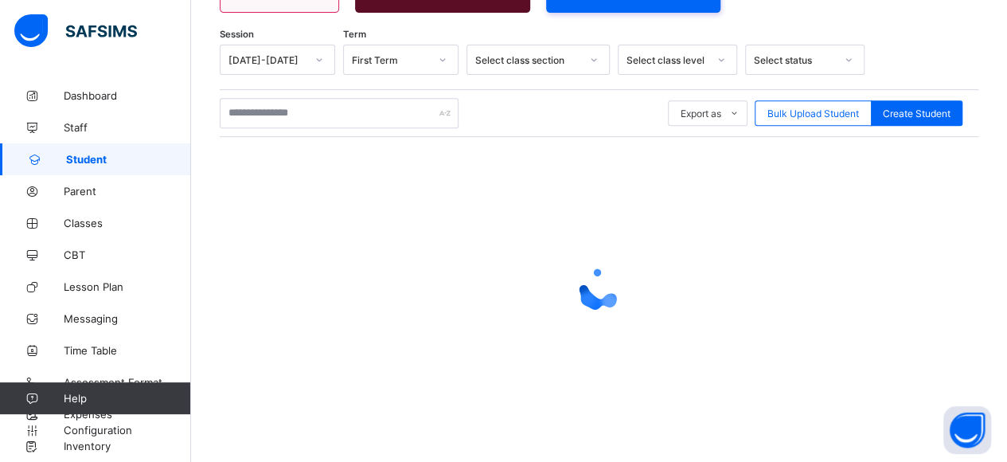
scroll to position [583, 0]
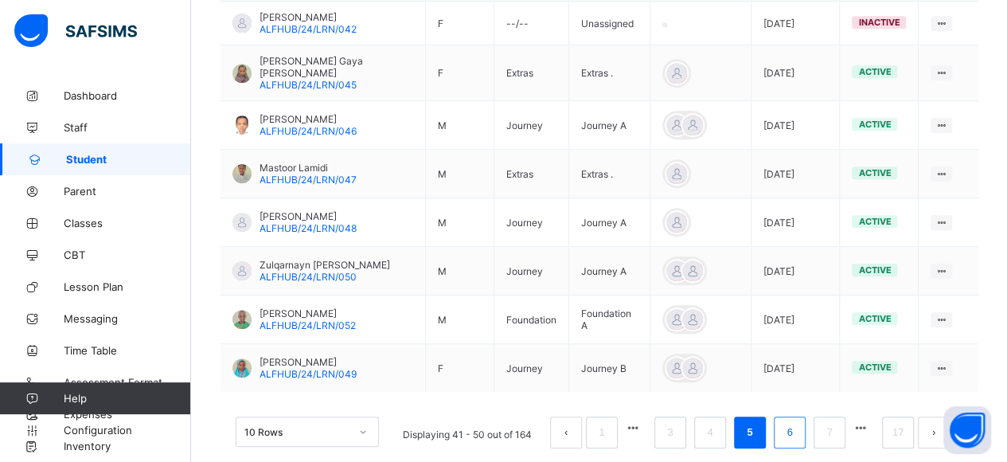
click at [806, 416] on li "6" at bounding box center [790, 432] width 32 height 32
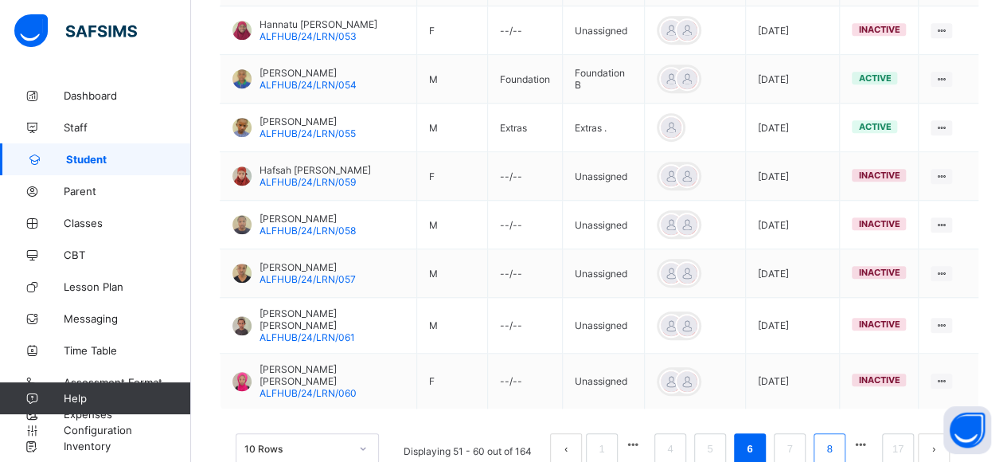
click at [837, 439] on link "8" at bounding box center [829, 449] width 15 height 21
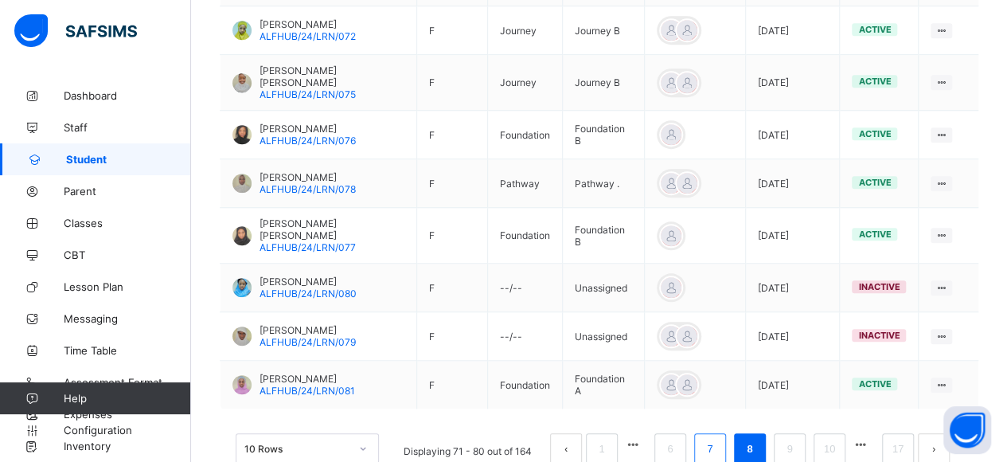
click at [717, 439] on link "7" at bounding box center [709, 449] width 15 height 21
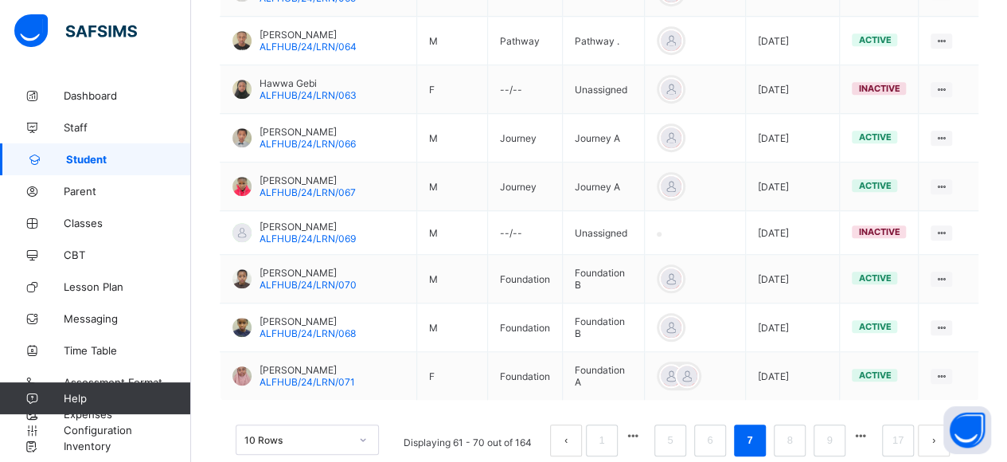
scroll to position [588, 0]
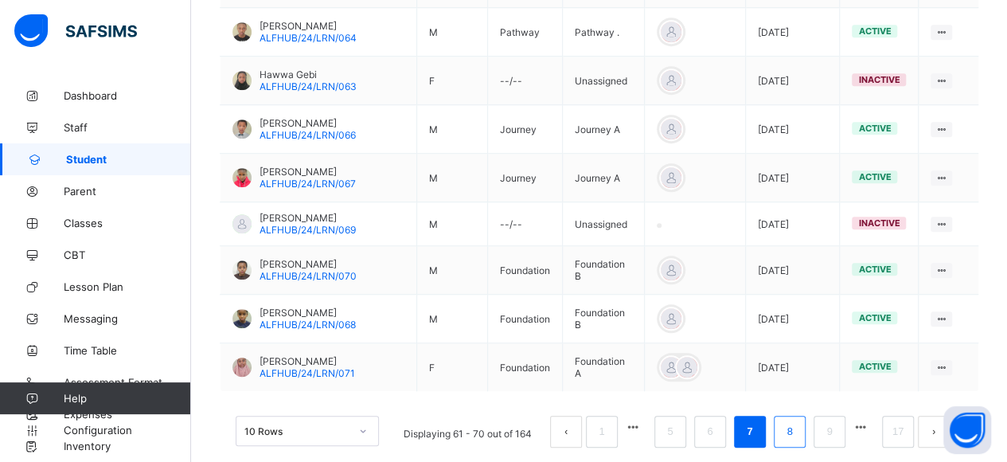
click at [797, 421] on link "8" at bounding box center [789, 431] width 15 height 21
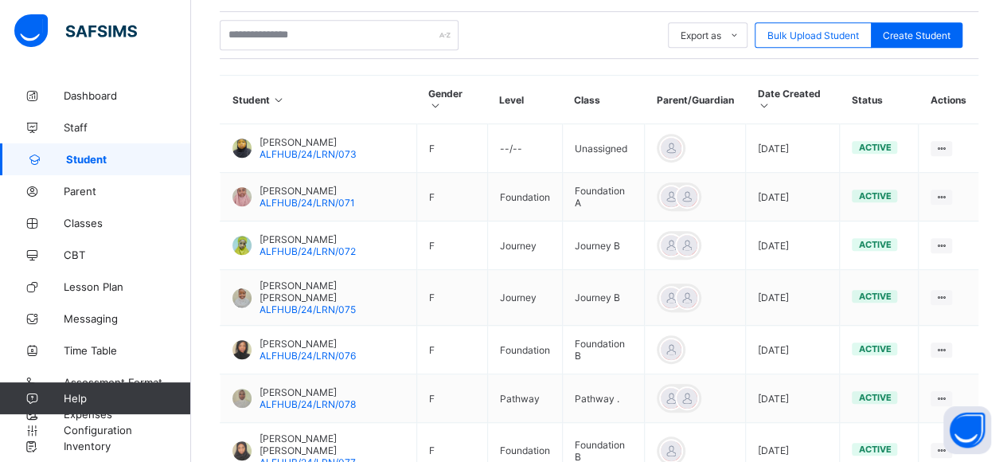
scroll to position [374, 0]
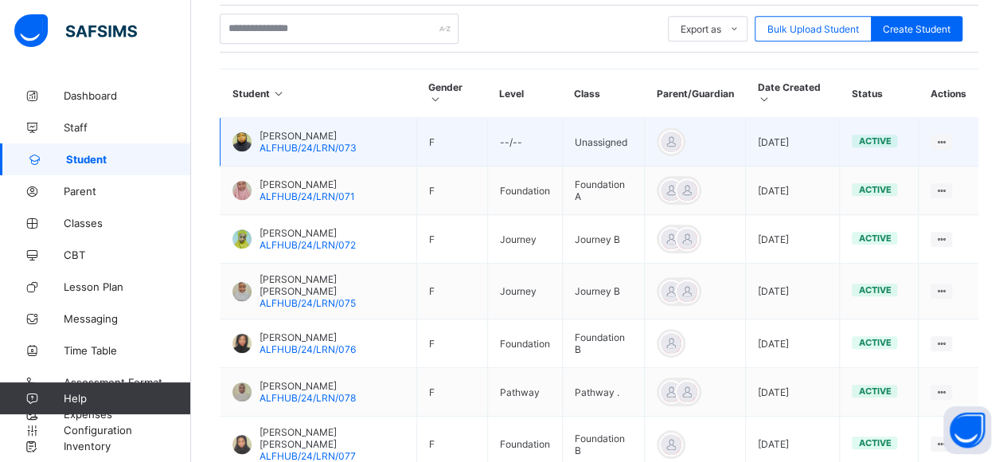
click at [299, 130] on span "Amatullah Danu" at bounding box center [308, 136] width 97 height 12
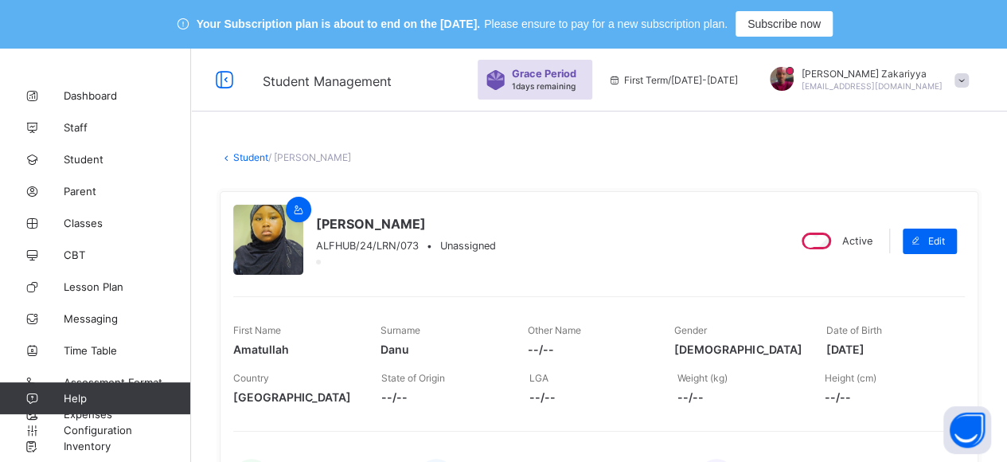
click at [818, 232] on div "Active" at bounding box center [836, 241] width 82 height 25
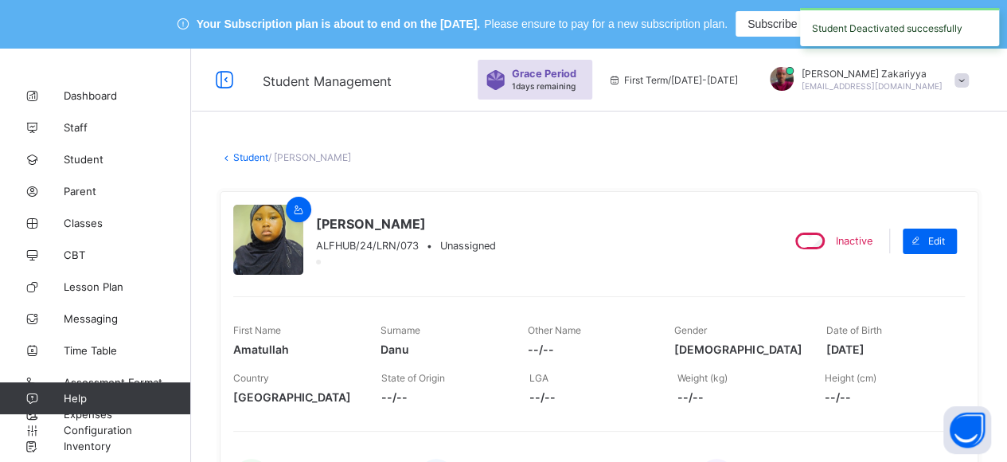
click at [236, 157] on link "Student" at bounding box center [250, 157] width 35 height 12
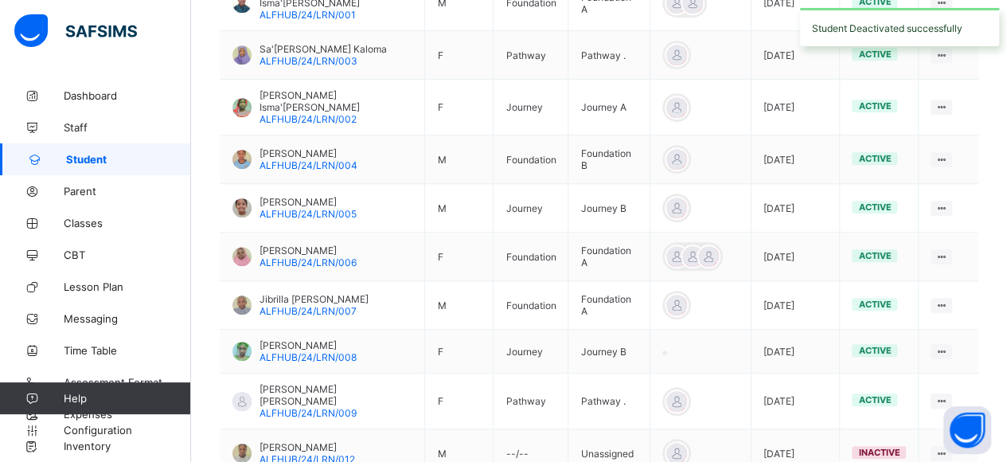
scroll to position [588, 0]
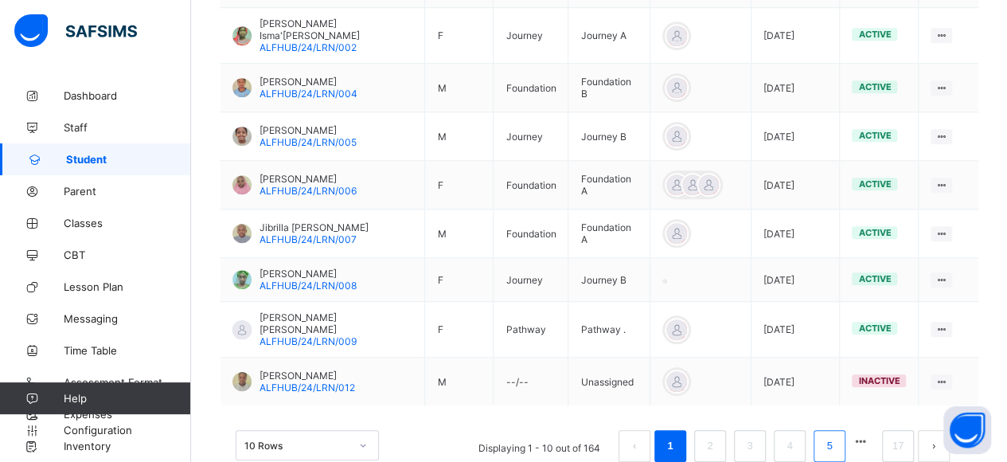
click at [834, 436] on link "5" at bounding box center [829, 446] width 15 height 21
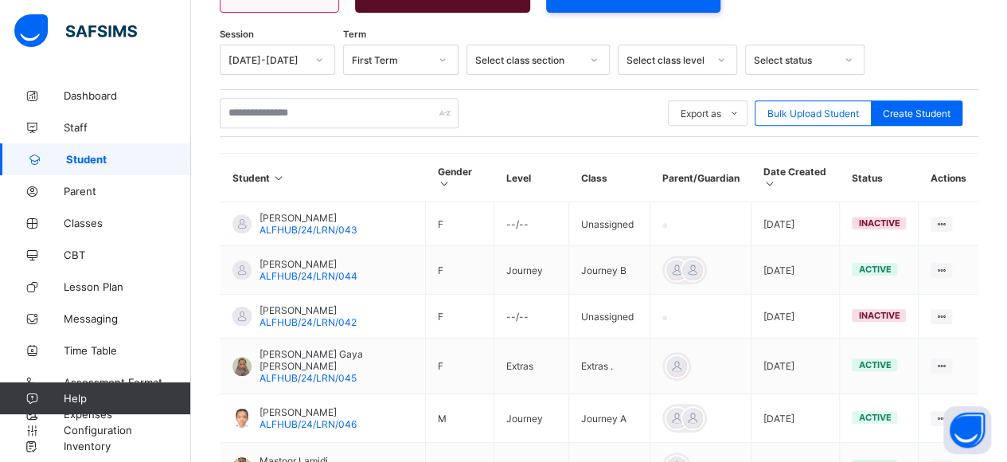
scroll to position [583, 0]
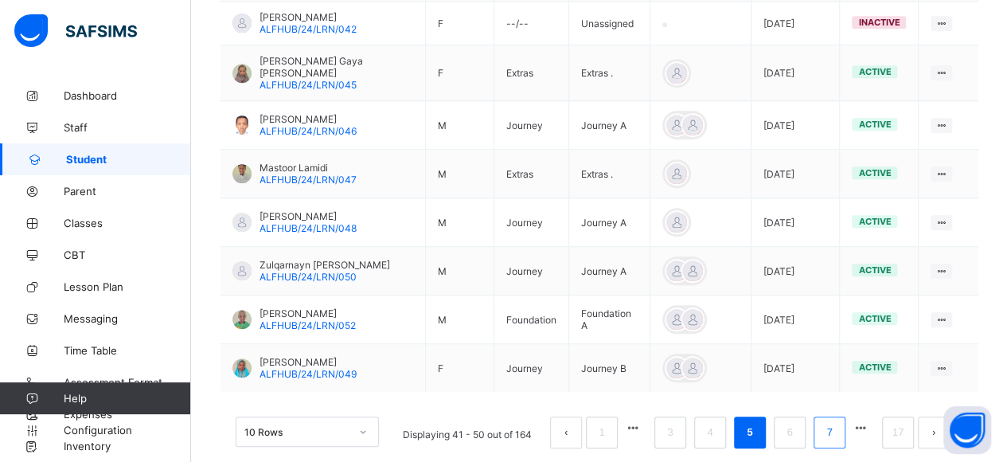
click at [834, 422] on link "7" at bounding box center [829, 432] width 15 height 21
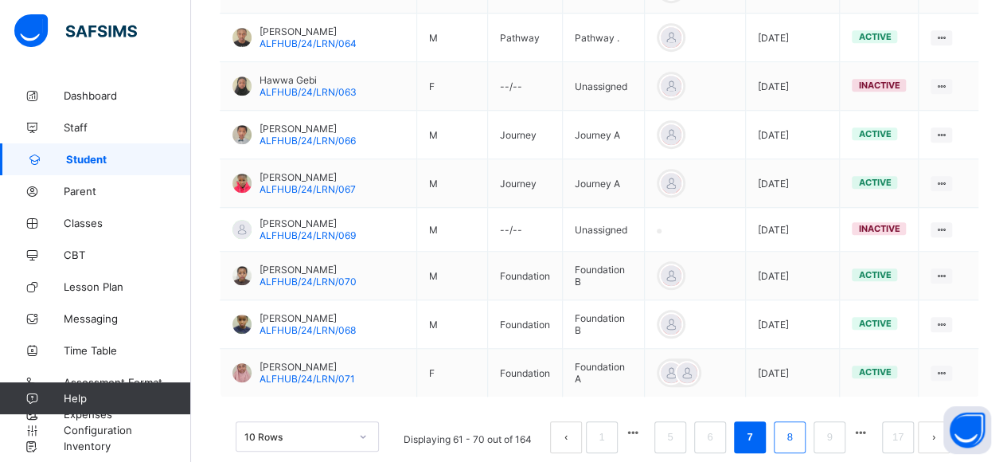
click at [797, 427] on link "8" at bounding box center [789, 437] width 15 height 21
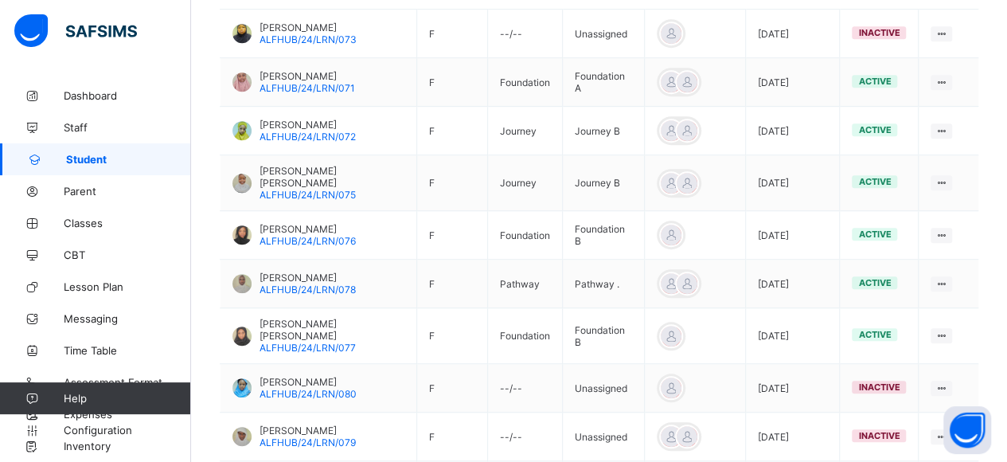
scroll to position [594, 0]
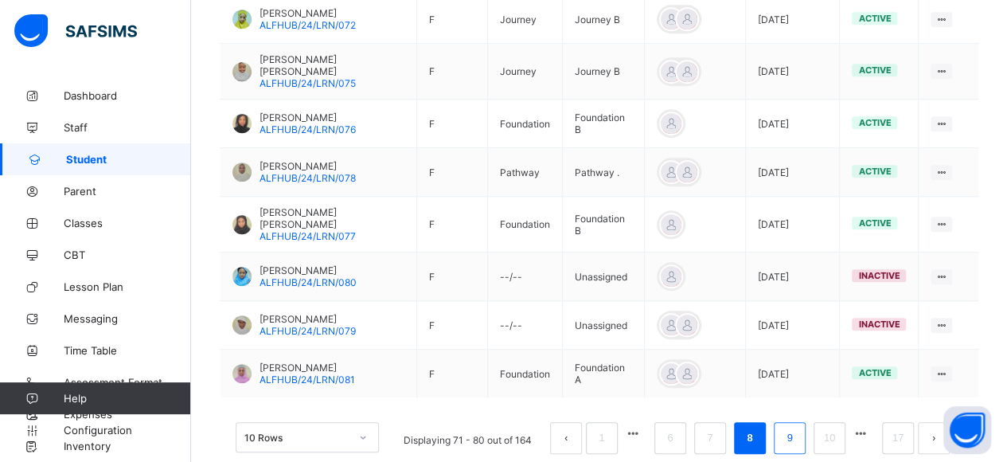
click at [797, 428] on link "9" at bounding box center [789, 438] width 15 height 21
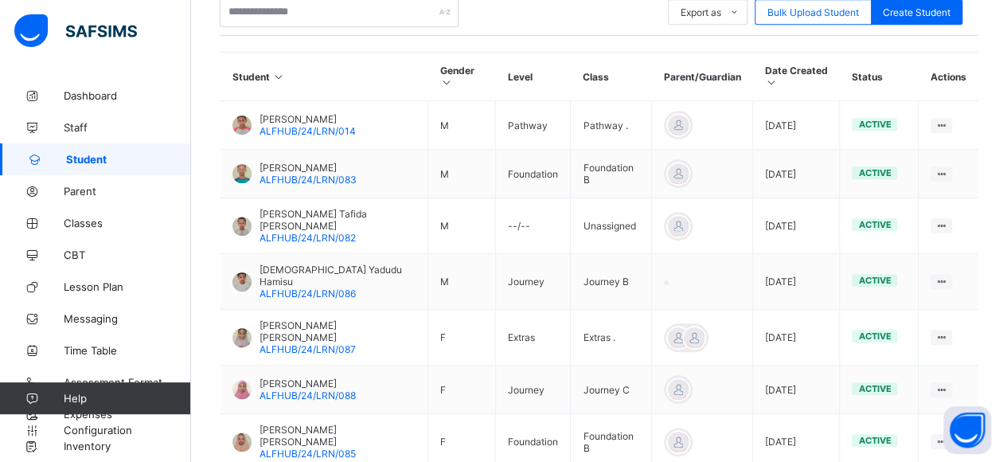
scroll to position [398, 0]
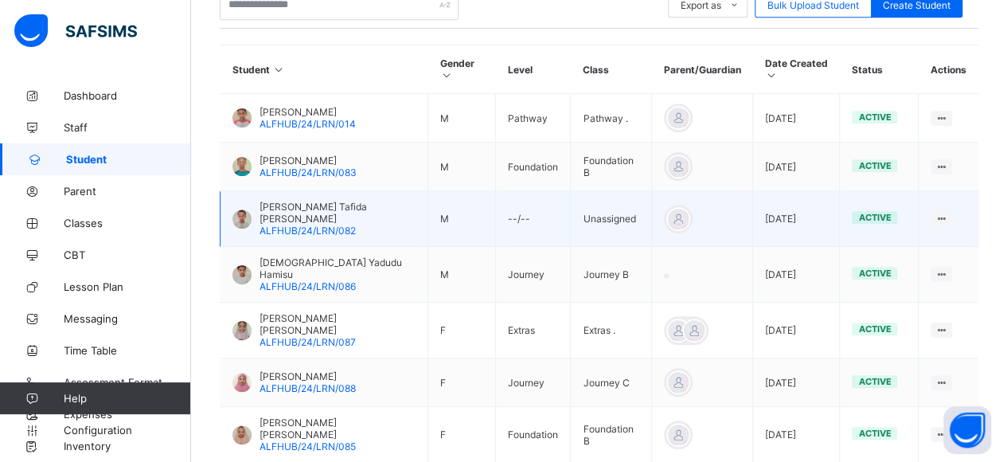
click at [314, 201] on span "Abbas Abbas Tafida Ibrahim" at bounding box center [338, 213] width 156 height 24
